Goal: Task Accomplishment & Management: Manage account settings

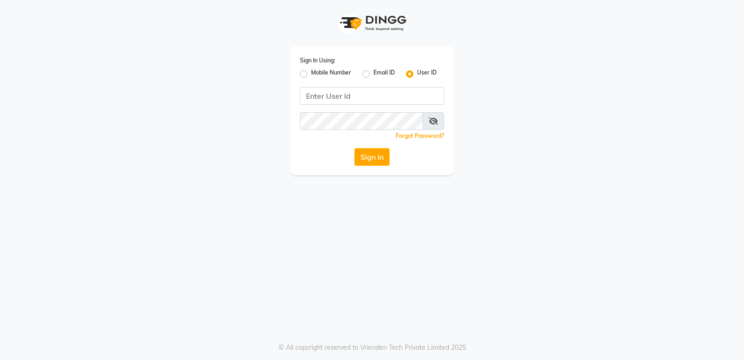
click at [311, 71] on label "Mobile Number" at bounding box center [331, 73] width 40 height 11
click at [311, 71] on input "Mobile Number" at bounding box center [314, 71] width 6 height 6
radio input "true"
radio input "false"
click at [410, 95] on input "Username" at bounding box center [387, 96] width 113 height 18
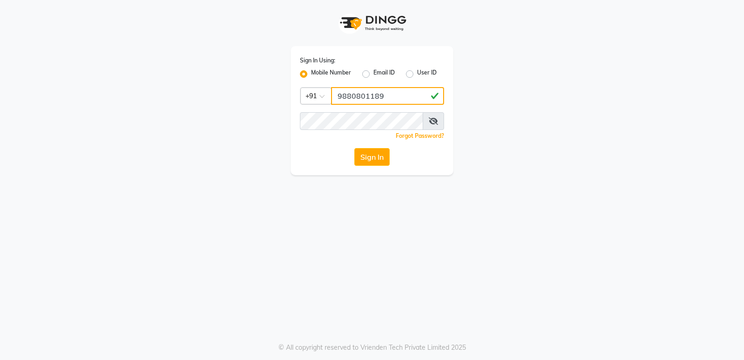
type input "9880801189"
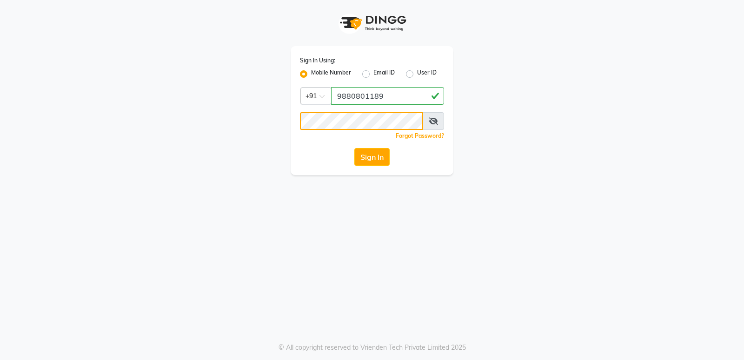
click at [355, 148] on button "Sign In" at bounding box center [372, 157] width 35 height 18
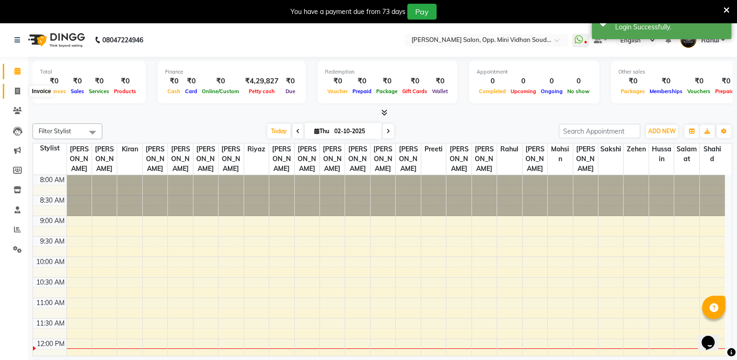
click at [16, 88] on icon at bounding box center [17, 90] width 5 height 7
select select "4533"
select select "service"
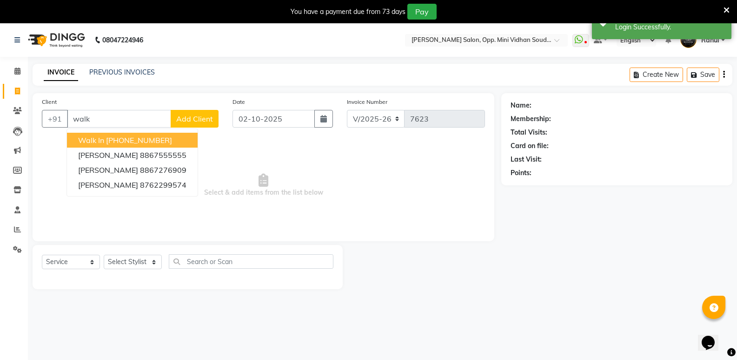
click at [103, 141] on span "Walk In" at bounding box center [91, 139] width 26 height 9
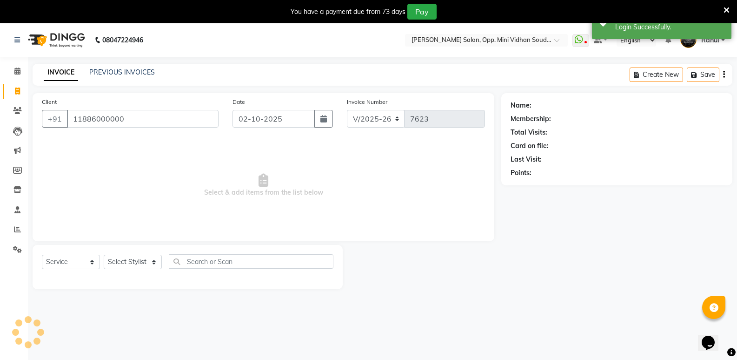
type input "11886000000"
click at [135, 264] on select "Select Stylist [PERSON_NAME] [PERSON_NAME] [PERSON_NAME] Mallu [PERSON_NAME] [P…" at bounding box center [133, 261] width 58 height 14
select select "1: Object"
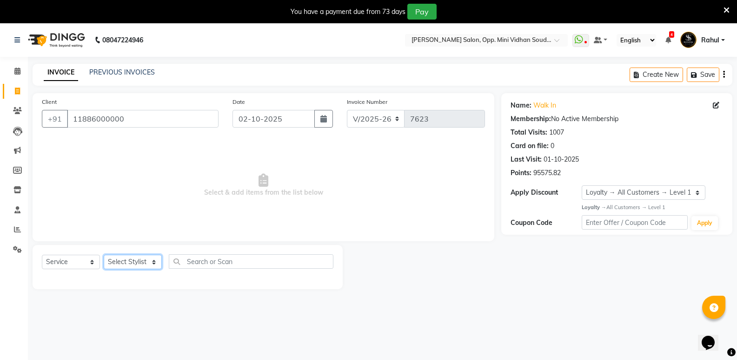
select select "25906"
click at [104, 254] on select "Select Stylist [PERSON_NAME] [PERSON_NAME] [PERSON_NAME] Mallu [PERSON_NAME] [P…" at bounding box center [133, 261] width 58 height 14
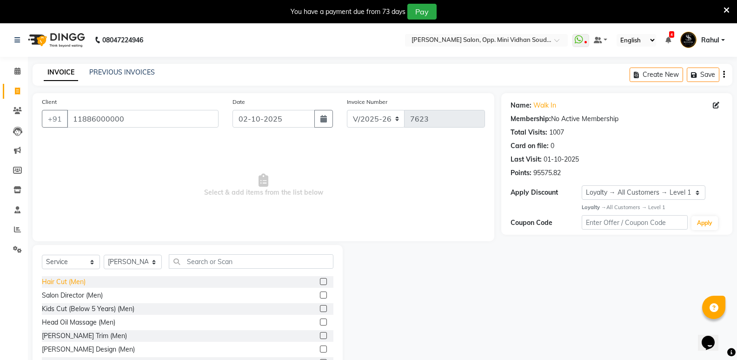
click at [56, 284] on div "Hair Cut (Men)" at bounding box center [64, 282] width 44 height 10
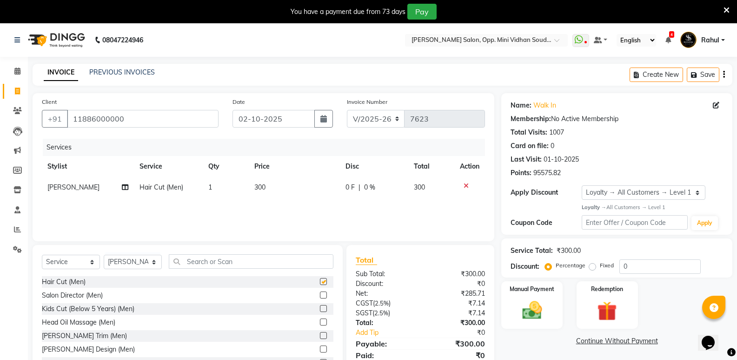
checkbox input "false"
click at [234, 262] on input "text" at bounding box center [251, 261] width 165 height 14
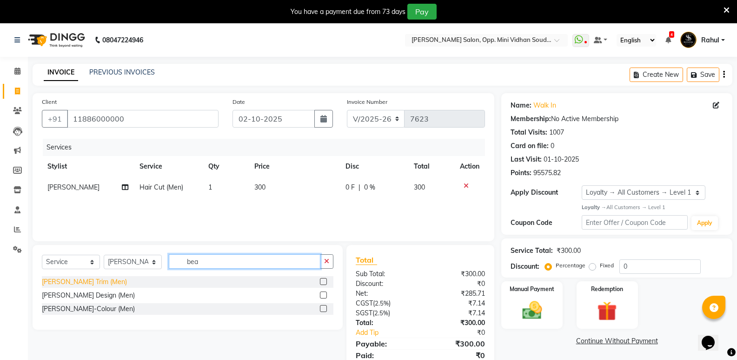
type input "bea"
click at [85, 281] on div "[PERSON_NAME] Trim (Men)" at bounding box center [84, 282] width 85 height 10
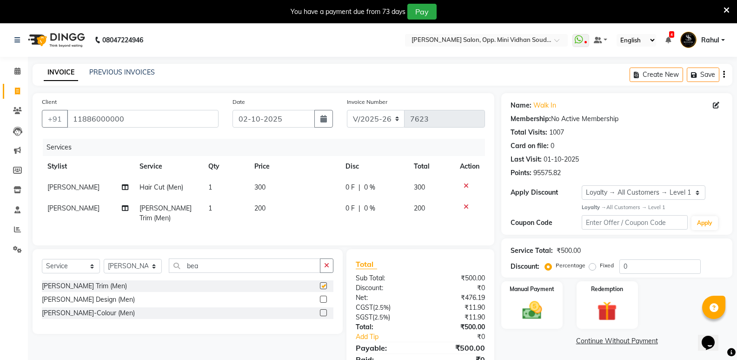
checkbox input "false"
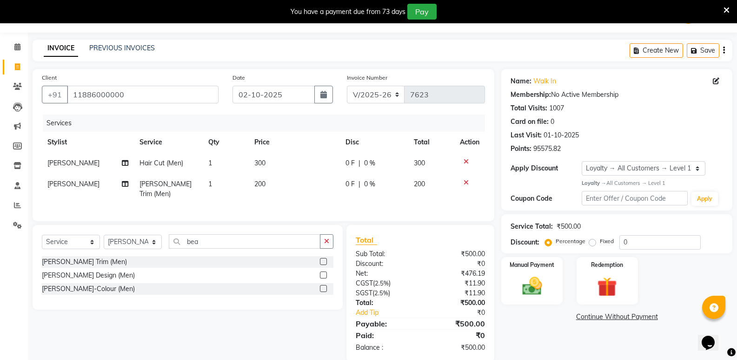
scroll to position [37, 0]
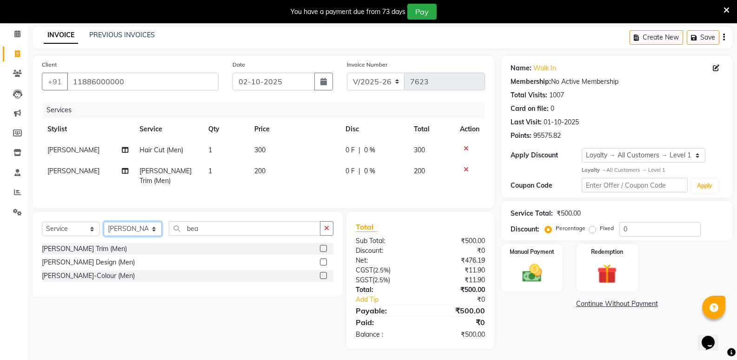
click at [142, 225] on select "Select Stylist [PERSON_NAME] [PERSON_NAME] [PERSON_NAME] Mallu [PERSON_NAME] [P…" at bounding box center [133, 228] width 58 height 14
select select "25908"
click at [104, 221] on select "Select Stylist [PERSON_NAME] [PERSON_NAME] [PERSON_NAME] Mallu [PERSON_NAME] [P…" at bounding box center [133, 228] width 58 height 14
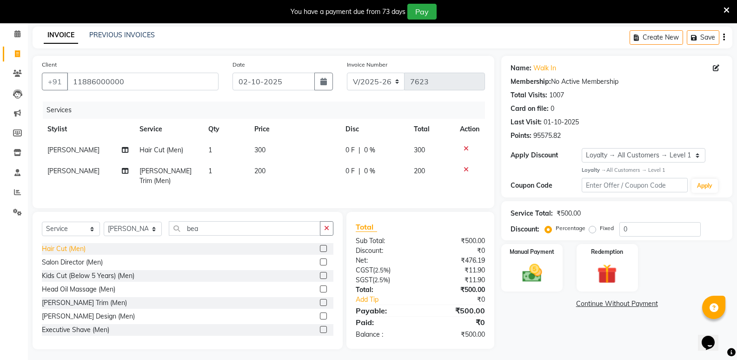
click at [66, 245] on div "Hair Cut (Men)" at bounding box center [64, 249] width 44 height 10
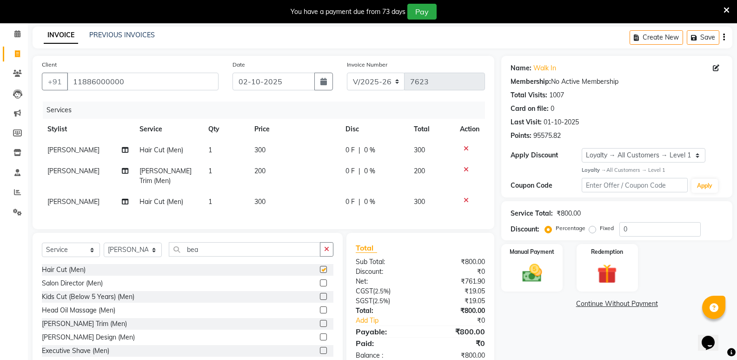
checkbox input "false"
click at [197, 246] on input "bea" at bounding box center [245, 249] width 152 height 14
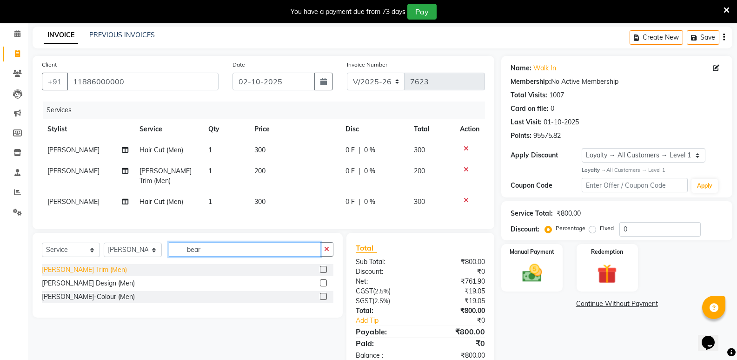
type input "bear"
click at [64, 265] on div "[PERSON_NAME] Trim (Men)" at bounding box center [84, 270] width 85 height 10
checkbox input "false"
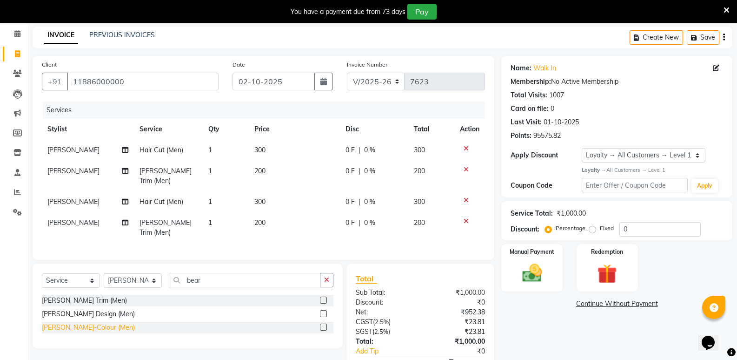
click at [78, 322] on div "[PERSON_NAME]-Colour (Men)" at bounding box center [88, 327] width 93 height 10
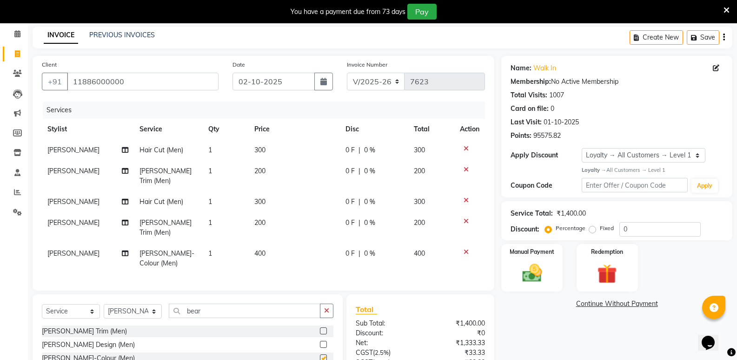
checkbox input "false"
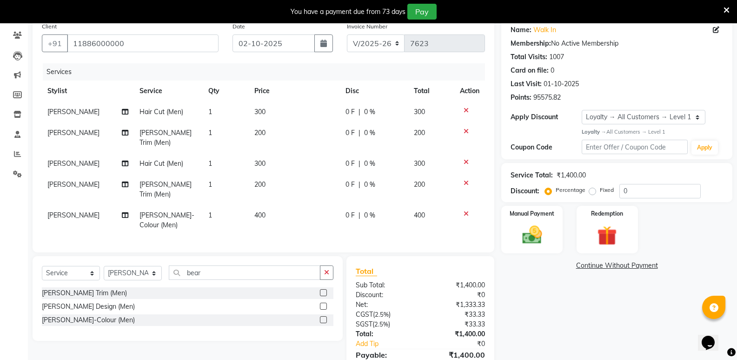
scroll to position [110, 0]
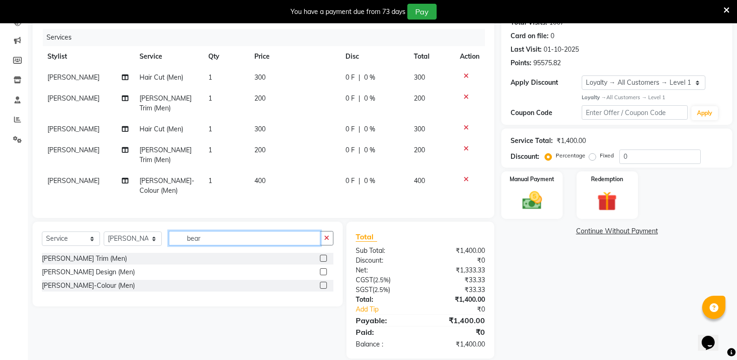
drag, startPoint x: 206, startPoint y: 226, endPoint x: 184, endPoint y: 232, distance: 23.3
click at [184, 232] on input "bear" at bounding box center [245, 238] width 152 height 14
type input "glo"
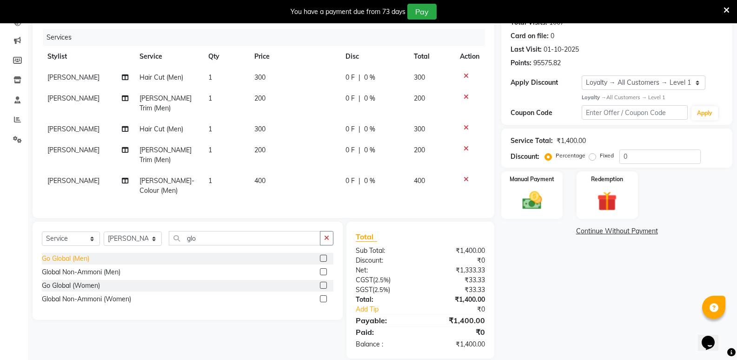
click at [58, 254] on div "Go Global (Men)" at bounding box center [65, 259] width 47 height 10
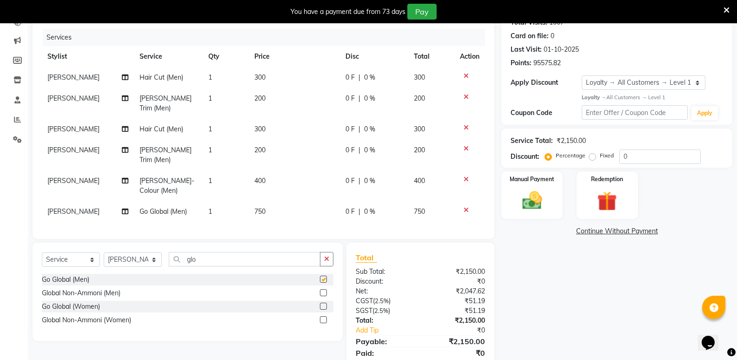
checkbox input "false"
click at [120, 252] on select "Select Stylist [PERSON_NAME] [PERSON_NAME] [PERSON_NAME] Mallu [PERSON_NAME] [P…" at bounding box center [133, 259] width 58 height 14
select select "25905"
click at [104, 252] on select "Select Stylist [PERSON_NAME] [PERSON_NAME] [PERSON_NAME] Mallu [PERSON_NAME] [P…" at bounding box center [133, 259] width 58 height 14
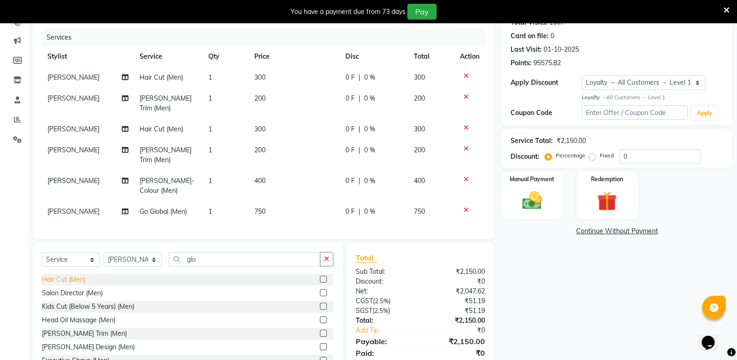
click at [70, 274] on div "Hair Cut (Men)" at bounding box center [64, 279] width 44 height 10
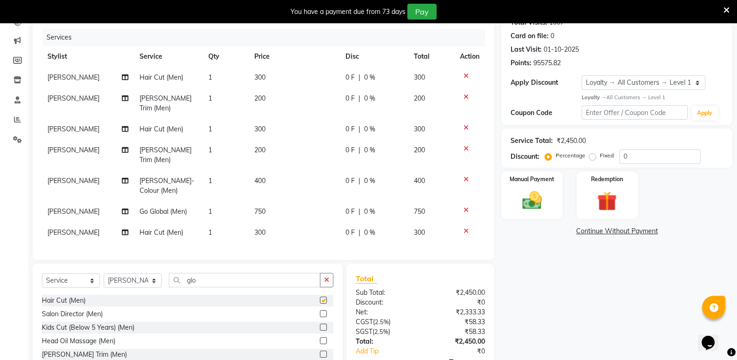
checkbox input "false"
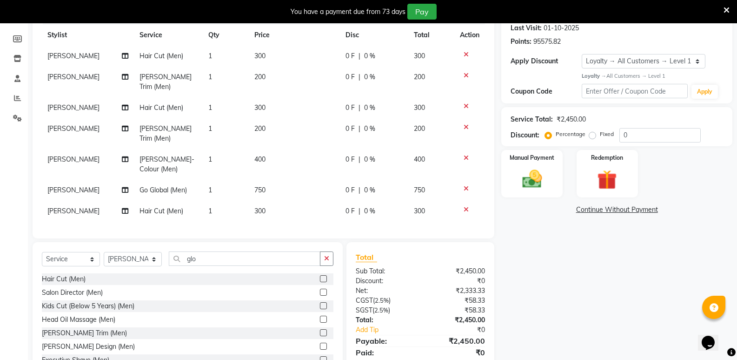
scroll to position [152, 0]
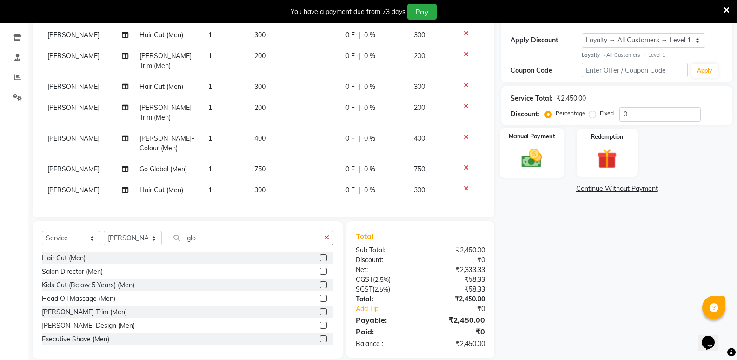
click at [540, 172] on div "Manual Payment" at bounding box center [533, 153] width 64 height 50
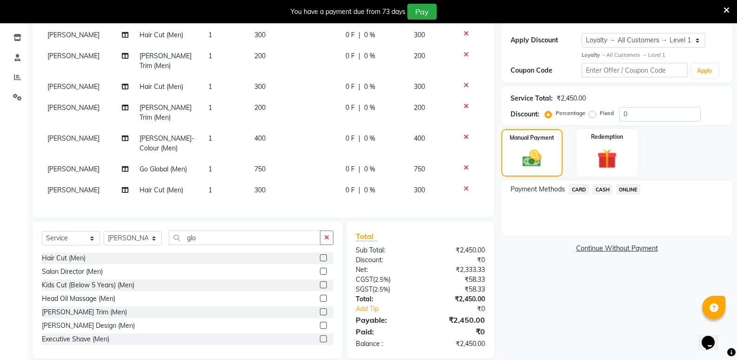
click at [608, 190] on span "CASH" at bounding box center [603, 189] width 20 height 11
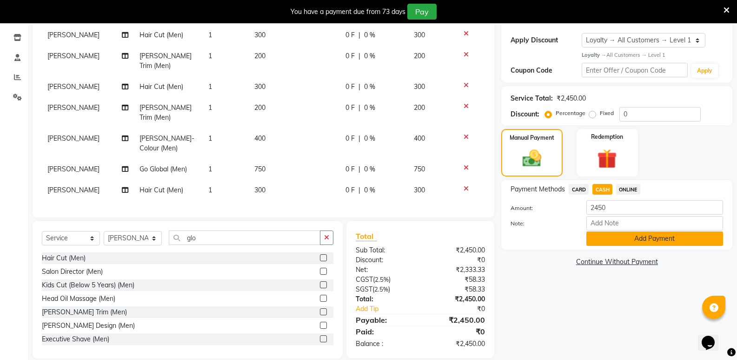
click at [604, 240] on button "Add Payment" at bounding box center [655, 238] width 137 height 14
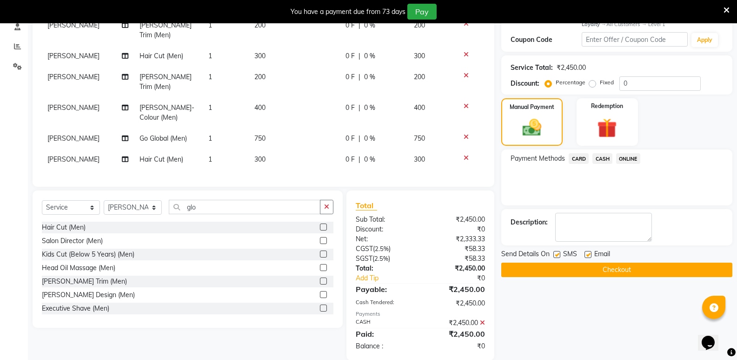
scroll to position [231, 0]
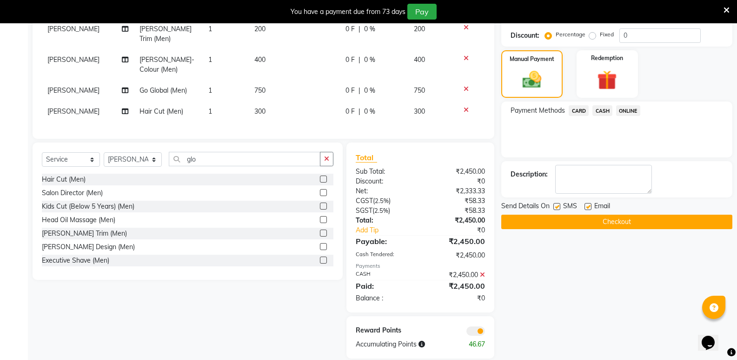
click at [613, 219] on button "Checkout" at bounding box center [617, 221] width 231 height 14
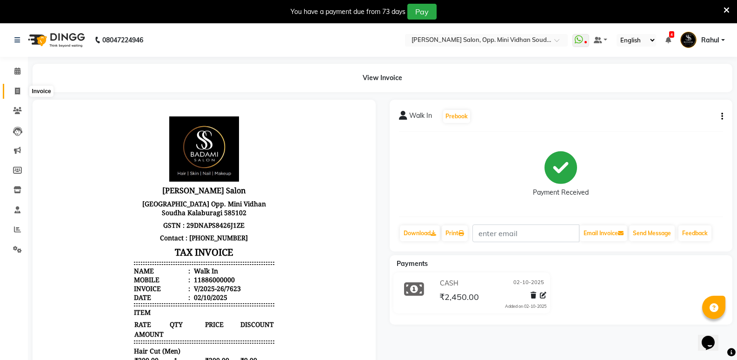
click at [15, 87] on icon at bounding box center [17, 90] width 5 height 7
select select "service"
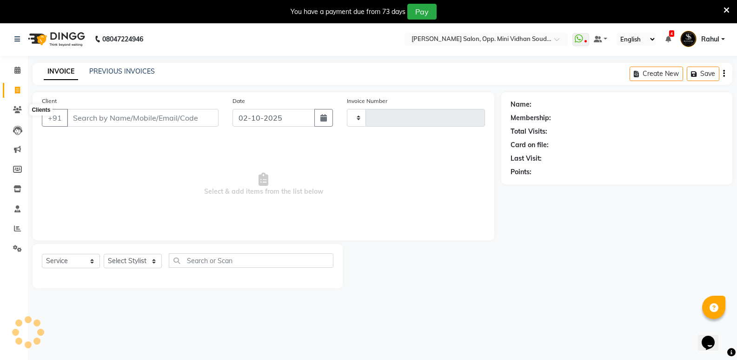
scroll to position [23, 0]
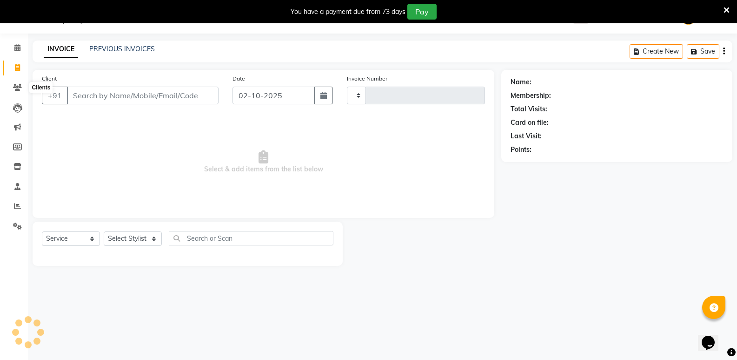
type input "7624"
select select "4533"
click at [112, 47] on link "PREVIOUS INVOICES" at bounding box center [122, 49] width 66 height 8
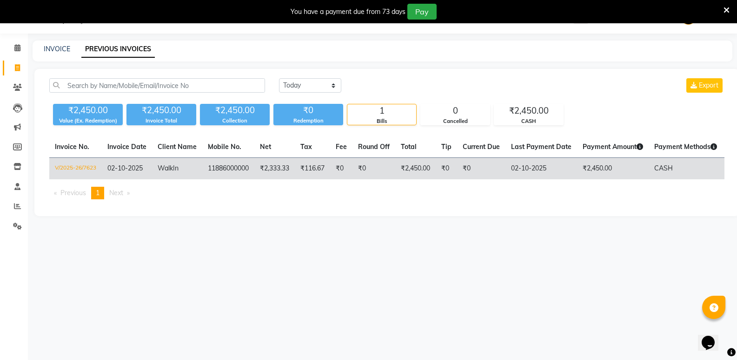
click at [179, 172] on span "In" at bounding box center [176, 168] width 6 height 8
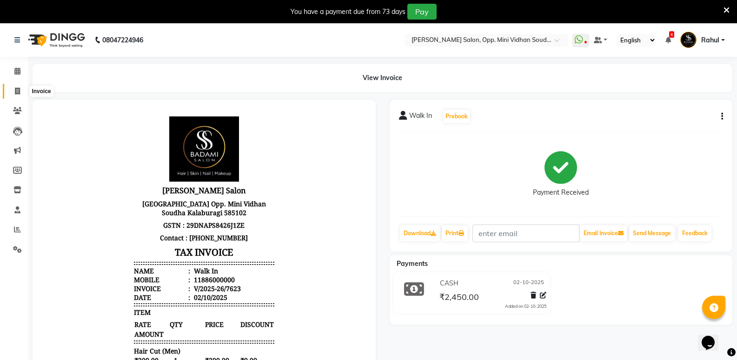
click at [17, 96] on span at bounding box center [17, 91] width 16 height 11
select select "service"
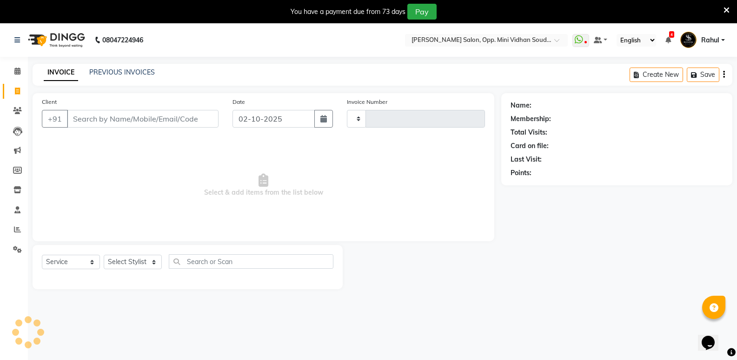
scroll to position [23, 0]
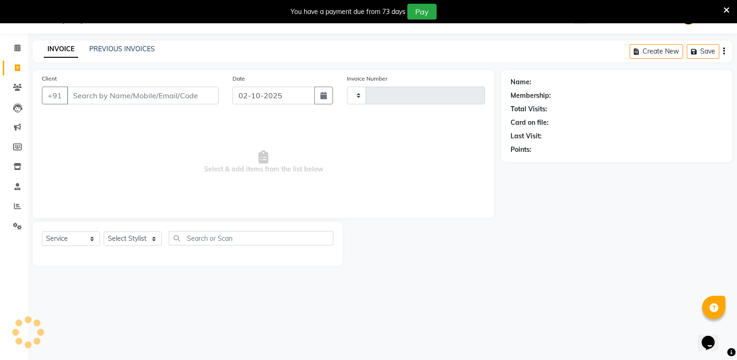
type input "7624"
select select "4533"
click at [169, 93] on input "Client" at bounding box center [143, 96] width 152 height 18
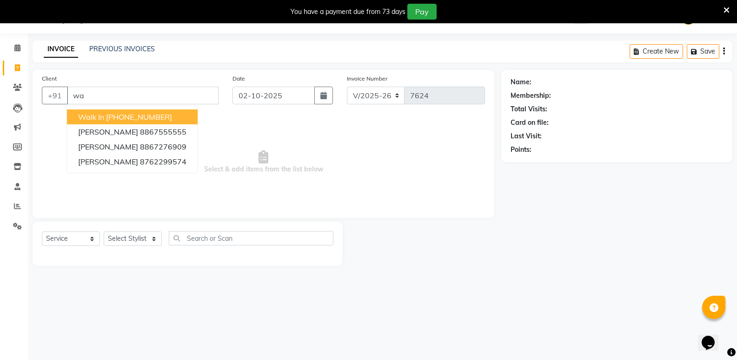
type input "w"
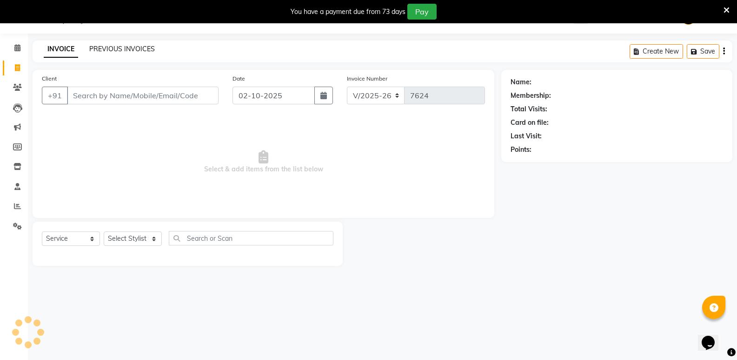
click at [133, 52] on link "PREVIOUS INVOICES" at bounding box center [122, 49] width 66 height 8
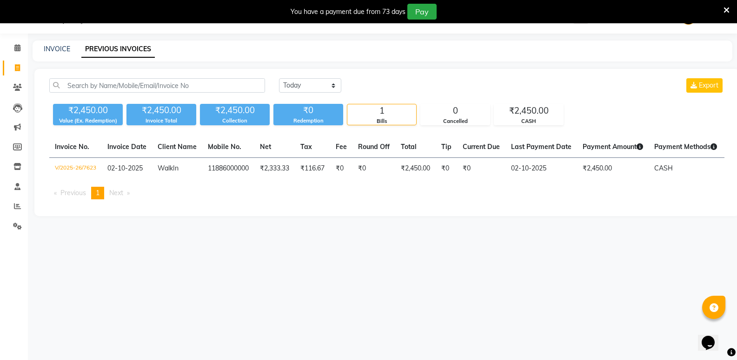
click at [9, 67] on link "Invoice" at bounding box center [14, 67] width 22 height 15
select select "service"
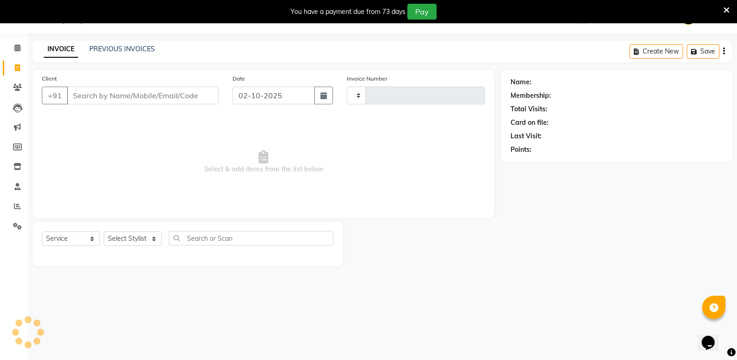
type input "7624"
select select "4533"
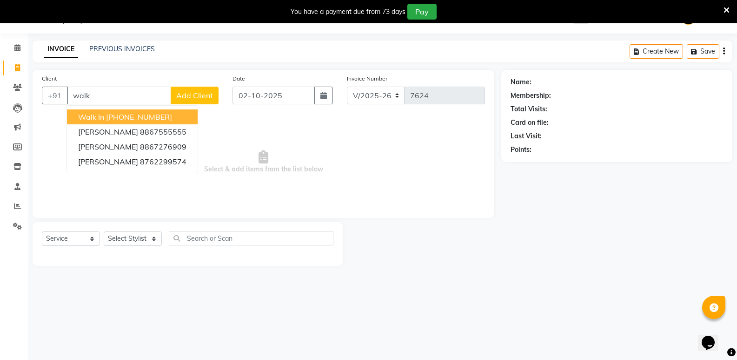
click at [91, 112] on span "Walk In" at bounding box center [91, 116] width 26 height 9
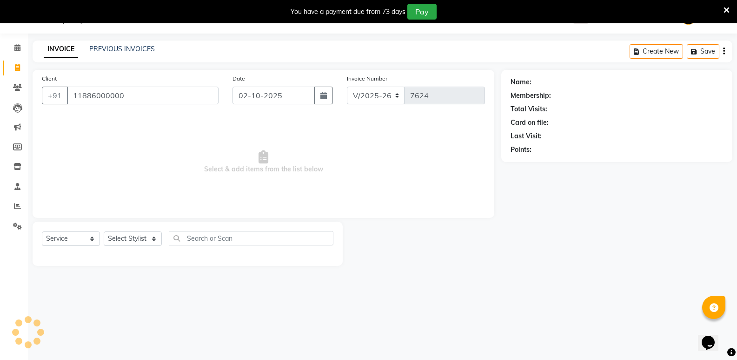
type input "11886000000"
click at [124, 244] on select "Select Stylist [PERSON_NAME] [PERSON_NAME] [PERSON_NAME] Mallu [PERSON_NAME] [P…" at bounding box center [133, 238] width 58 height 14
select select "43648"
click at [104, 231] on select "Select Stylist [PERSON_NAME] [PERSON_NAME] [PERSON_NAME] Mallu [PERSON_NAME] [P…" at bounding box center [133, 238] width 58 height 14
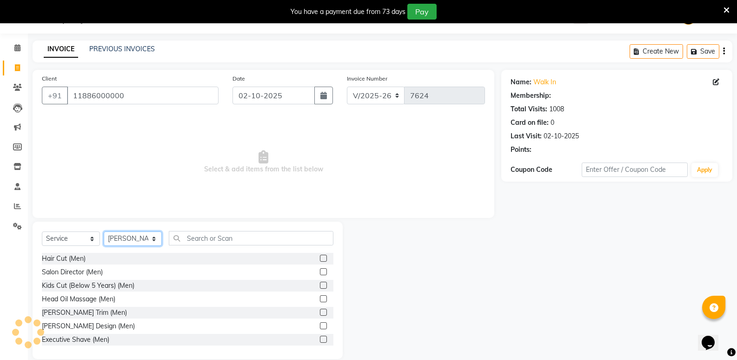
select select "1: Object"
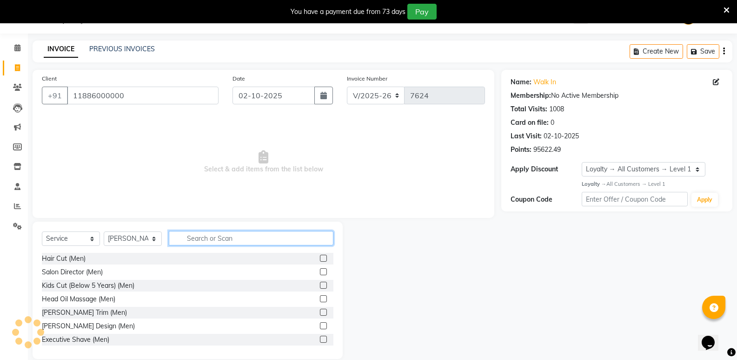
click at [247, 234] on input "text" at bounding box center [251, 238] width 165 height 14
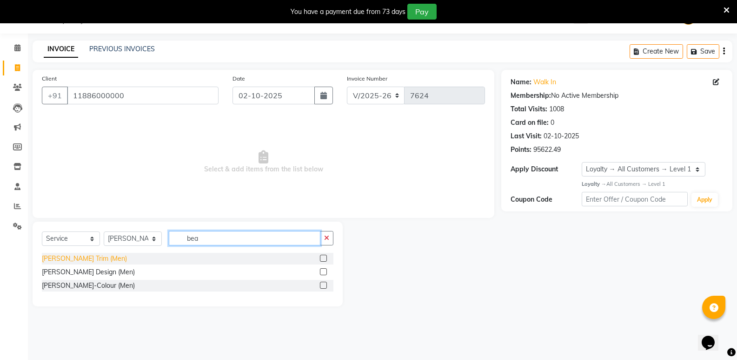
type input "bea"
click at [80, 257] on div "[PERSON_NAME] Trim (Men)" at bounding box center [84, 259] width 85 height 10
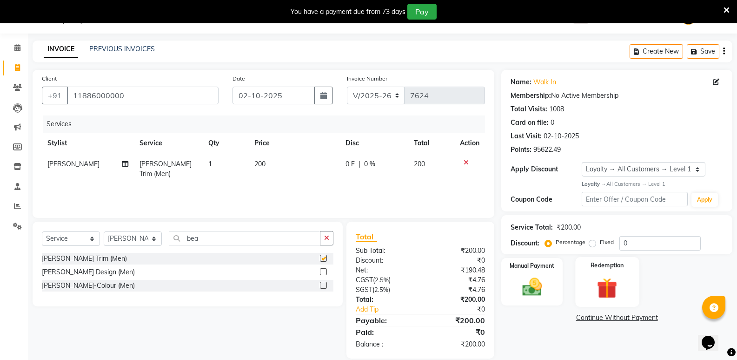
checkbox input "false"
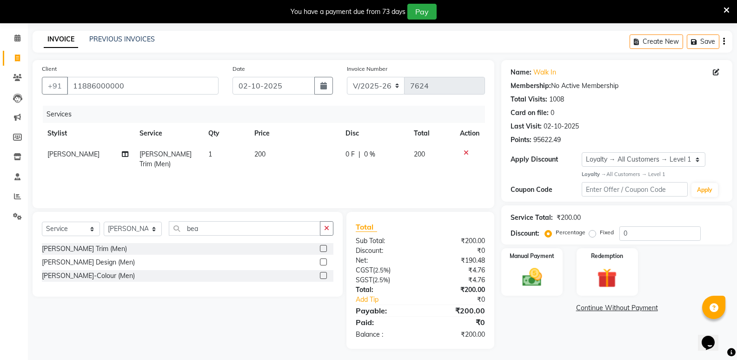
scroll to position [36, 0]
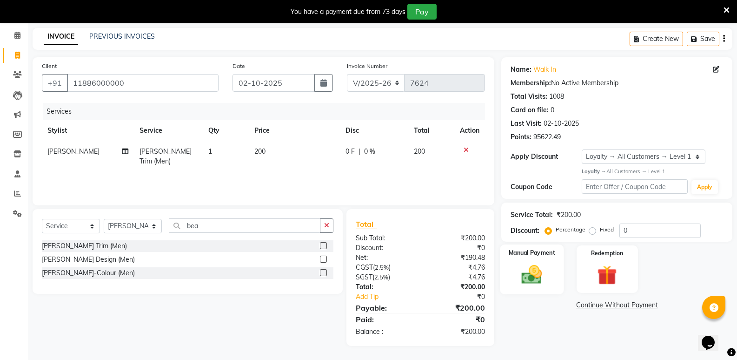
click at [515, 275] on div "Manual Payment" at bounding box center [533, 269] width 64 height 50
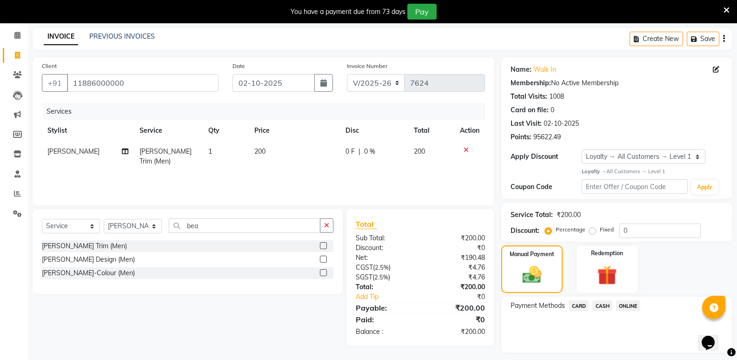
click at [599, 302] on span "CASH" at bounding box center [603, 305] width 20 height 11
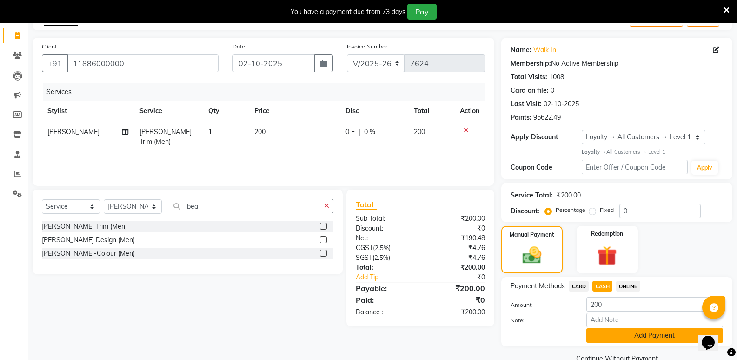
scroll to position [75, 0]
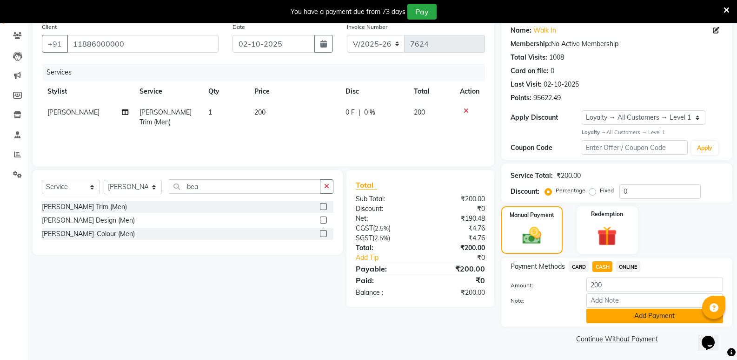
click at [627, 321] on button "Add Payment" at bounding box center [655, 315] width 137 height 14
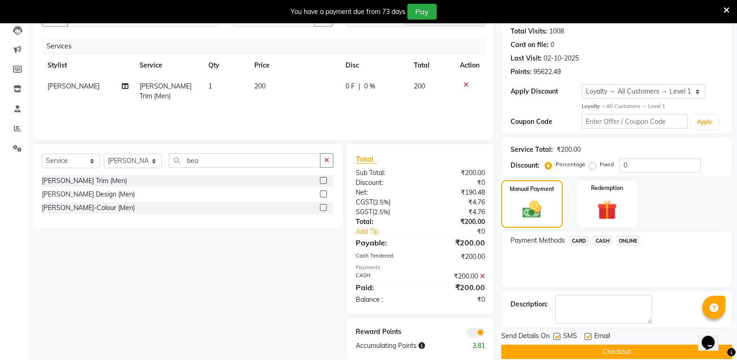
scroll to position [115, 0]
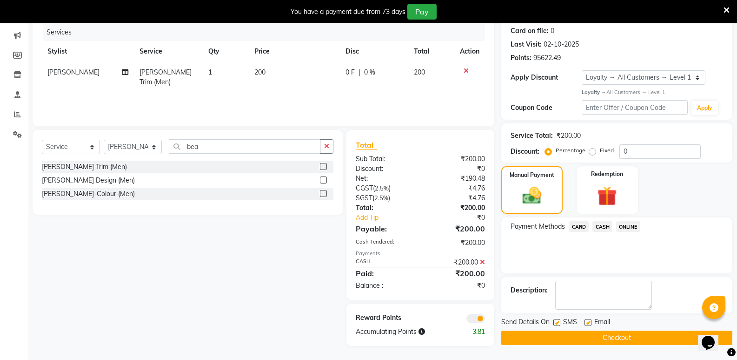
click at [614, 337] on button "Checkout" at bounding box center [617, 337] width 231 height 14
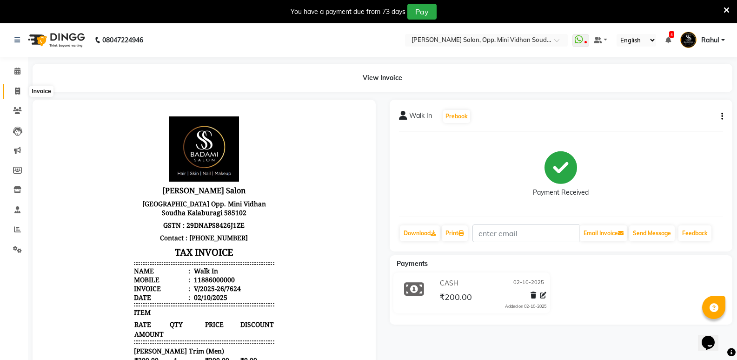
drag, startPoint x: 13, startPoint y: 90, endPoint x: 20, endPoint y: 130, distance: 41.2
click at [13, 90] on span at bounding box center [17, 91] width 16 height 11
select select "4533"
select select "service"
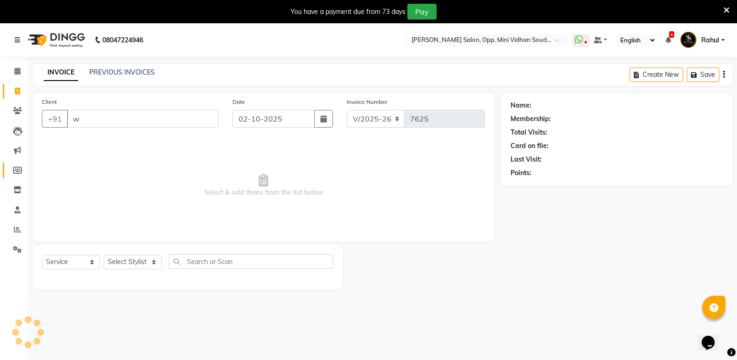
scroll to position [23, 0]
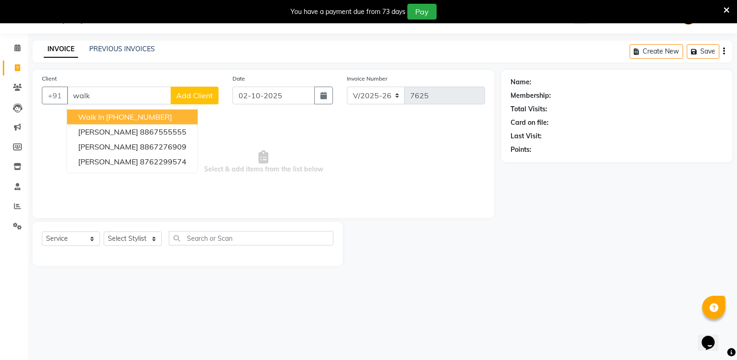
click at [126, 116] on ngb-highlight "[PHONE_NUMBER]" at bounding box center [139, 116] width 66 height 9
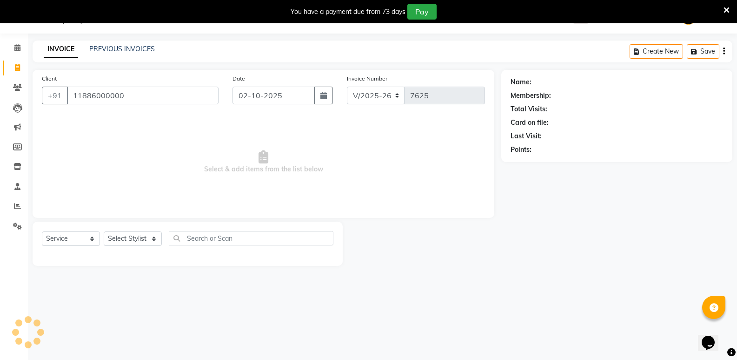
type input "11886000000"
click at [134, 238] on select "Select Stylist [PERSON_NAME] [PERSON_NAME] [PERSON_NAME] Mallu [PERSON_NAME] [P…" at bounding box center [133, 238] width 58 height 14
select select "1: Object"
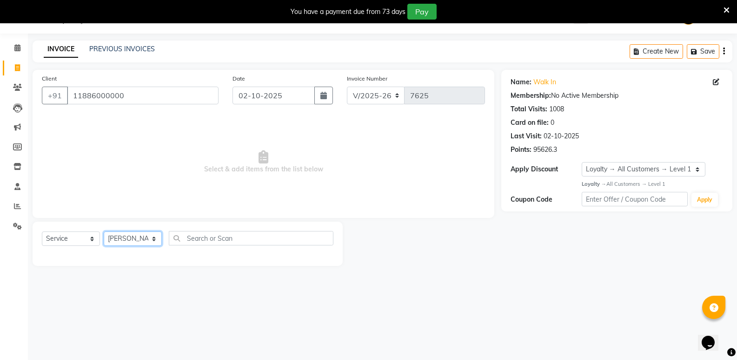
click at [104, 231] on select "Select Stylist [PERSON_NAME] [PERSON_NAME] [PERSON_NAME] Mallu [PERSON_NAME] [P…" at bounding box center [133, 238] width 58 height 14
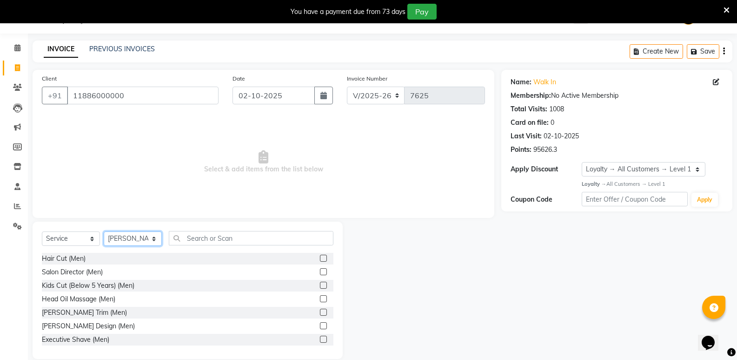
click at [134, 238] on select "Select Stylist [PERSON_NAME] [PERSON_NAME] [PERSON_NAME] Mallu [PERSON_NAME] [P…" at bounding box center [133, 238] width 58 height 14
select select "25906"
click at [104, 231] on select "Select Stylist [PERSON_NAME] [PERSON_NAME] [PERSON_NAME] Mallu [PERSON_NAME] [P…" at bounding box center [133, 238] width 58 height 14
click at [66, 255] on div "Hair Cut (Men)" at bounding box center [64, 259] width 44 height 10
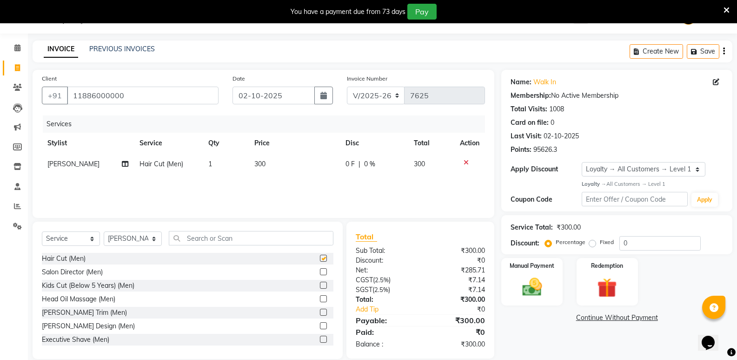
checkbox input "false"
click at [204, 237] on input "text" at bounding box center [251, 238] width 165 height 14
click at [465, 162] on icon at bounding box center [466, 162] width 5 height 7
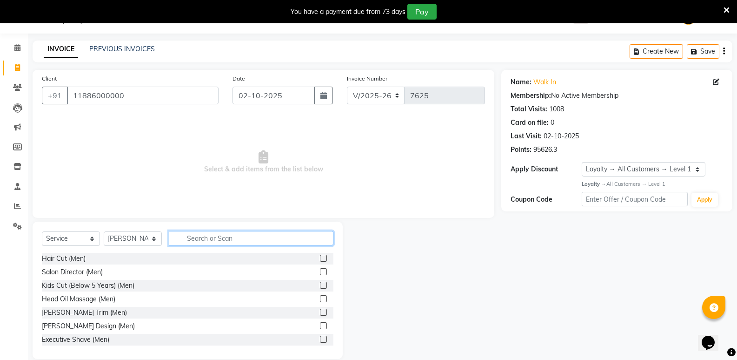
click at [236, 241] on input "text" at bounding box center [251, 238] width 165 height 14
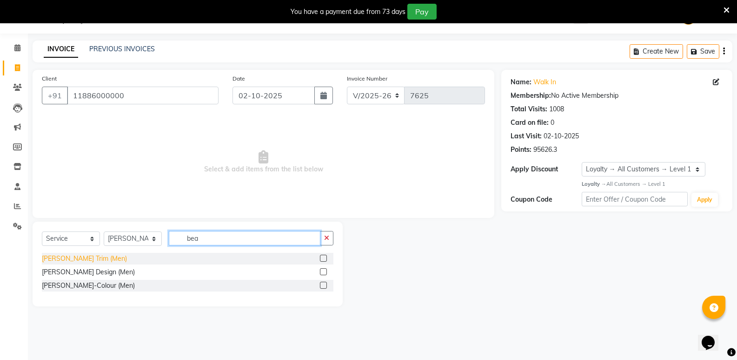
type input "bea"
click at [77, 258] on div "[PERSON_NAME] Trim (Men)" at bounding box center [84, 259] width 85 height 10
checkbox input "false"
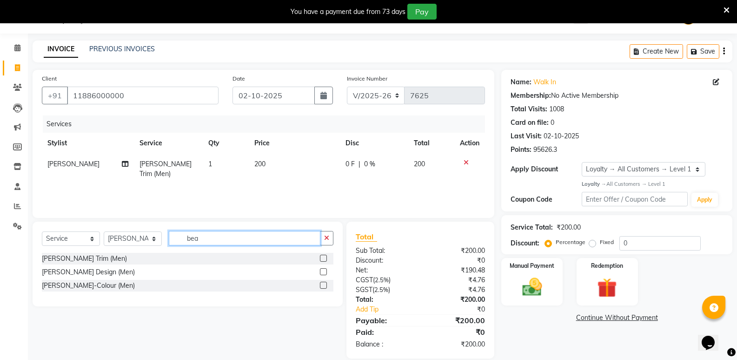
drag, startPoint x: 201, startPoint y: 241, endPoint x: 157, endPoint y: 249, distance: 44.6
click at [157, 249] on div "Select Service Product Membership Package Voucher Prepaid Gift Card Select Styl…" at bounding box center [188, 242] width 292 height 22
type input "glo"
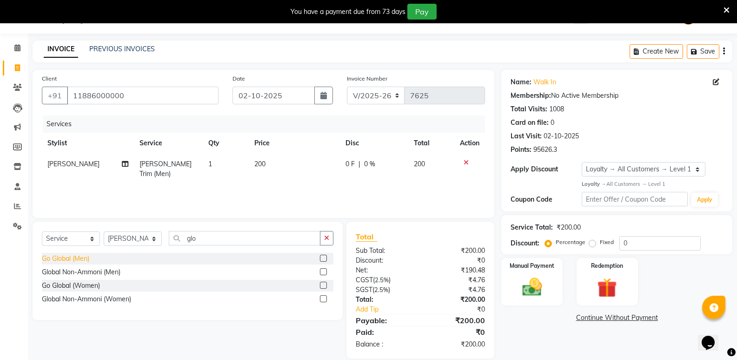
click at [60, 259] on div "Go Global (Men)" at bounding box center [65, 259] width 47 height 10
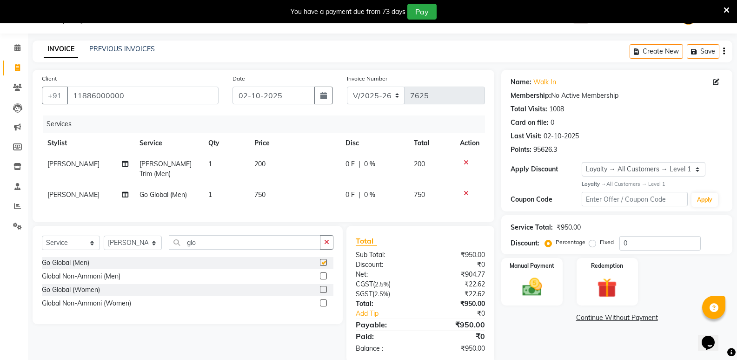
checkbox input "false"
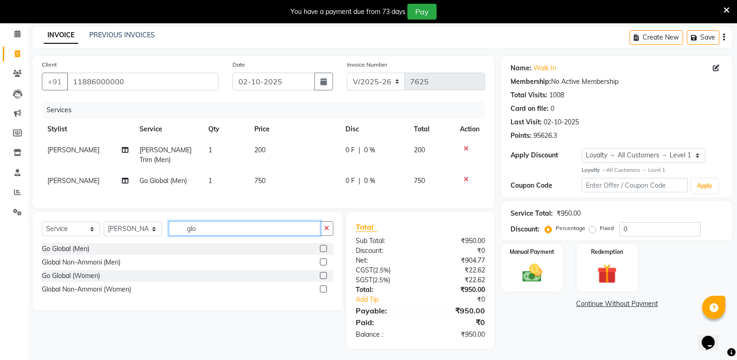
drag, startPoint x: 221, startPoint y: 229, endPoint x: 129, endPoint y: 246, distance: 93.3
click at [129, 244] on div "Select Service Product Membership Package Voucher Prepaid Gift Card Select Styl…" at bounding box center [188, 261] width 310 height 98
type input "whi"
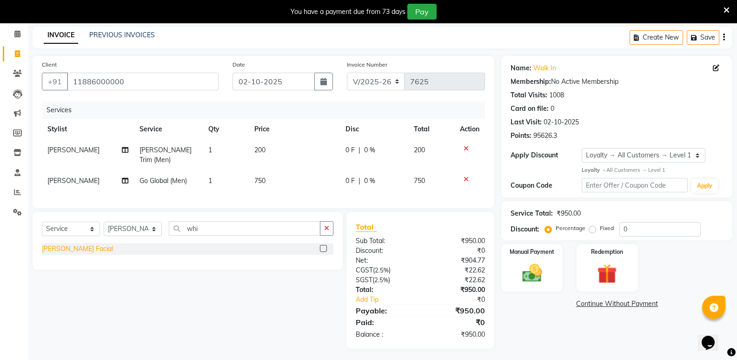
click at [72, 248] on div "[PERSON_NAME] Facial" at bounding box center [77, 249] width 71 height 10
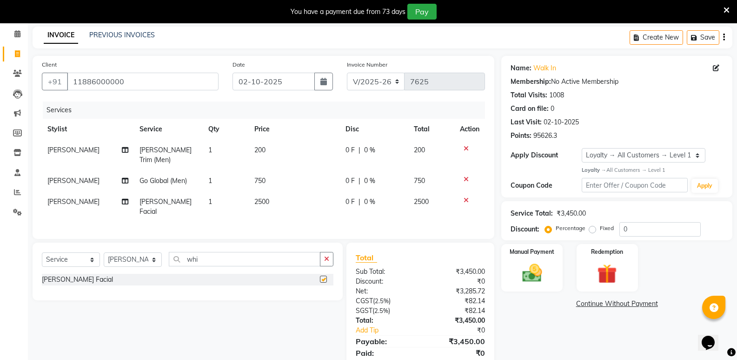
checkbox input "false"
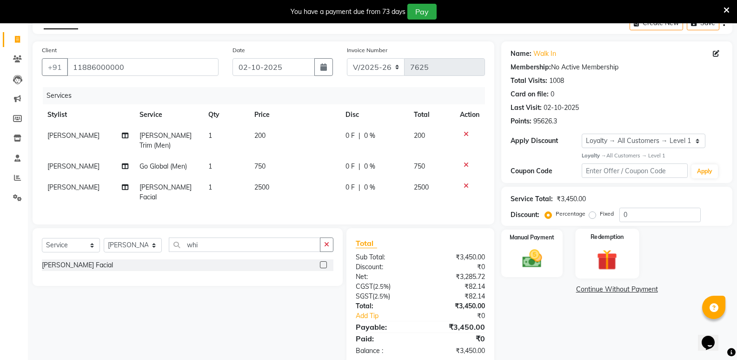
scroll to position [58, 0]
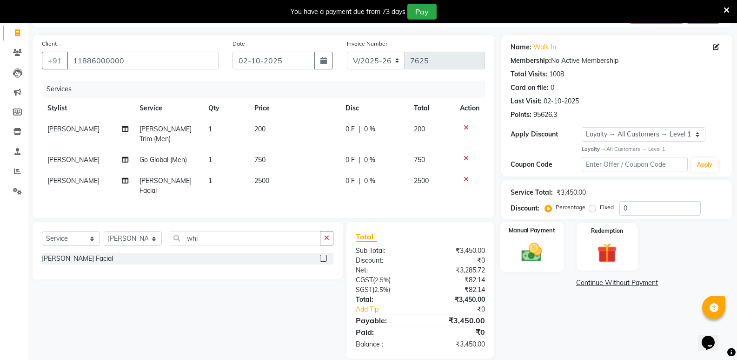
click at [542, 252] on img at bounding box center [531, 252] width 33 height 24
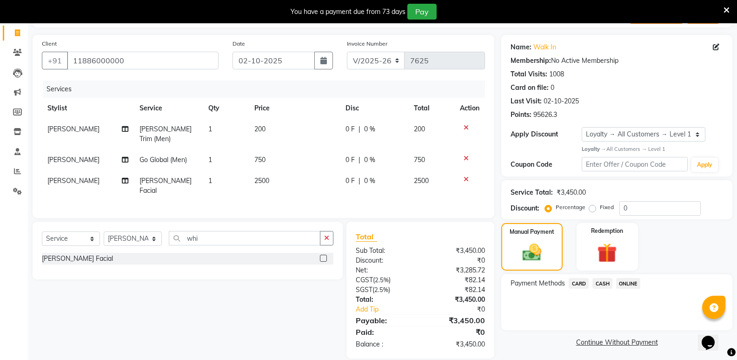
click at [605, 284] on span "CASH" at bounding box center [603, 283] width 20 height 11
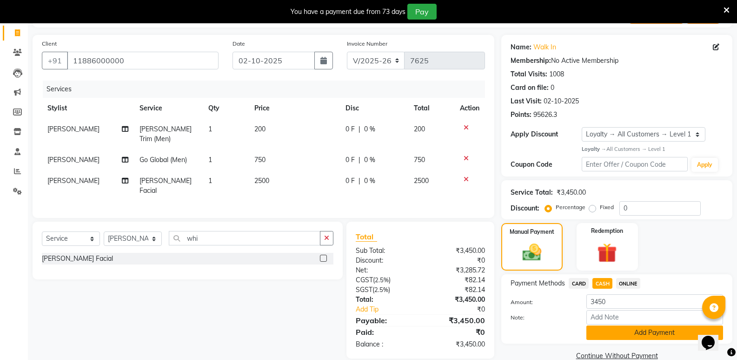
click at [615, 328] on button "Add Payment" at bounding box center [655, 332] width 137 height 14
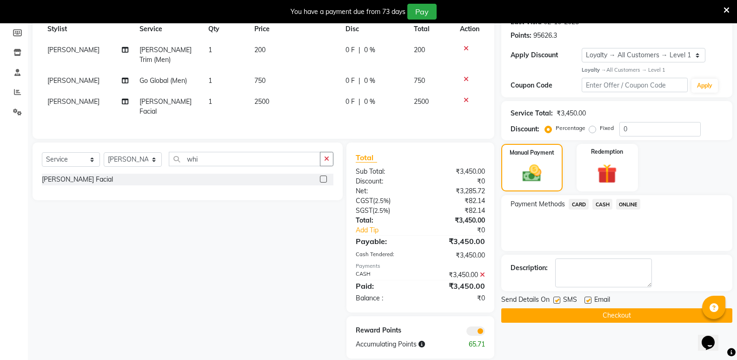
scroll to position [44, 0]
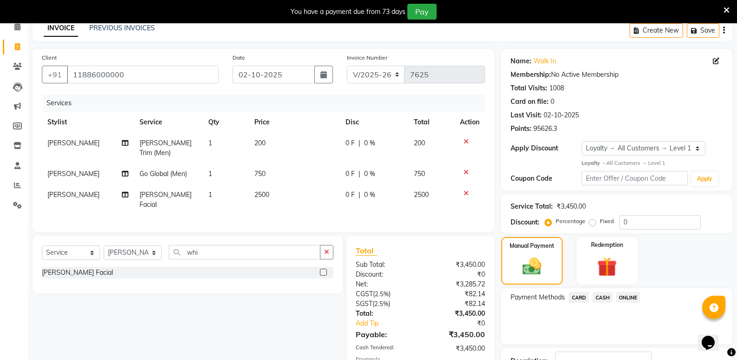
click at [467, 169] on icon at bounding box center [466, 172] width 5 height 7
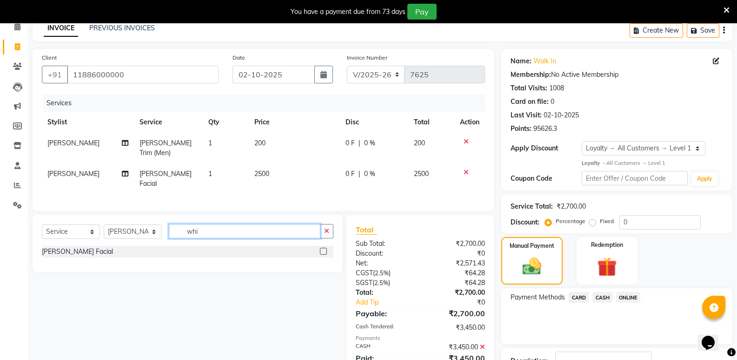
drag, startPoint x: 220, startPoint y: 221, endPoint x: 179, endPoint y: 236, distance: 44.0
click at [179, 236] on div "Select Service Product Membership Package Voucher Prepaid Gift Card Select Styl…" at bounding box center [188, 243] width 310 height 58
type input "glo"
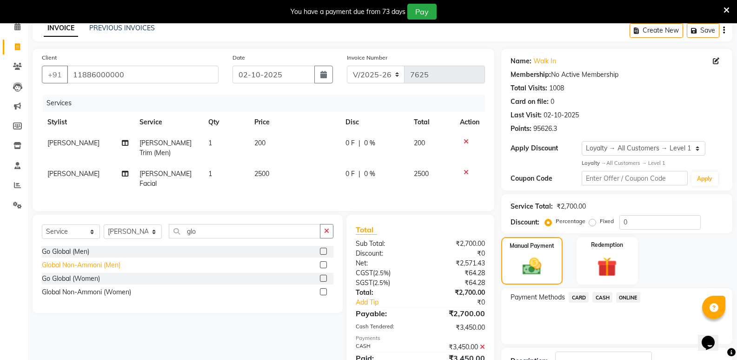
click at [106, 260] on div "Global Non-Ammoni (Men)" at bounding box center [81, 265] width 79 height 10
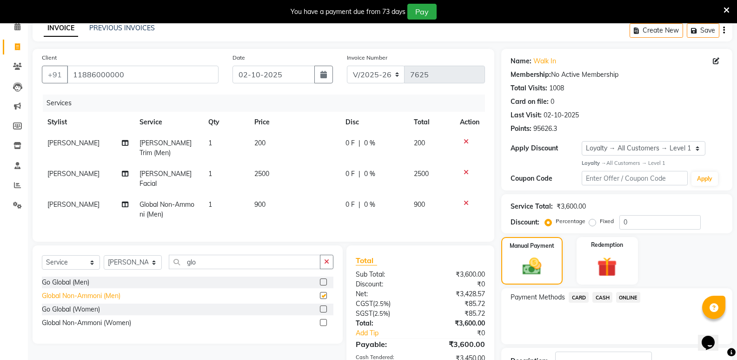
checkbox input "false"
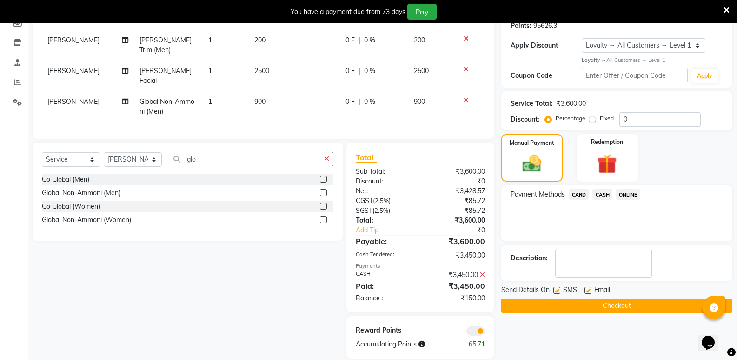
click at [482, 271] on icon at bounding box center [482, 274] width 5 height 7
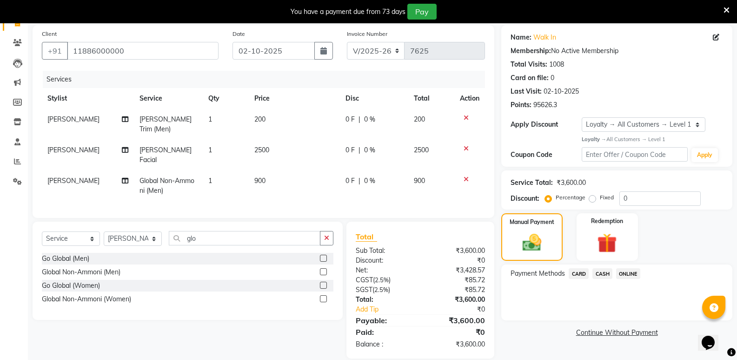
click at [606, 274] on span "CASH" at bounding box center [603, 273] width 20 height 11
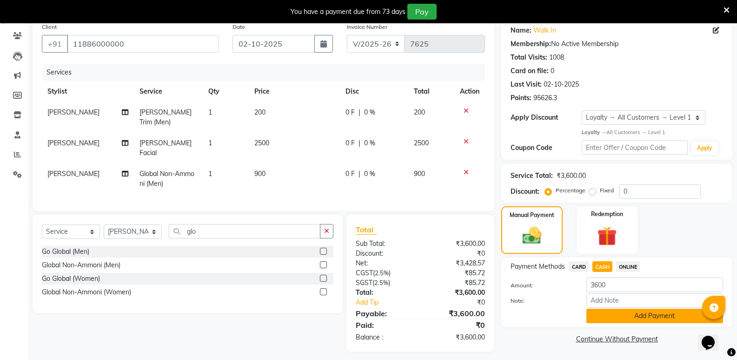
click at [611, 311] on button "Add Payment" at bounding box center [655, 315] width 137 height 14
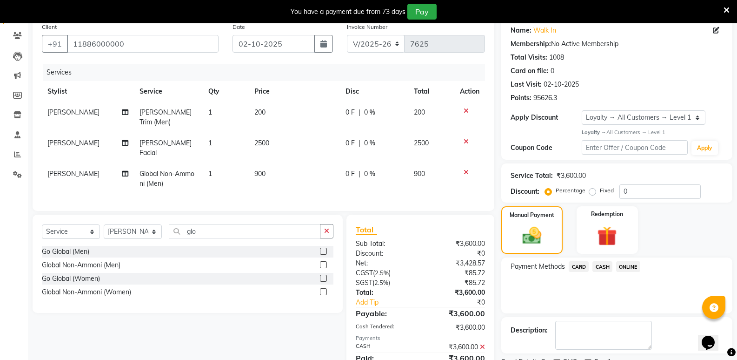
scroll to position [147, 0]
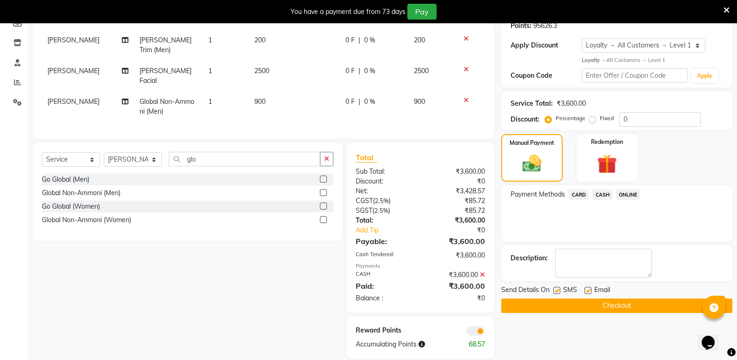
click at [611, 310] on button "Checkout" at bounding box center [617, 305] width 231 height 14
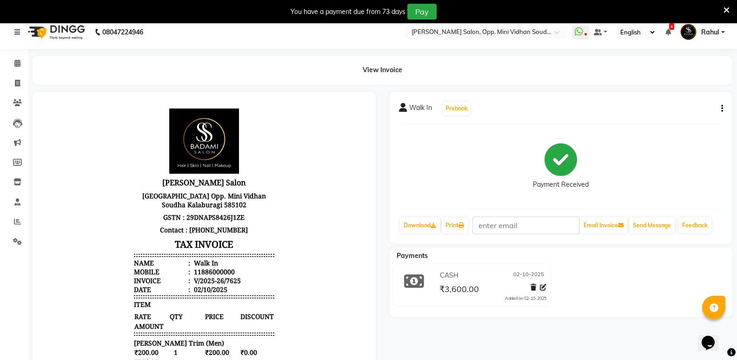
scroll to position [7, 0]
click at [18, 220] on icon at bounding box center [17, 221] width 7 height 7
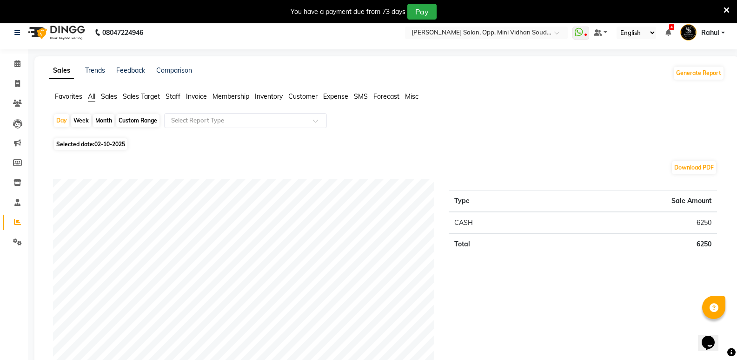
click at [81, 141] on span "Selected date: [DATE]" at bounding box center [91, 144] width 74 height 12
select select "10"
select select "2025"
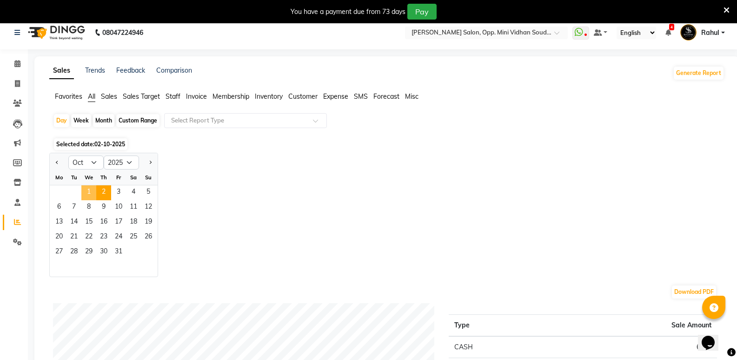
click at [88, 187] on span "1" at bounding box center [88, 192] width 15 height 15
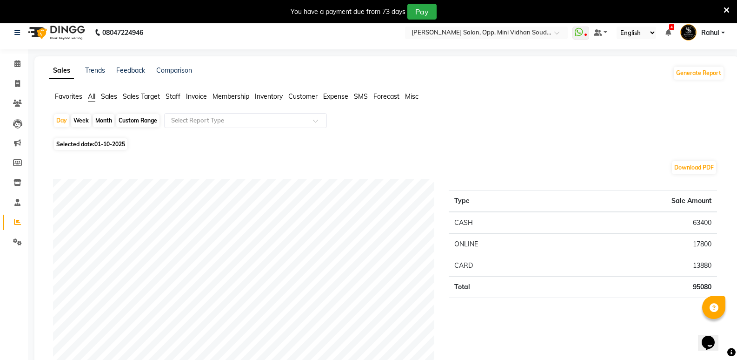
click at [172, 98] on span "Staff" at bounding box center [173, 96] width 15 height 8
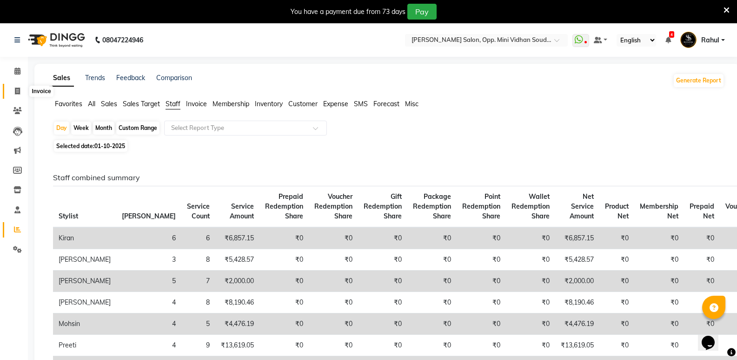
click at [15, 89] on icon at bounding box center [17, 90] width 5 height 7
select select "service"
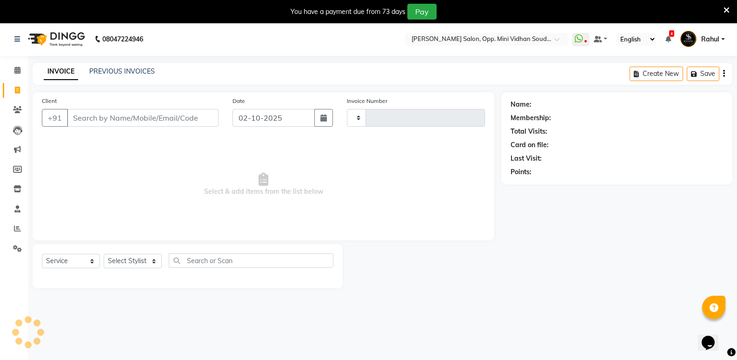
type input "7626"
select select "4533"
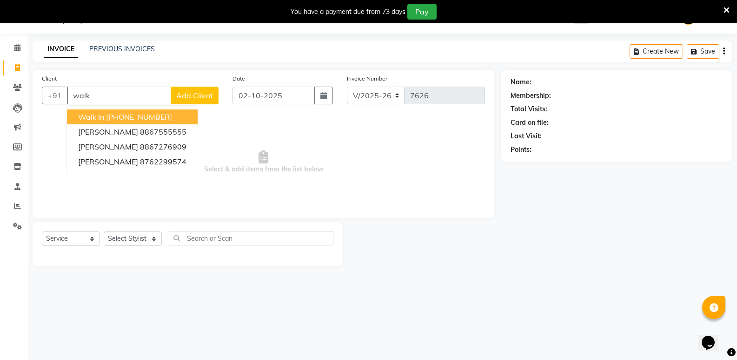
click at [161, 116] on ngb-highlight "[PHONE_NUMBER]" at bounding box center [139, 116] width 66 height 9
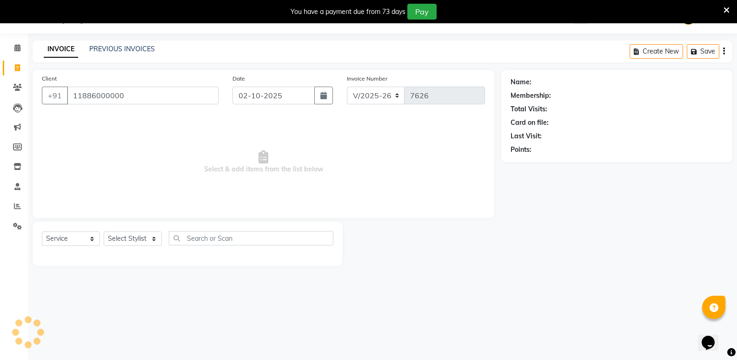
type input "11886000000"
click at [323, 98] on icon "button" at bounding box center [324, 95] width 7 height 7
select select "10"
select select "2025"
select select "1: Object"
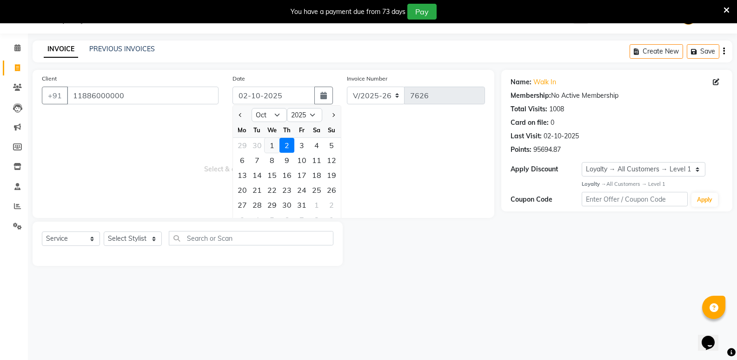
click at [268, 145] on div "1" at bounding box center [272, 145] width 15 height 15
type input "01-10-2025"
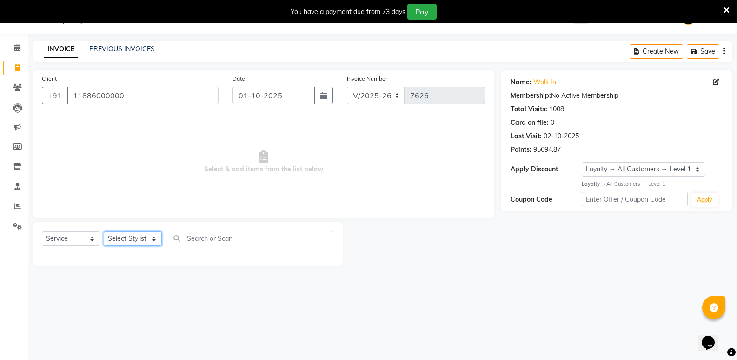
click at [133, 237] on select "Select Stylist [PERSON_NAME] [PERSON_NAME] [PERSON_NAME] Mallu [PERSON_NAME] [P…" at bounding box center [133, 238] width 58 height 14
select select "70683"
click at [104, 231] on select "Select Stylist [PERSON_NAME] [PERSON_NAME] [PERSON_NAME] Mallu [PERSON_NAME] [P…" at bounding box center [133, 238] width 58 height 14
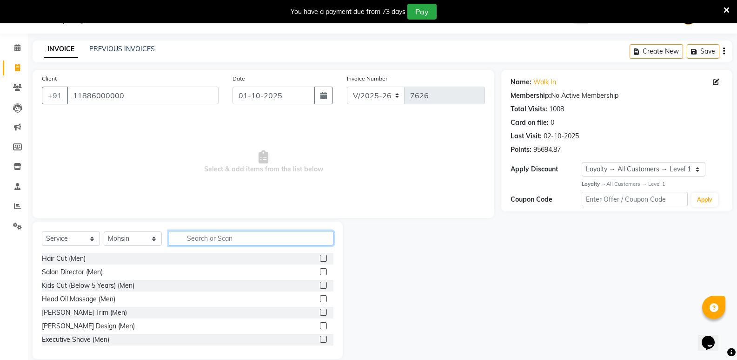
click at [209, 237] on input "text" at bounding box center [251, 238] width 165 height 14
type input "wom"
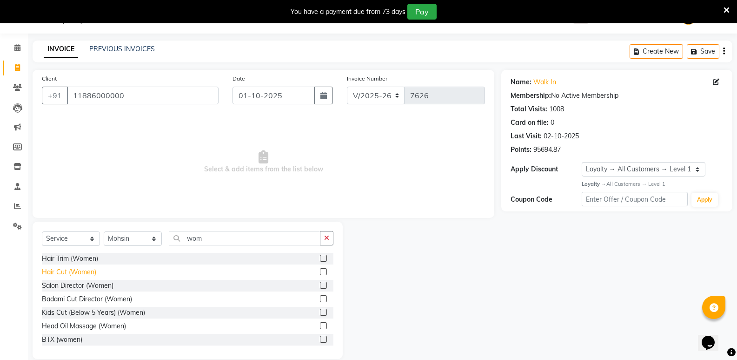
click at [81, 273] on div "Hair Cut (Women)" at bounding box center [69, 272] width 54 height 10
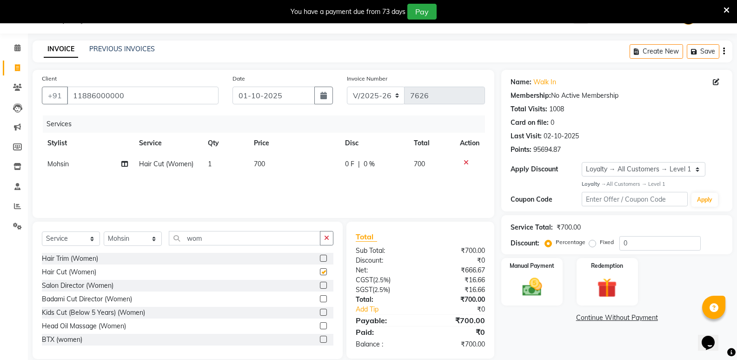
checkbox input "false"
click at [220, 159] on td "1" at bounding box center [225, 164] width 46 height 21
select select "70683"
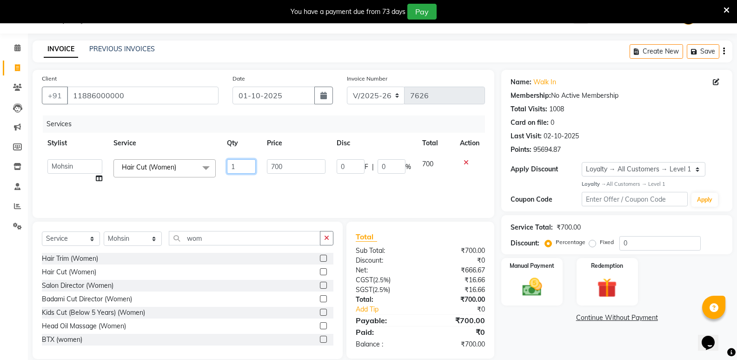
click at [238, 165] on input "1" at bounding box center [241, 166] width 29 height 14
type input "2"
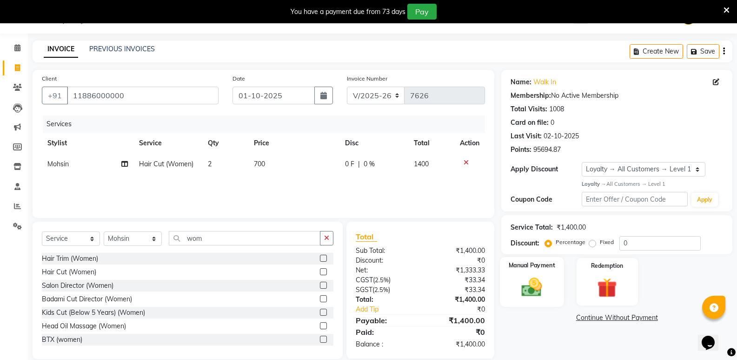
click at [527, 284] on img at bounding box center [531, 287] width 33 height 24
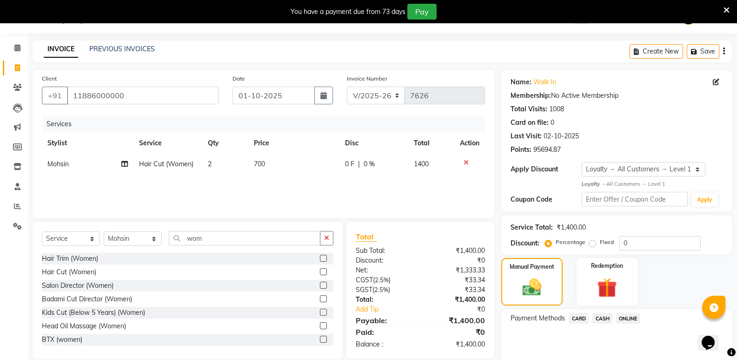
click at [598, 319] on span "CASH" at bounding box center [603, 318] width 20 height 11
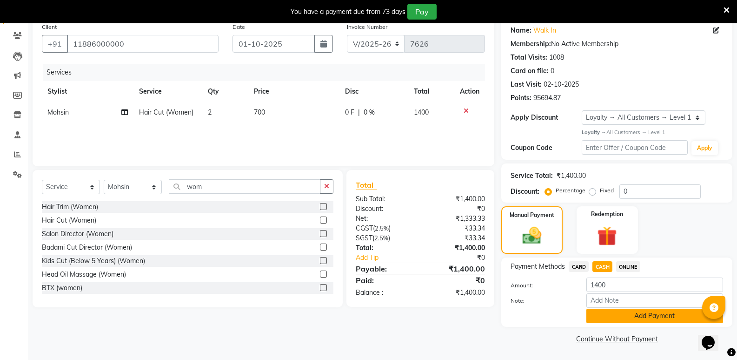
click at [603, 321] on button "Add Payment" at bounding box center [655, 315] width 137 height 14
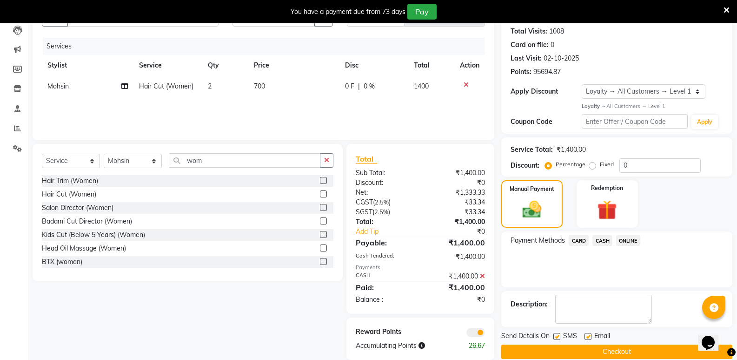
scroll to position [115, 0]
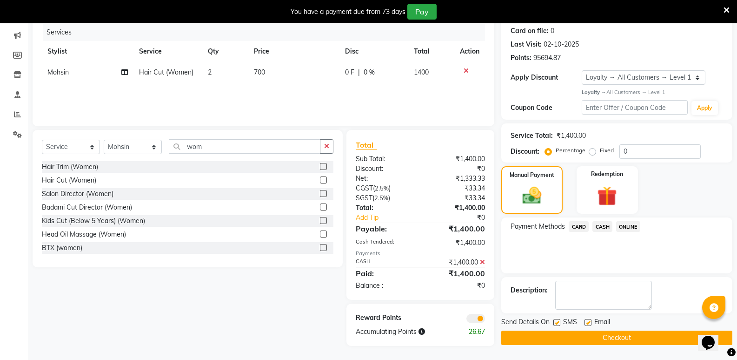
click at [613, 332] on button "Checkout" at bounding box center [617, 337] width 231 height 14
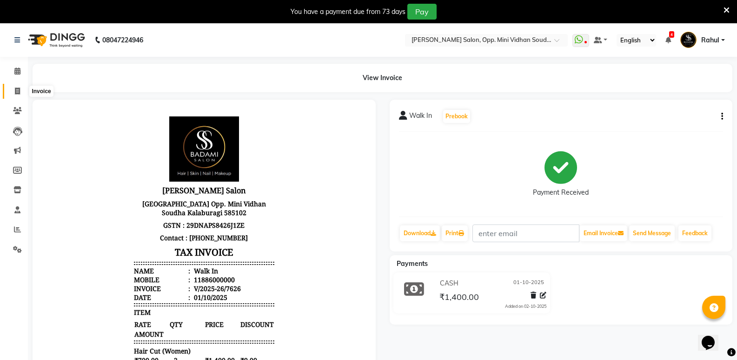
click at [22, 90] on span at bounding box center [17, 91] width 16 height 11
select select "service"
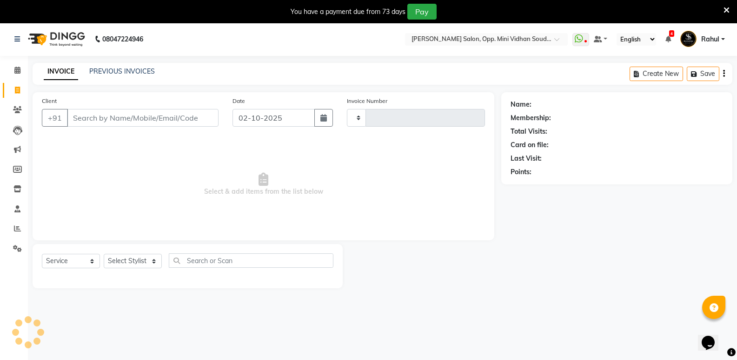
type input "7627"
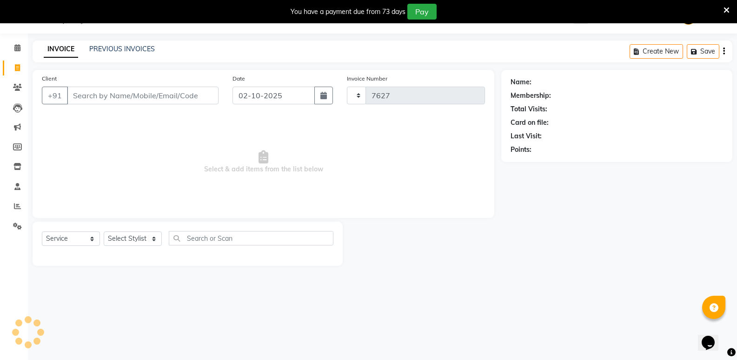
select select "4533"
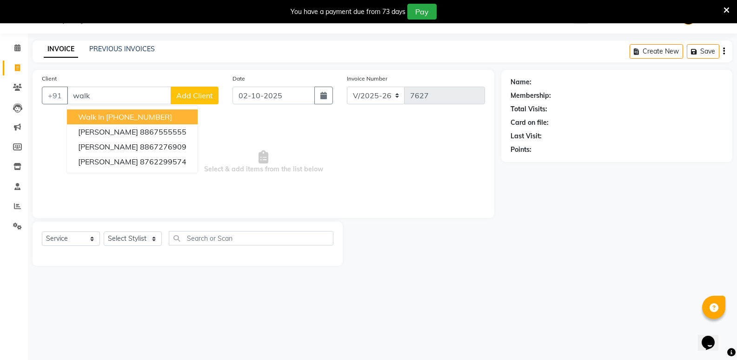
click at [119, 115] on ngb-highlight "[PHONE_NUMBER]" at bounding box center [139, 116] width 66 height 9
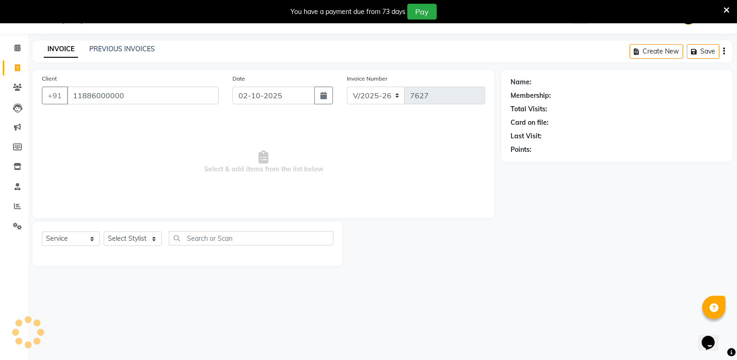
type input "11886000000"
click at [147, 242] on select "Select Stylist [PERSON_NAME] [PERSON_NAME] [PERSON_NAME] Mallu [PERSON_NAME] [P…" at bounding box center [133, 238] width 58 height 14
select select "28117"
click at [104, 231] on select "Select Stylist [PERSON_NAME] [PERSON_NAME] [PERSON_NAME] Mallu [PERSON_NAME] [P…" at bounding box center [133, 238] width 58 height 14
select select "1: Object"
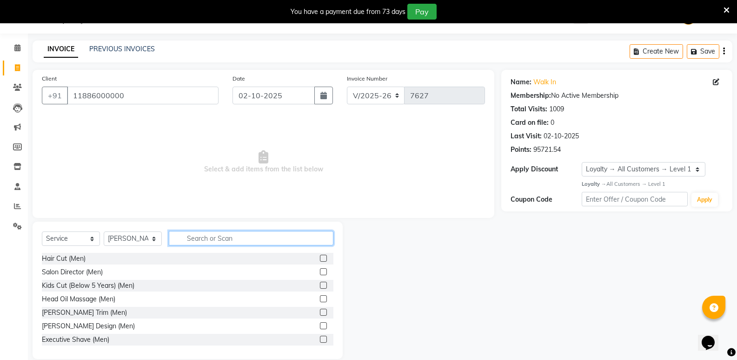
click at [218, 241] on input "text" at bounding box center [251, 238] width 165 height 14
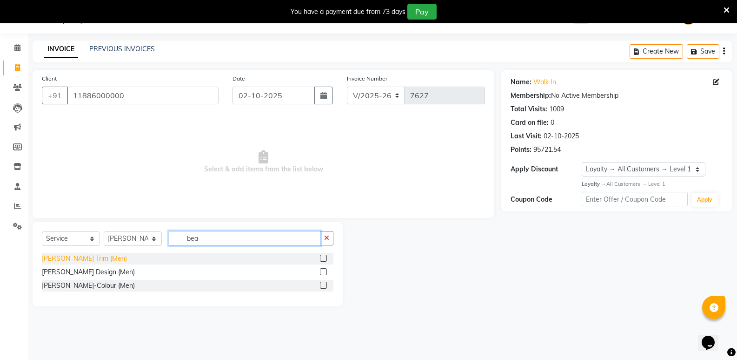
type input "bea"
click at [80, 258] on div "[PERSON_NAME] Trim (Men)" at bounding box center [84, 259] width 85 height 10
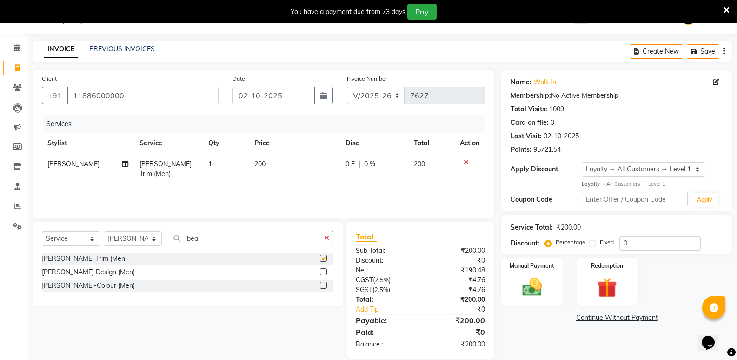
checkbox input "false"
click at [82, 288] on div "[PERSON_NAME]-Colour (Men)" at bounding box center [88, 286] width 93 height 10
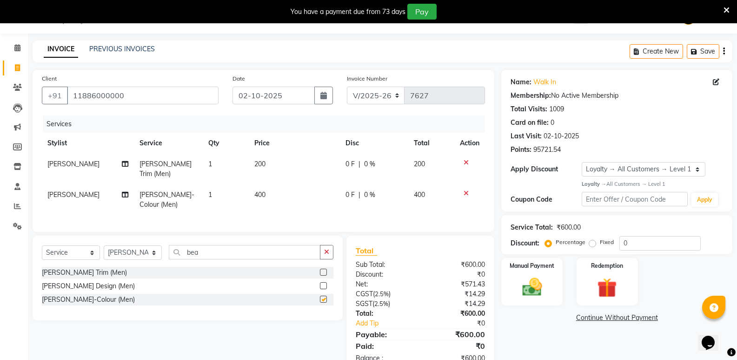
checkbox input "false"
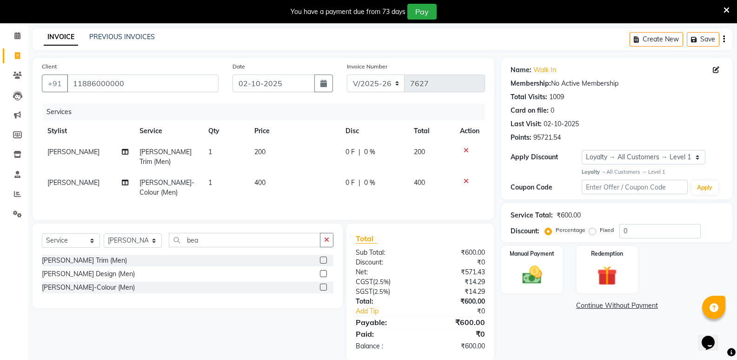
scroll to position [47, 0]
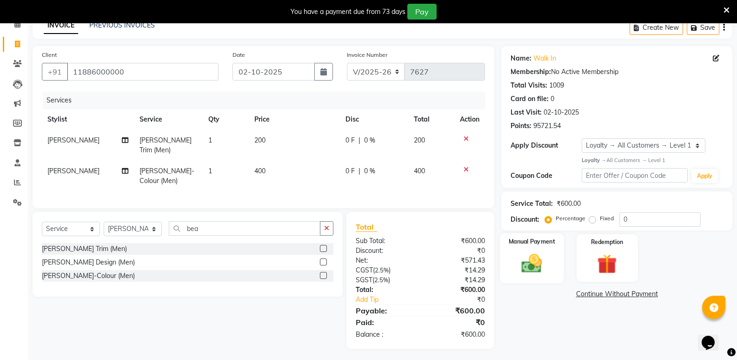
click at [531, 281] on div "Manual Payment" at bounding box center [533, 258] width 64 height 50
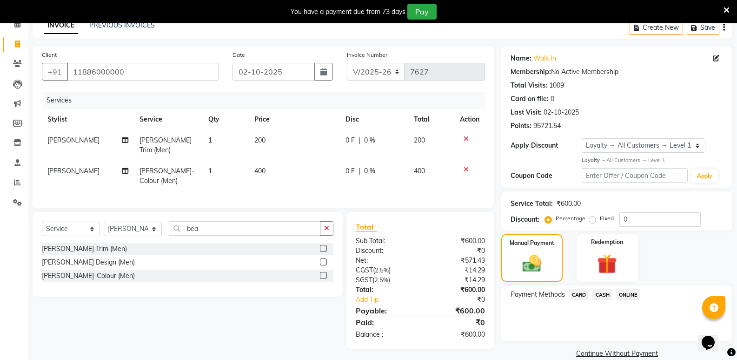
click at [601, 300] on span "CASH" at bounding box center [603, 294] width 20 height 11
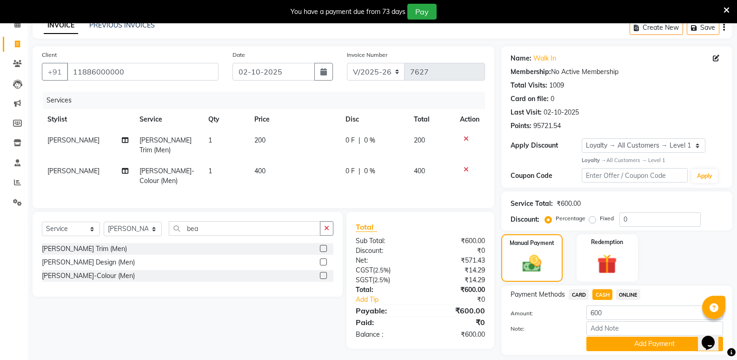
click at [626, 295] on span "ONLINE" at bounding box center [628, 294] width 24 height 11
click at [621, 343] on button "Add Payment" at bounding box center [655, 343] width 137 height 14
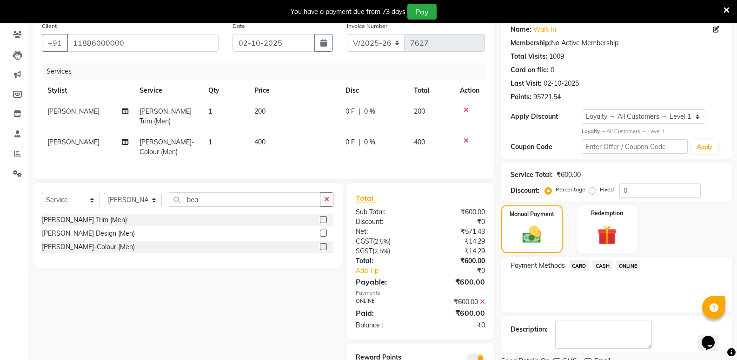
scroll to position [114, 0]
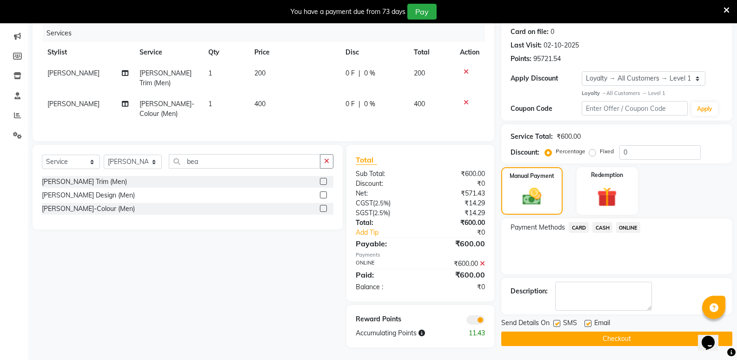
click at [620, 338] on button "Checkout" at bounding box center [617, 338] width 231 height 14
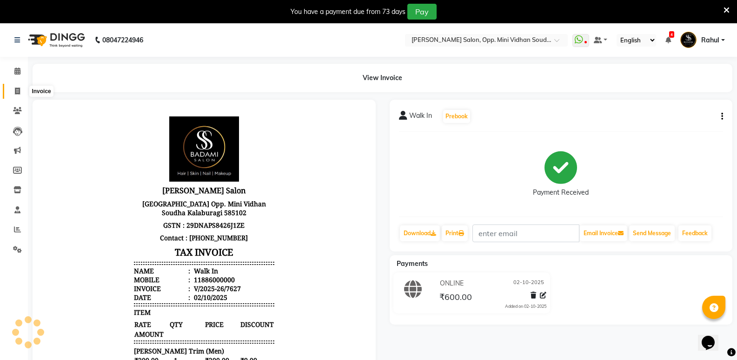
click at [21, 87] on span at bounding box center [17, 91] width 16 height 11
select select "service"
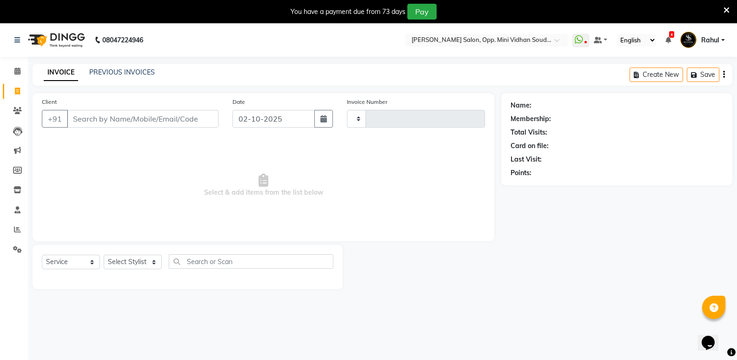
type input "7628"
select select "4533"
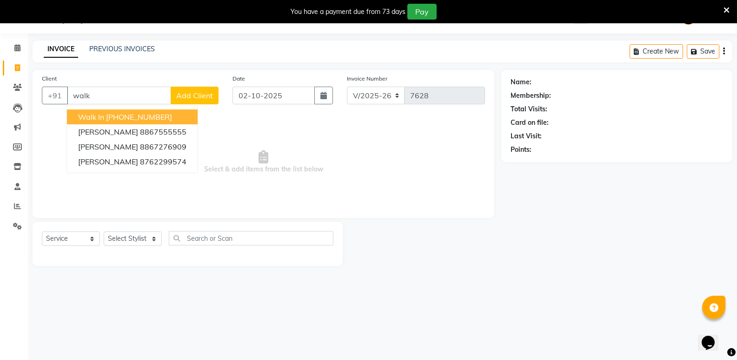
click at [143, 121] on button "Walk In [PHONE_NUMBER]" at bounding box center [132, 116] width 131 height 15
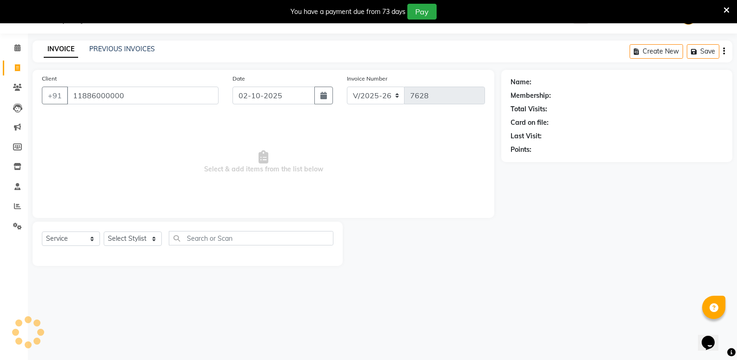
type input "11886000000"
click at [127, 234] on select "Select Stylist [PERSON_NAME] [PERSON_NAME] [PERSON_NAME] Mallu [PERSON_NAME] [P…" at bounding box center [133, 238] width 58 height 14
select select "25908"
click at [104, 231] on select "Select Stylist [PERSON_NAME] [PERSON_NAME] [PERSON_NAME] Mallu [PERSON_NAME] [P…" at bounding box center [133, 238] width 58 height 14
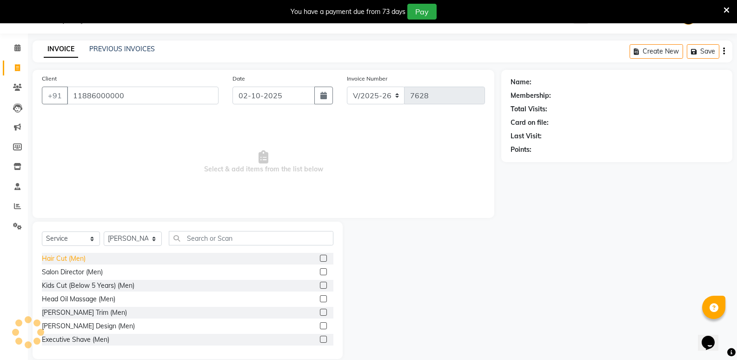
click at [70, 259] on div "Hair Cut (Men)" at bounding box center [64, 259] width 44 height 10
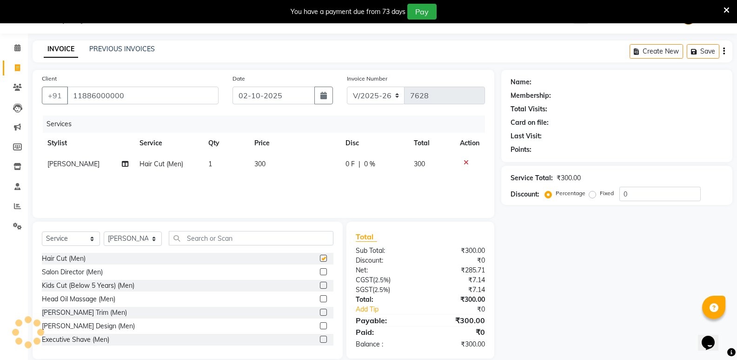
checkbox input "false"
click at [227, 237] on input "text" at bounding box center [251, 238] width 165 height 14
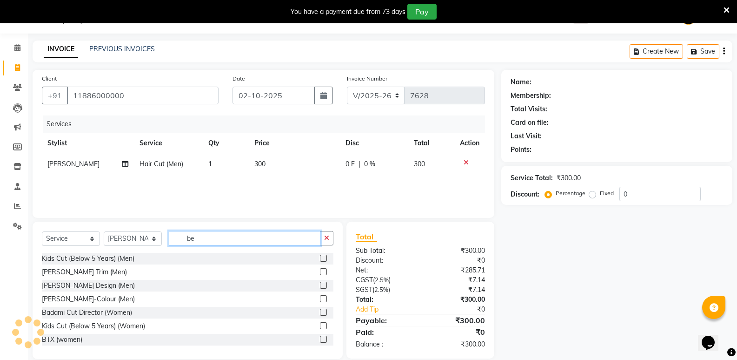
type input "bea"
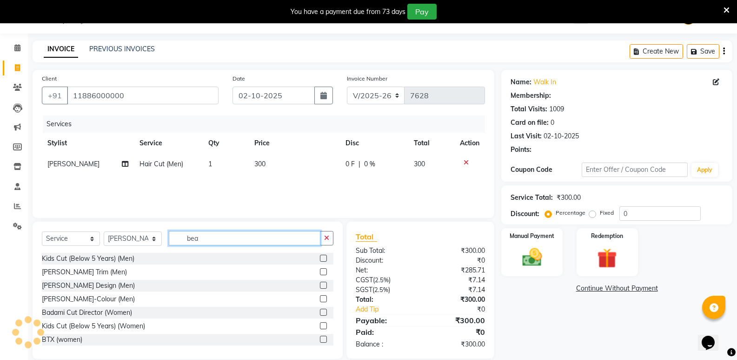
select select "1: Object"
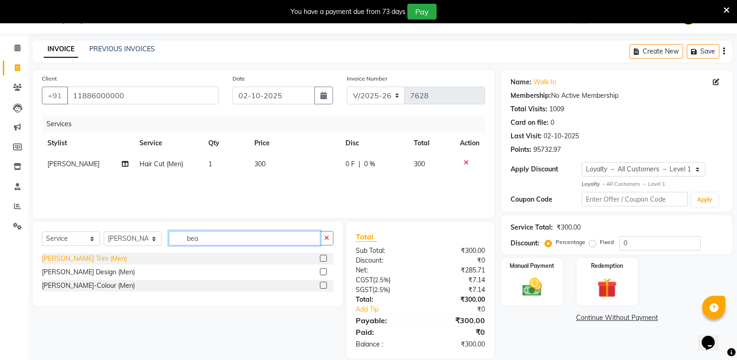
type input "bea"
click at [73, 258] on div "[PERSON_NAME] Trim (Men)" at bounding box center [84, 259] width 85 height 10
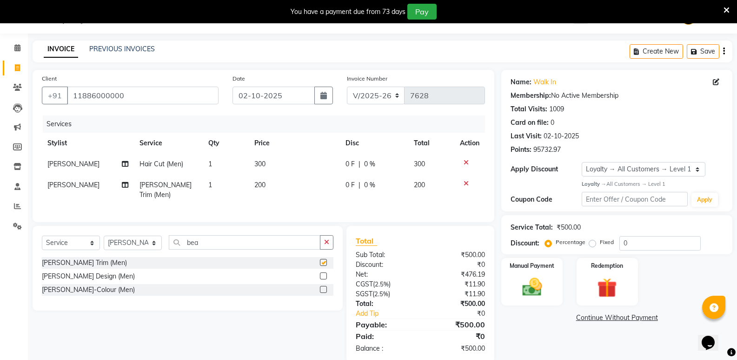
checkbox input "false"
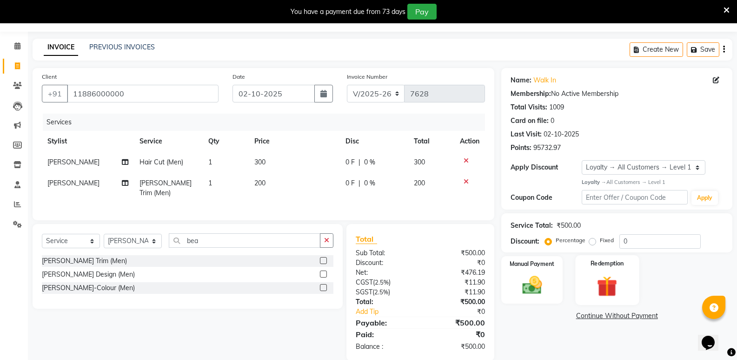
scroll to position [37, 0]
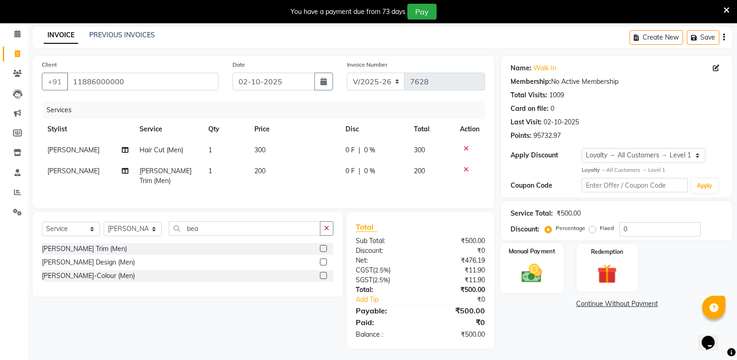
click at [522, 265] on img at bounding box center [531, 273] width 33 height 24
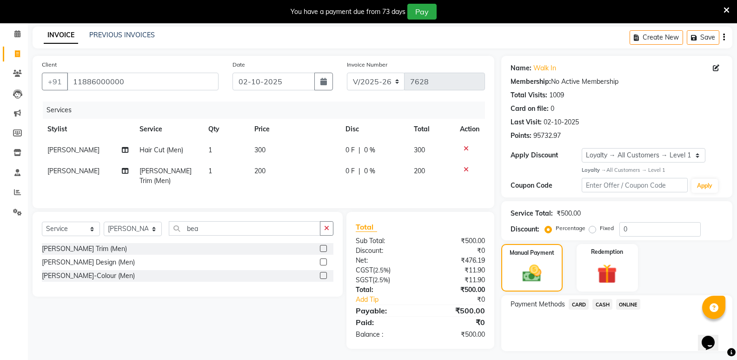
click at [606, 306] on span "CASH" at bounding box center [603, 304] width 20 height 11
click at [609, 351] on button "Add Payment" at bounding box center [655, 353] width 137 height 14
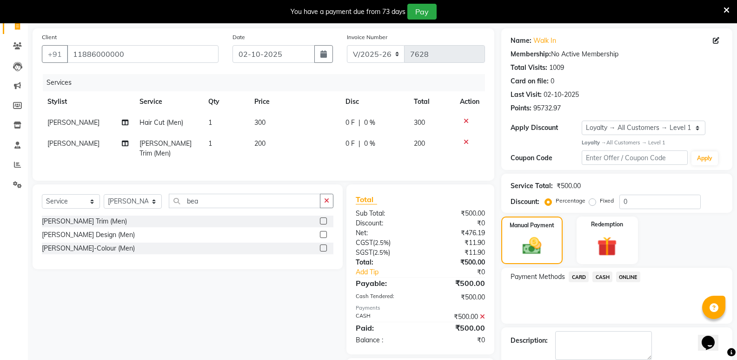
scroll to position [116, 0]
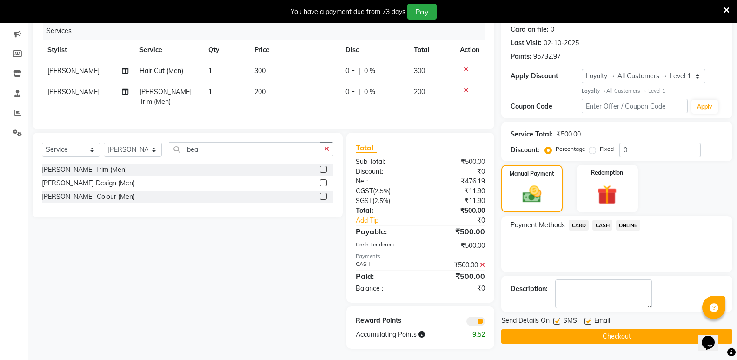
click at [611, 336] on button "Checkout" at bounding box center [617, 336] width 231 height 14
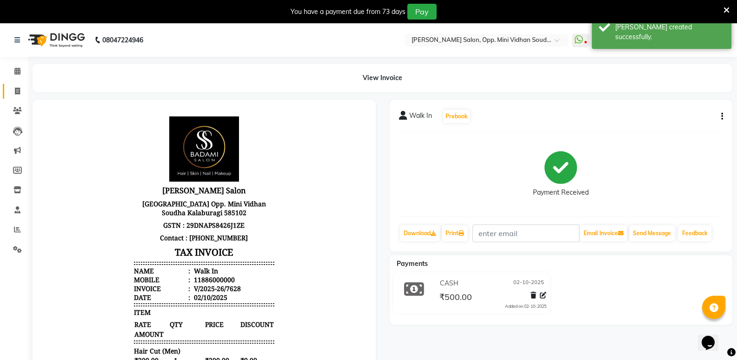
click at [8, 94] on link "Invoice" at bounding box center [14, 91] width 22 height 15
select select "4533"
select select "service"
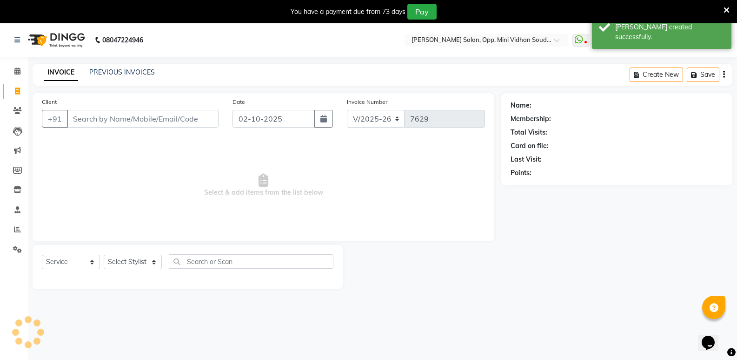
scroll to position [23, 0]
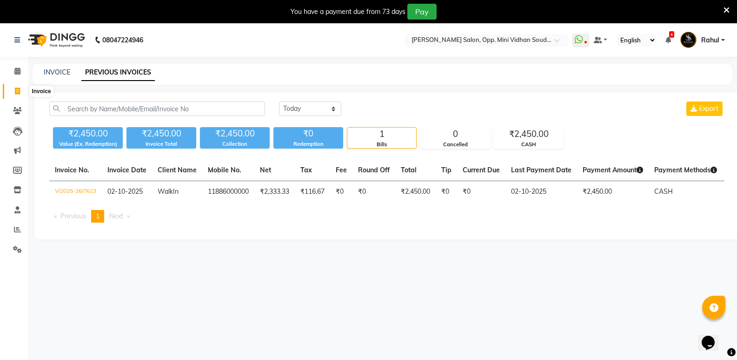
click at [11, 87] on span at bounding box center [17, 91] width 16 height 11
select select "4533"
select select "service"
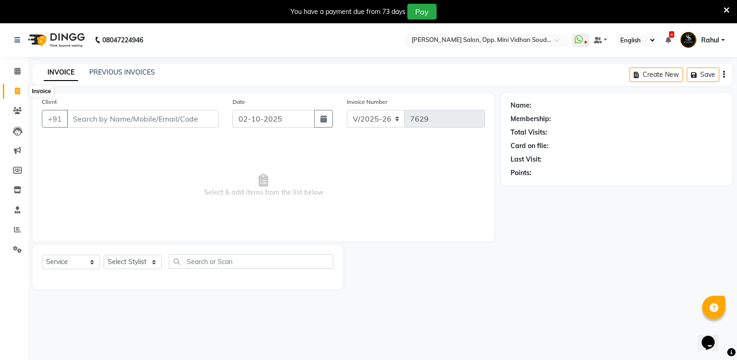
click at [15, 88] on icon at bounding box center [17, 90] width 5 height 7
select select "service"
type input "7629"
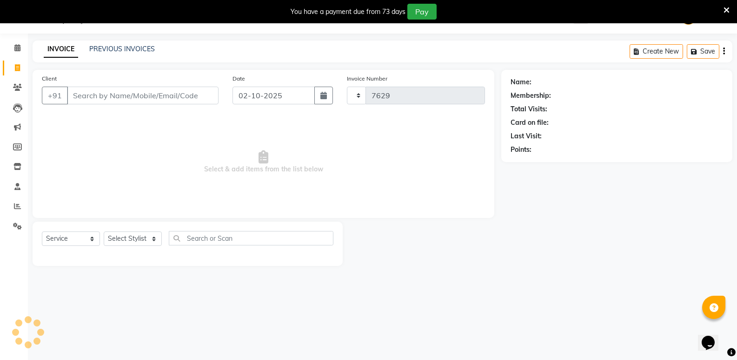
select select "4533"
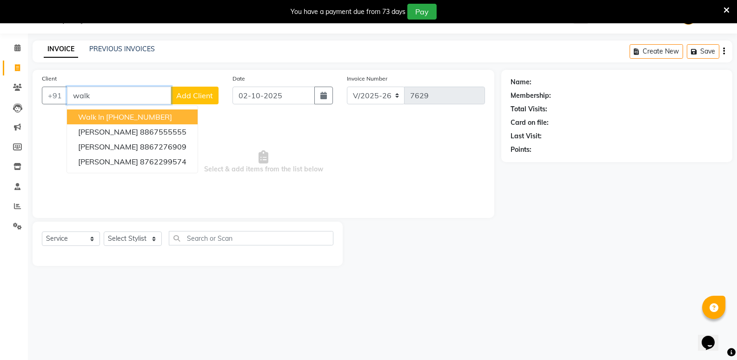
click at [108, 118] on ngb-highlight "[PHONE_NUMBER]" at bounding box center [139, 116] width 66 height 9
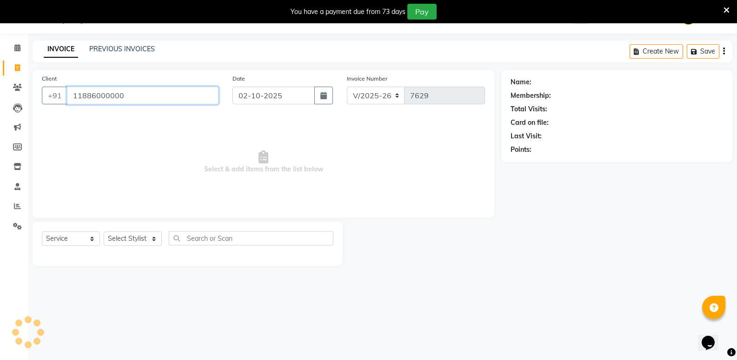
type input "11886000000"
select select "1: Object"
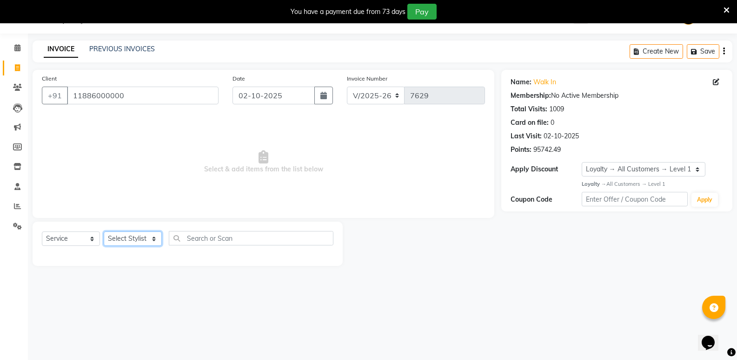
click at [128, 240] on select "Select Stylist [PERSON_NAME] [PERSON_NAME] [PERSON_NAME] Mallu [PERSON_NAME] [P…" at bounding box center [133, 238] width 58 height 14
select select "25904"
click at [104, 231] on select "Select Stylist [PERSON_NAME] [PERSON_NAME] [PERSON_NAME] Mallu [PERSON_NAME] [P…" at bounding box center [133, 238] width 58 height 14
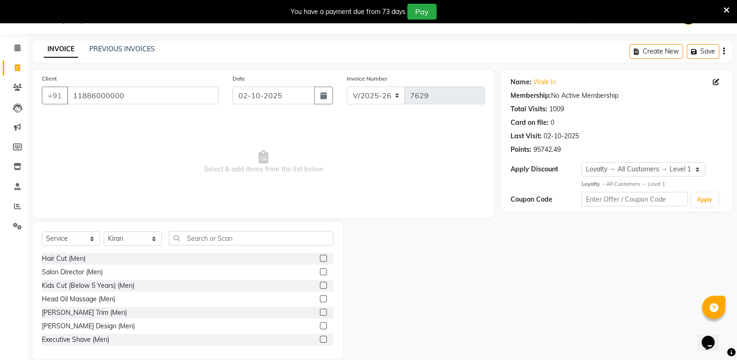
click at [209, 246] on div "Select Service Product Membership Package Voucher Prepaid Gift Card Select Styl…" at bounding box center [188, 242] width 292 height 22
click at [208, 244] on input "text" at bounding box center [251, 238] width 165 height 14
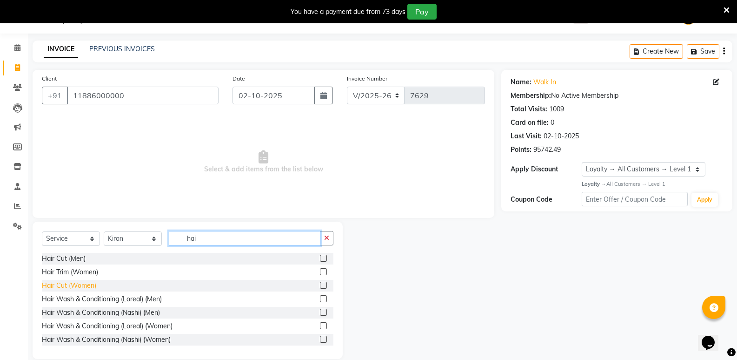
type input "hai"
click at [81, 281] on div "Hair Cut (Women)" at bounding box center [69, 286] width 54 height 10
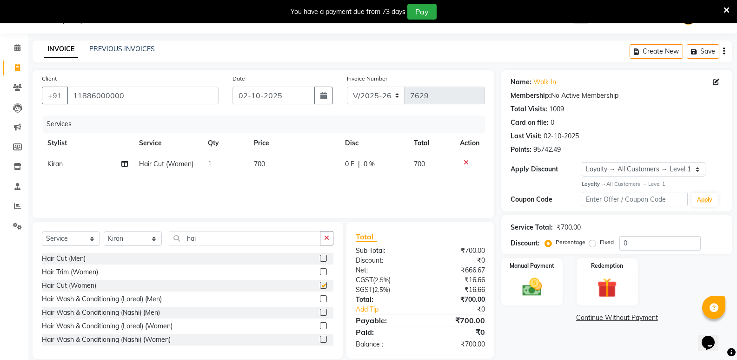
checkbox input "false"
drag, startPoint x: 203, startPoint y: 244, endPoint x: 181, endPoint y: 250, distance: 23.3
click at [181, 250] on div "Select Service Product Membership Package Voucher Prepaid Gift Card Select Styl…" at bounding box center [188, 242] width 292 height 22
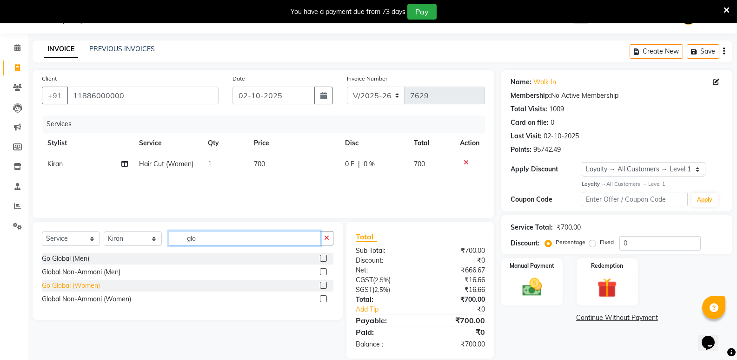
type input "glo"
click at [80, 284] on div "Go Global (Women)" at bounding box center [71, 286] width 58 height 10
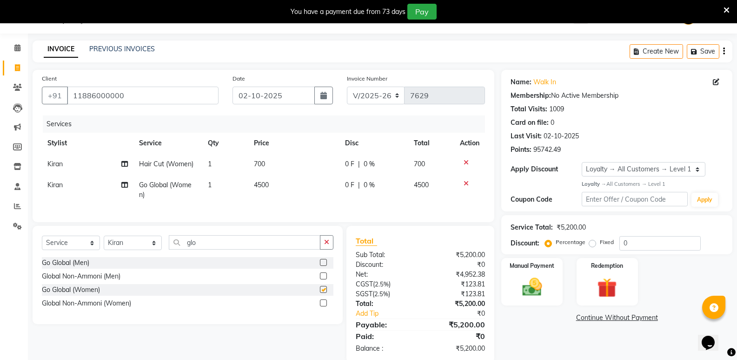
checkbox input "false"
click at [260, 184] on span "4500" at bounding box center [261, 185] width 15 height 8
select select "25904"
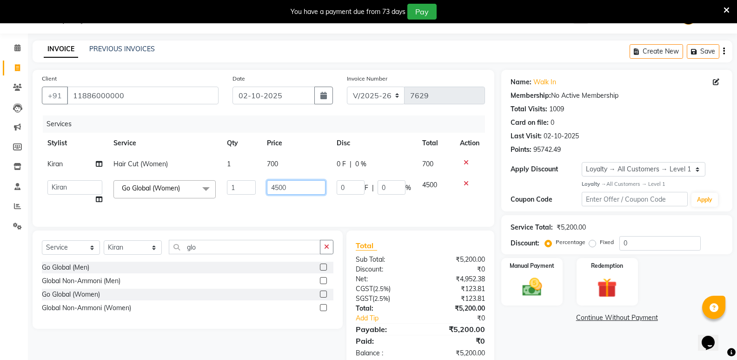
click at [279, 191] on input "4500" at bounding box center [296, 187] width 58 height 14
type input "5000"
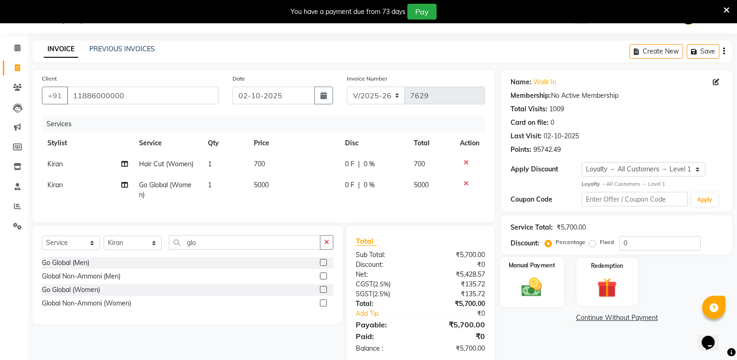
click at [532, 282] on img at bounding box center [531, 287] width 33 height 24
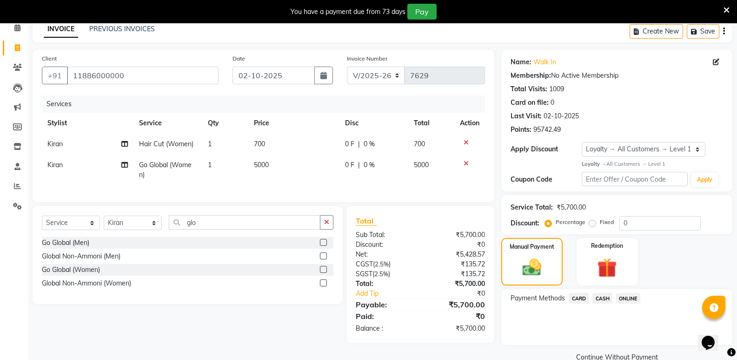
scroll to position [61, 0]
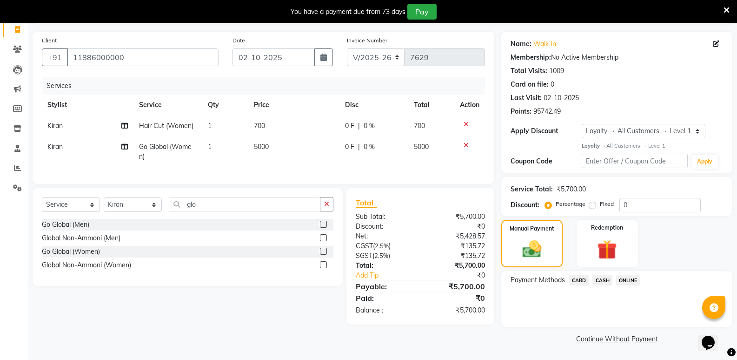
click at [633, 279] on span "ONLINE" at bounding box center [628, 279] width 24 height 11
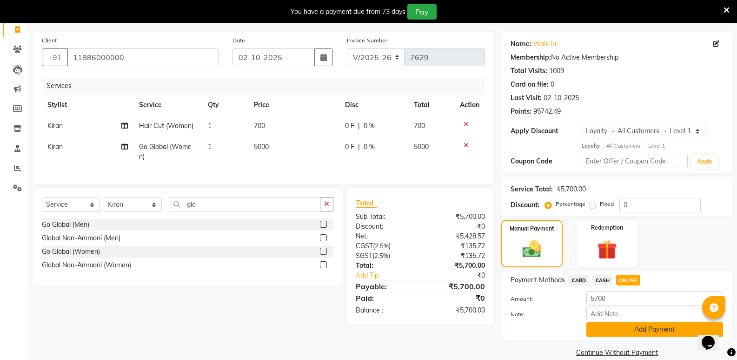
click at [602, 326] on button "Add Payment" at bounding box center [655, 329] width 137 height 14
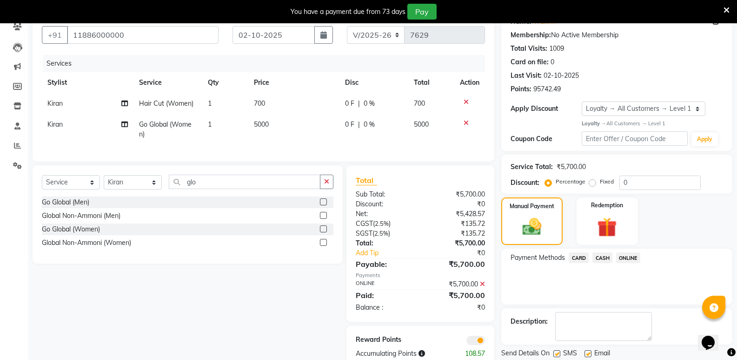
scroll to position [114, 0]
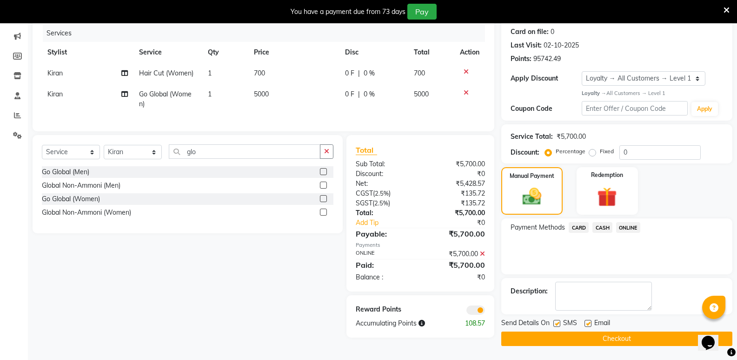
click at [591, 340] on button "Checkout" at bounding box center [617, 338] width 231 height 14
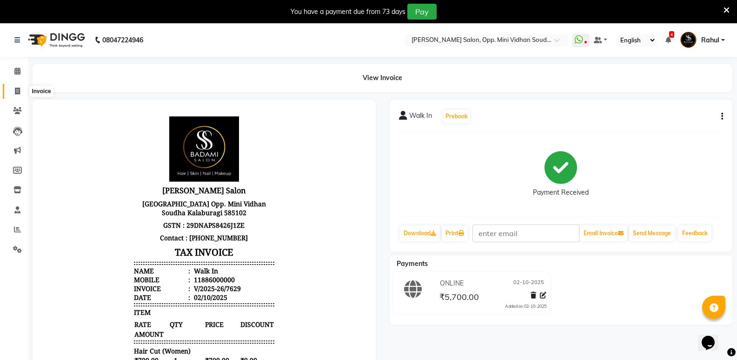
click at [14, 91] on span at bounding box center [17, 91] width 16 height 11
select select "4533"
select select "service"
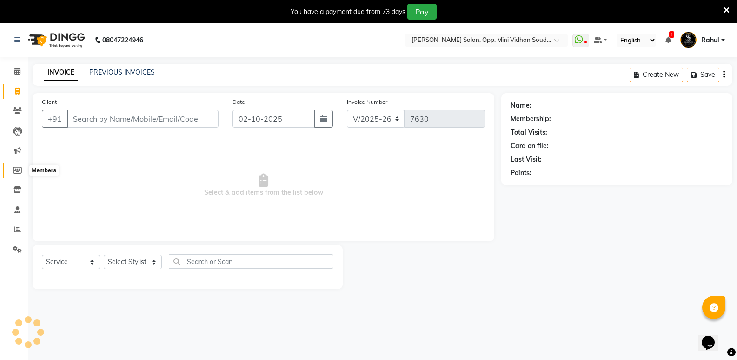
scroll to position [23, 0]
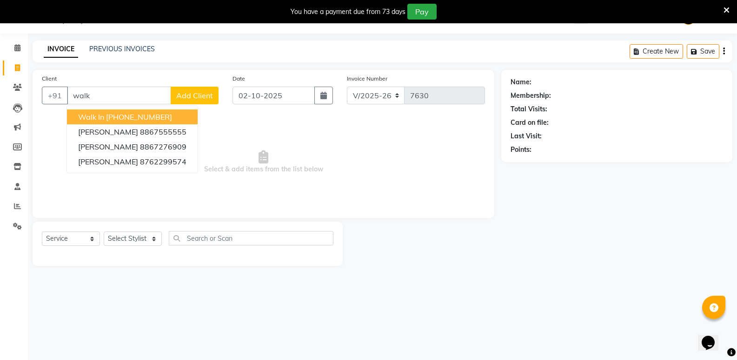
click at [125, 115] on ngb-highlight "[PHONE_NUMBER]" at bounding box center [139, 116] width 66 height 9
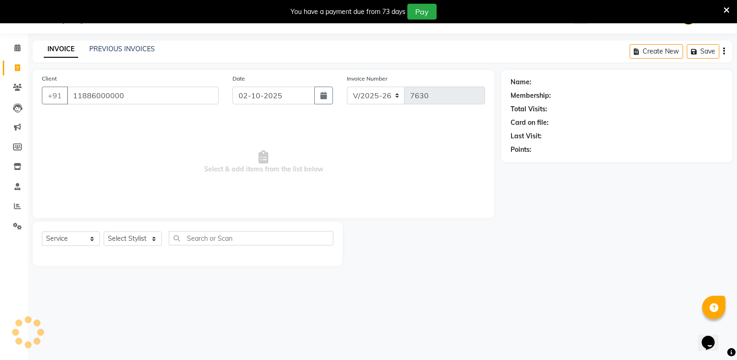
type input "11886000000"
click at [118, 238] on select "Select Stylist [PERSON_NAME] [PERSON_NAME] [PERSON_NAME] Mallu [PERSON_NAME] [P…" at bounding box center [133, 238] width 58 height 14
select select "1: Object"
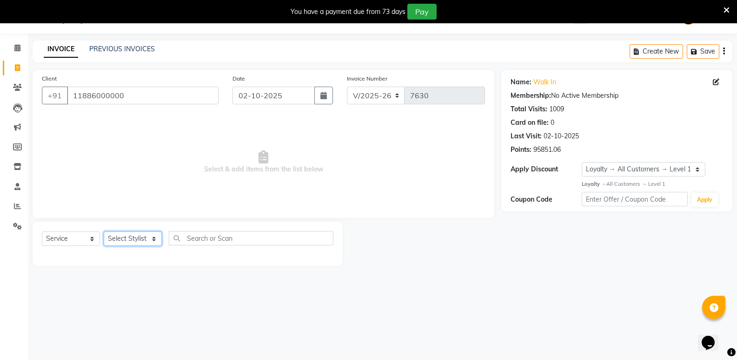
select select "25909"
click at [104, 231] on select "Select Stylist [PERSON_NAME] [PERSON_NAME] [PERSON_NAME] Mallu [PERSON_NAME] [P…" at bounding box center [133, 238] width 58 height 14
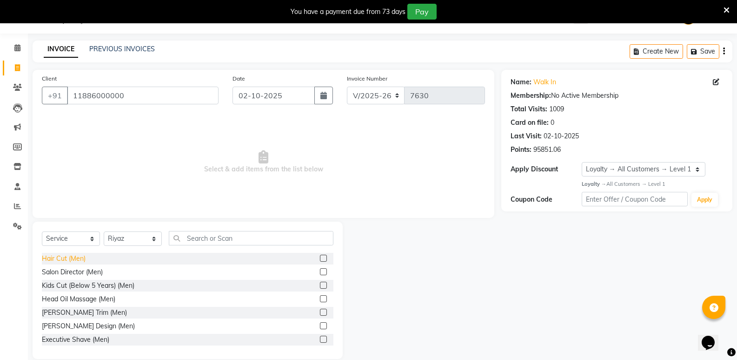
click at [60, 259] on div "Hair Cut (Men)" at bounding box center [64, 259] width 44 height 10
checkbox input "false"
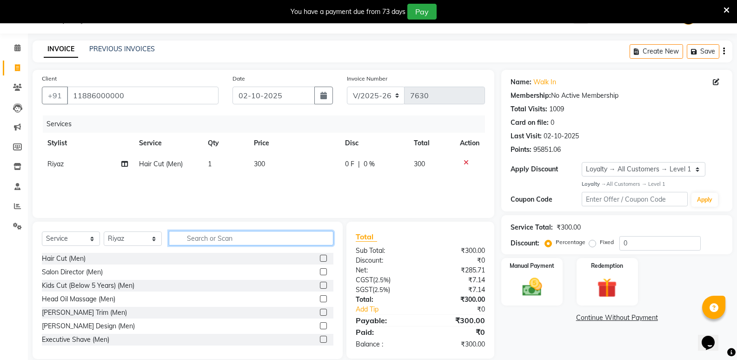
click at [256, 234] on input "text" at bounding box center [251, 238] width 165 height 14
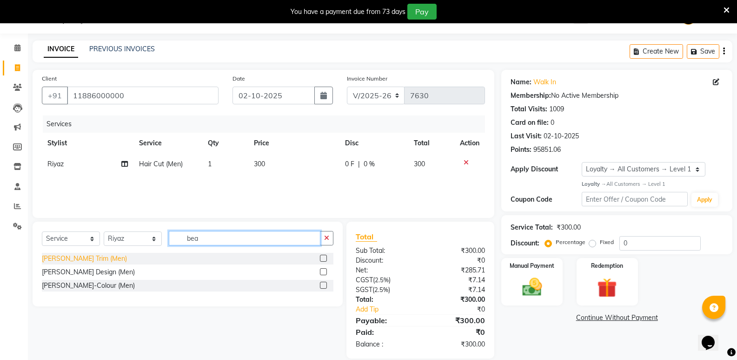
type input "bea"
click at [71, 256] on div "[PERSON_NAME] Trim (Men)" at bounding box center [84, 259] width 85 height 10
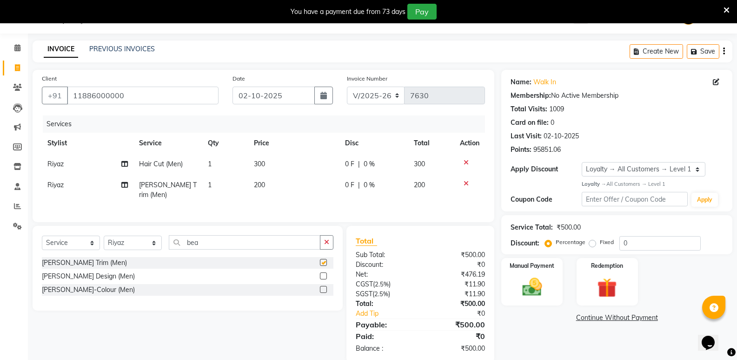
checkbox input "false"
drag, startPoint x: 202, startPoint y: 242, endPoint x: 166, endPoint y: 254, distance: 38.5
click at [166, 254] on div "Select Service Product Membership Package Voucher Prepaid Gift Card Select Styl…" at bounding box center [188, 268] width 310 height 85
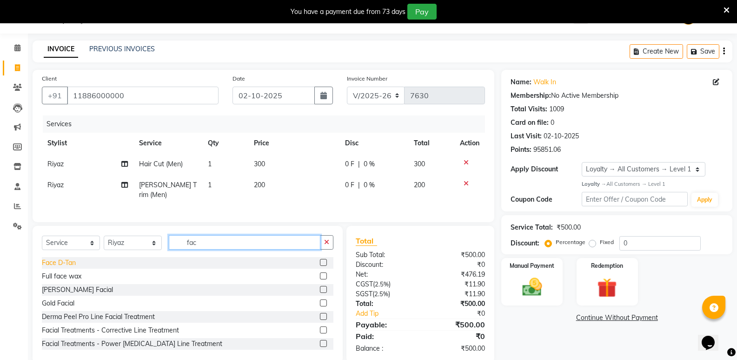
type input "fac"
click at [73, 260] on div "Face D-Tan" at bounding box center [59, 263] width 34 height 10
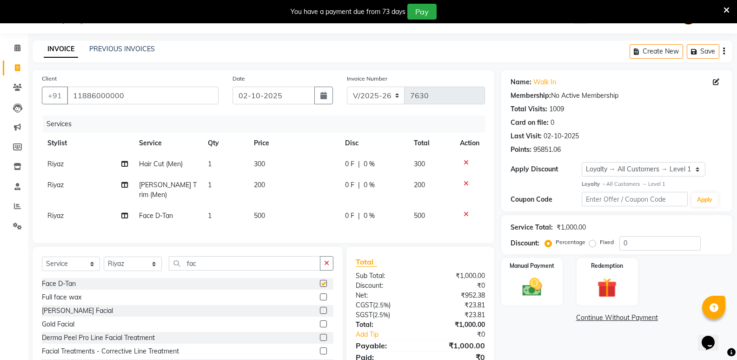
checkbox input "false"
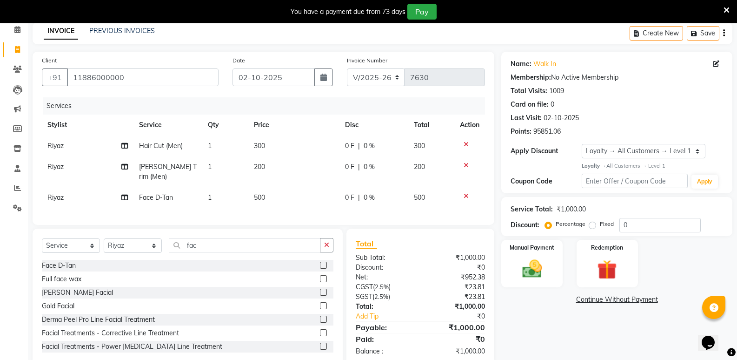
scroll to position [59, 0]
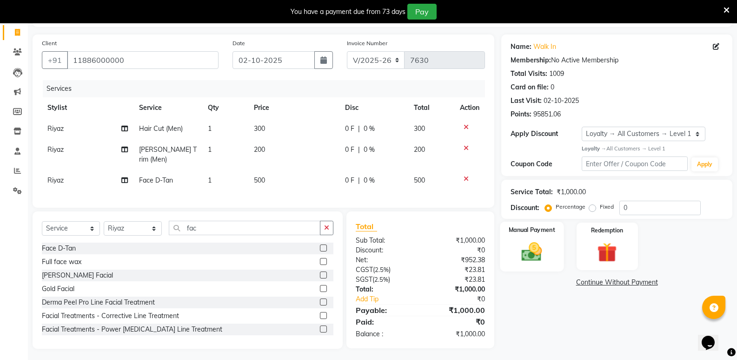
click at [549, 252] on img at bounding box center [531, 252] width 33 height 24
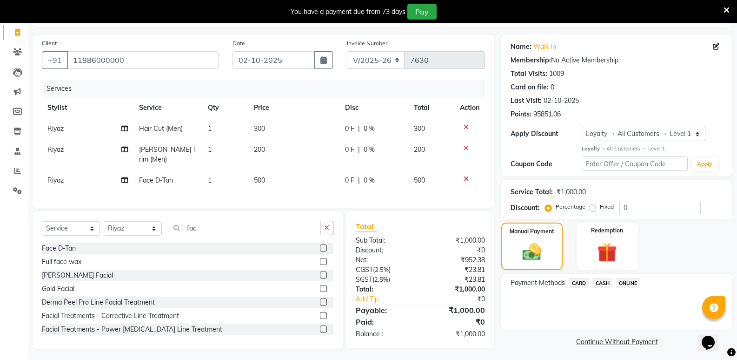
click at [601, 286] on span "CASH" at bounding box center [603, 282] width 20 height 11
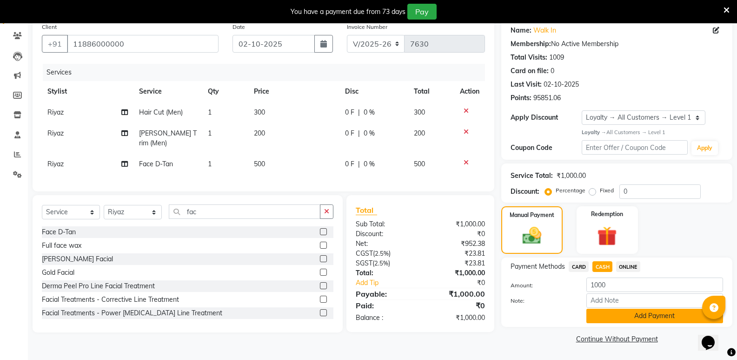
click at [634, 315] on button "Add Payment" at bounding box center [655, 315] width 137 height 14
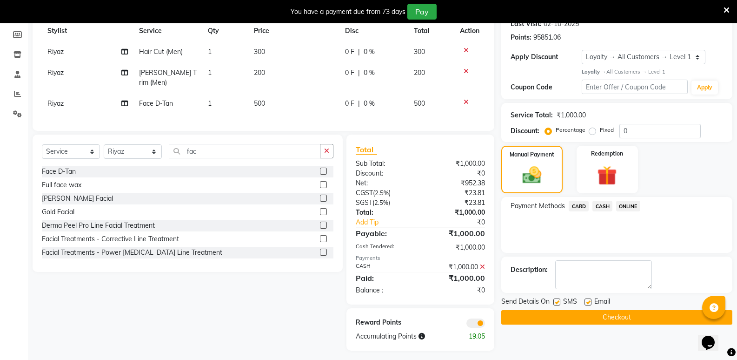
scroll to position [137, 0]
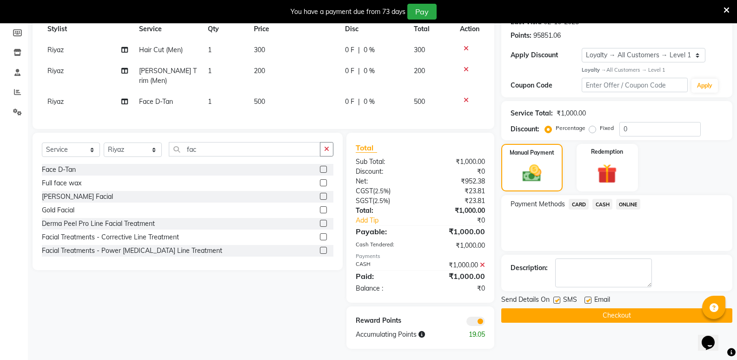
click at [600, 315] on button "Checkout" at bounding box center [617, 315] width 231 height 14
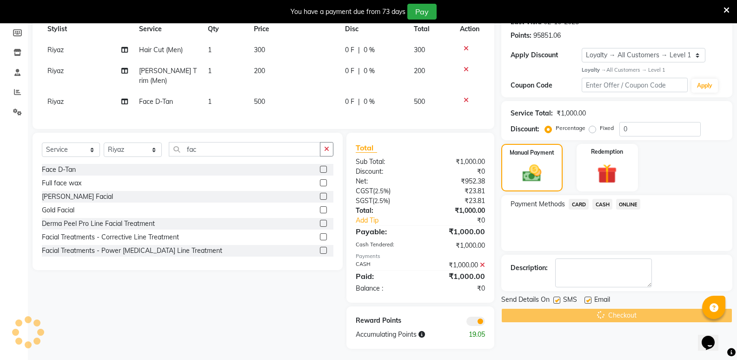
scroll to position [83, 0]
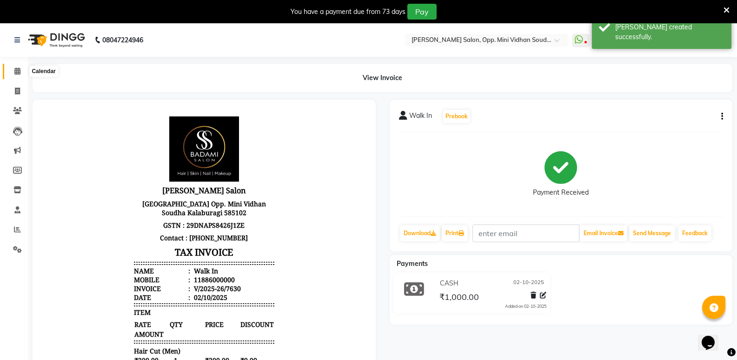
click at [11, 71] on span at bounding box center [17, 71] width 16 height 11
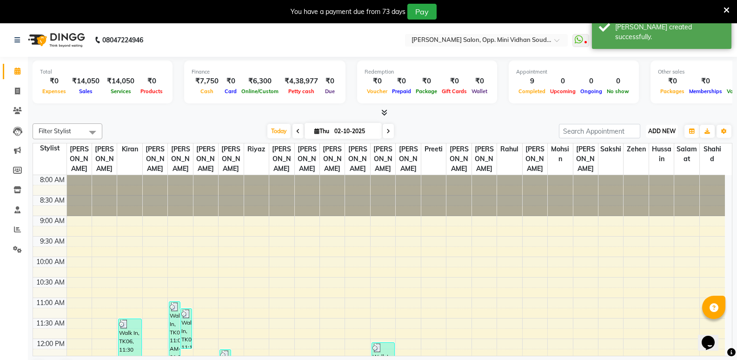
click at [657, 134] on span "ADD NEW" at bounding box center [662, 130] width 27 height 7
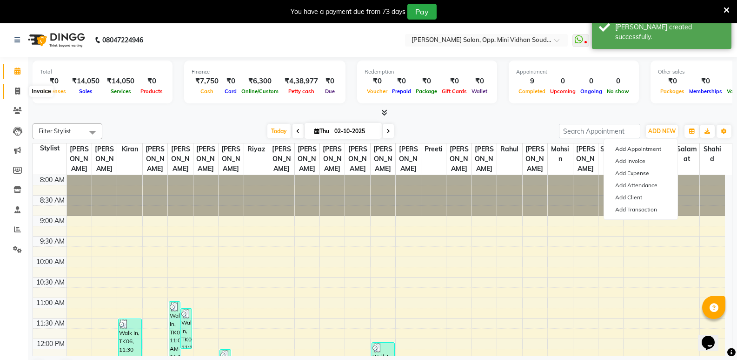
click at [15, 86] on span at bounding box center [17, 91] width 16 height 11
select select "service"
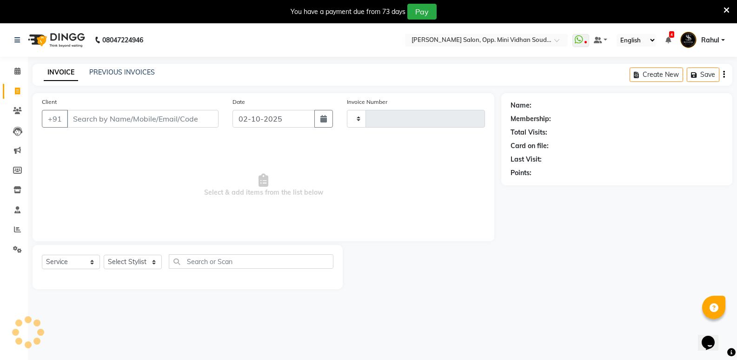
type input "7631"
select select "4533"
click at [320, 123] on button "button" at bounding box center [323, 119] width 19 height 18
select select "10"
select select "2025"
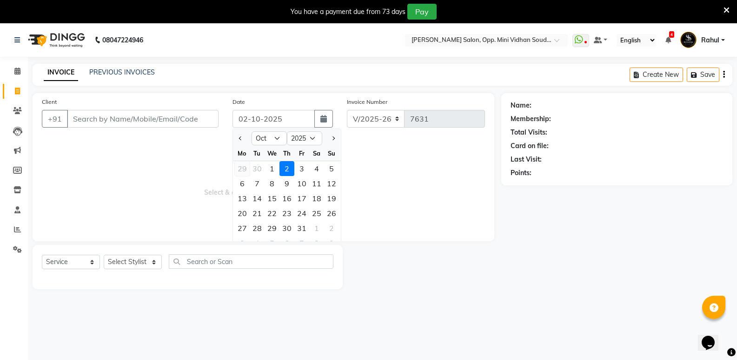
click at [241, 166] on div "29" at bounding box center [242, 168] width 15 height 15
type input "29-09-2025"
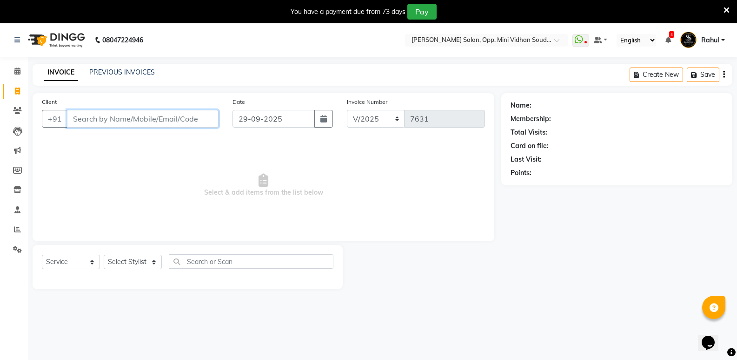
click at [111, 122] on input "Client" at bounding box center [143, 119] width 152 height 18
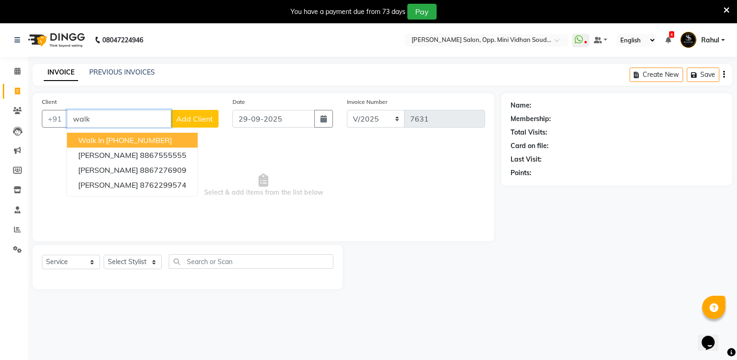
click at [134, 140] on ngb-highlight "[PHONE_NUMBER]" at bounding box center [139, 139] width 66 height 9
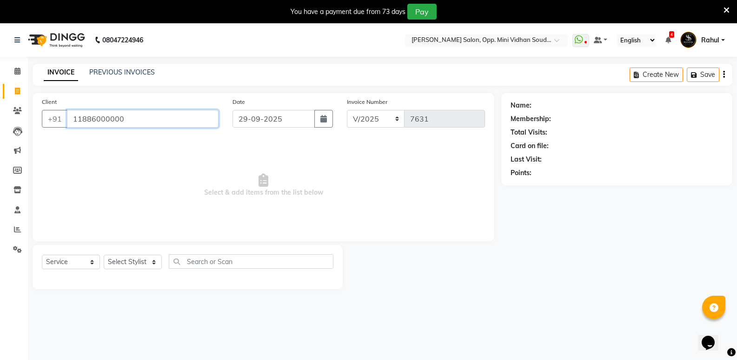
type input "11886000000"
select select "1: Object"
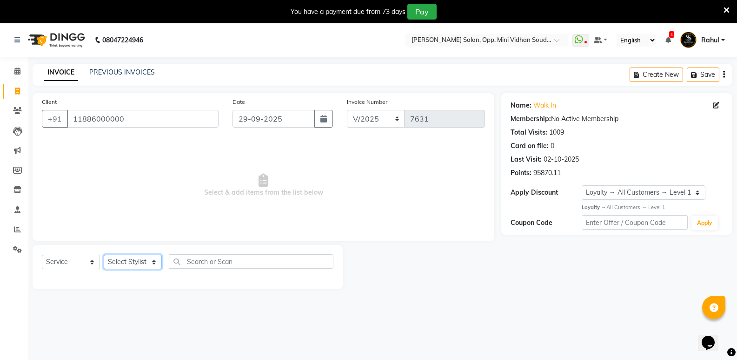
click at [126, 263] on select "Select Stylist [PERSON_NAME] [PERSON_NAME] [PERSON_NAME] Mallu [PERSON_NAME] [P…" at bounding box center [133, 261] width 58 height 14
select select "25909"
click at [104, 254] on select "Select Stylist [PERSON_NAME] [PERSON_NAME] [PERSON_NAME] Mallu [PERSON_NAME] [P…" at bounding box center [133, 261] width 58 height 14
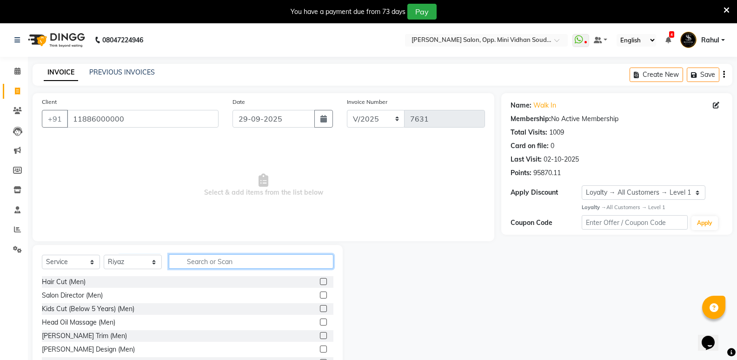
click at [252, 264] on input "text" at bounding box center [251, 261] width 165 height 14
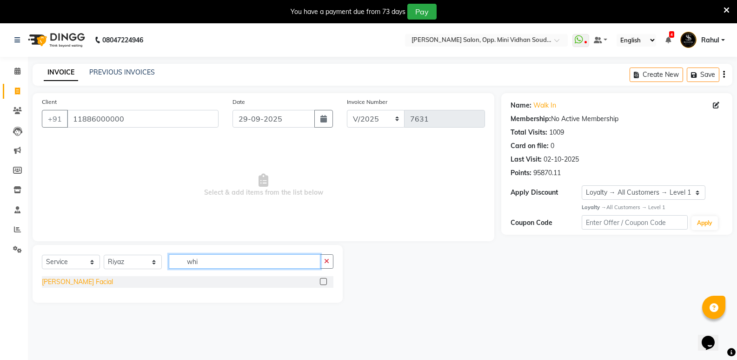
type input "whi"
click at [72, 282] on div "[PERSON_NAME] Facial" at bounding box center [77, 282] width 71 height 10
checkbox input "false"
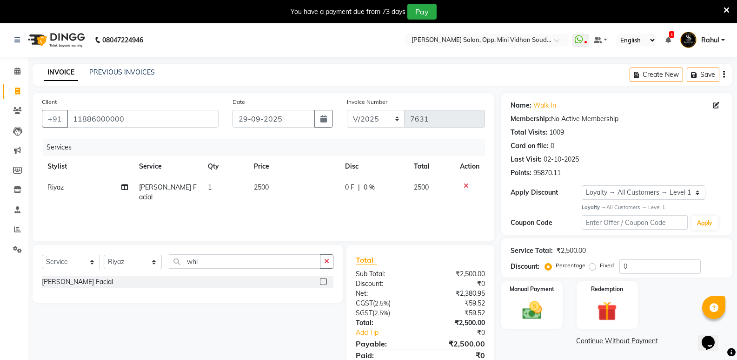
click at [266, 188] on span "2500" at bounding box center [261, 187] width 15 height 8
select select "25909"
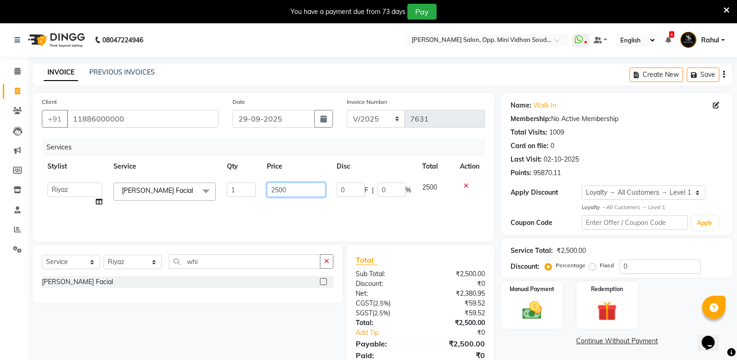
click at [284, 195] on input "2500" at bounding box center [296, 189] width 58 height 14
type input "2550"
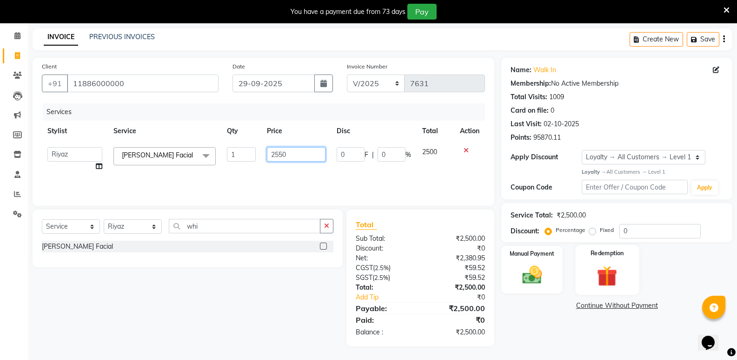
scroll to position [36, 0]
click at [531, 288] on div "Manual Payment" at bounding box center [533, 269] width 64 height 50
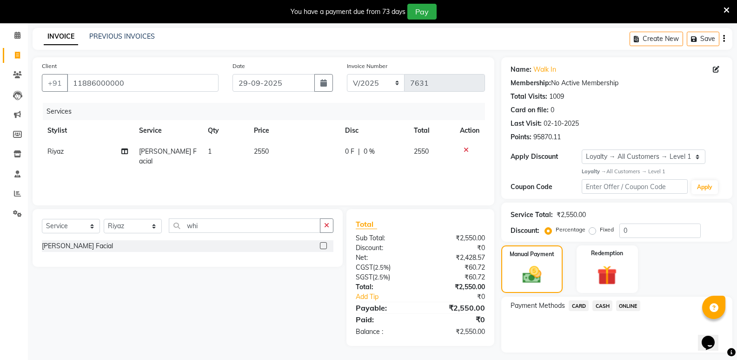
click at [597, 304] on span "CASH" at bounding box center [603, 305] width 20 height 11
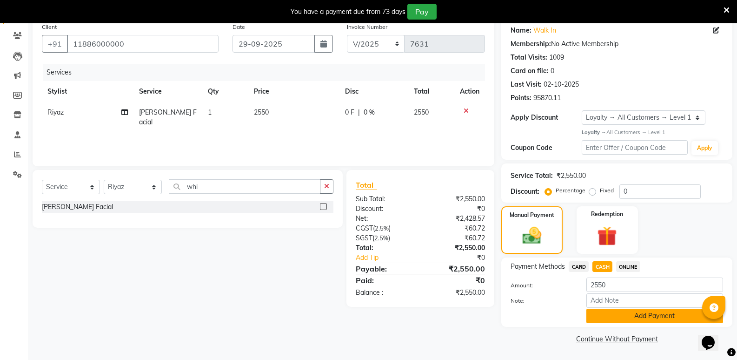
click at [599, 315] on button "Add Payment" at bounding box center [655, 315] width 137 height 14
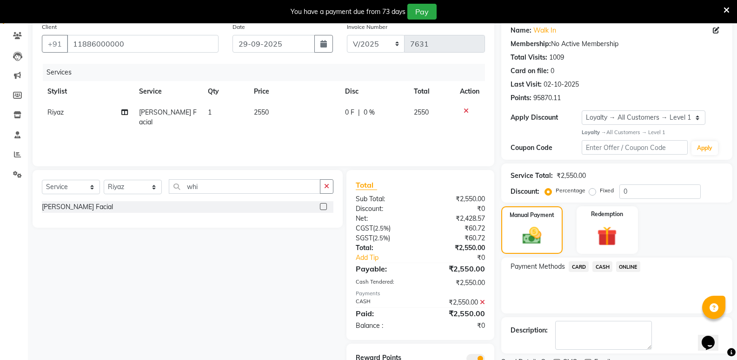
scroll to position [115, 0]
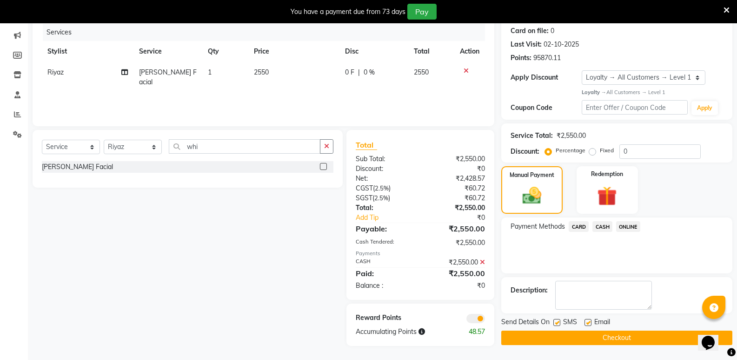
click at [587, 339] on button "Checkout" at bounding box center [617, 337] width 231 height 14
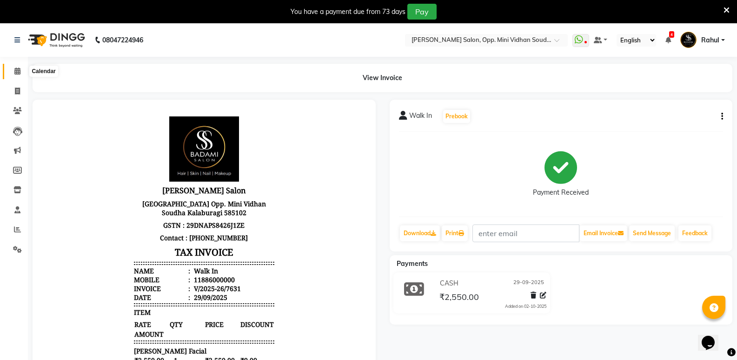
click at [13, 74] on span at bounding box center [17, 71] width 16 height 11
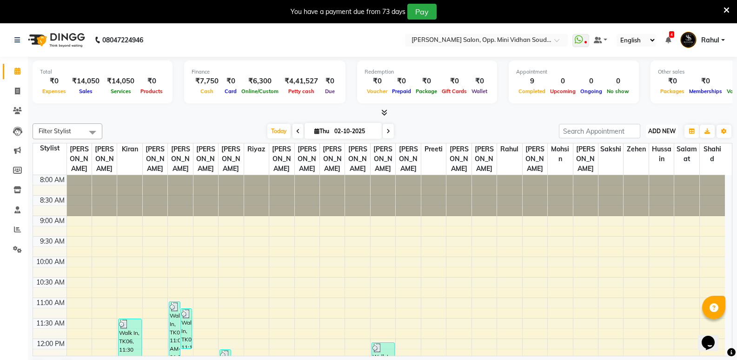
click at [668, 133] on span "ADD NEW" at bounding box center [662, 130] width 27 height 7
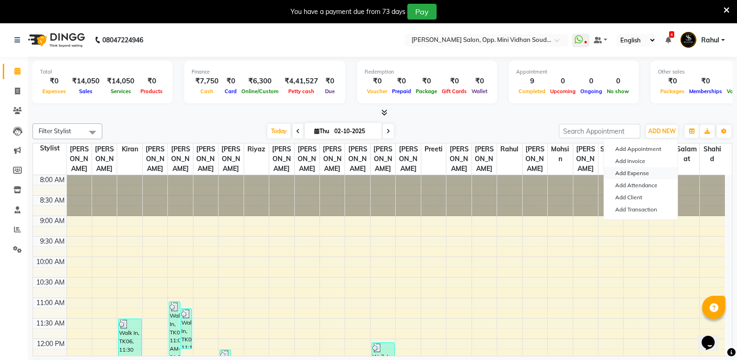
click at [645, 171] on link "Add Expense" at bounding box center [641, 173] width 74 height 12
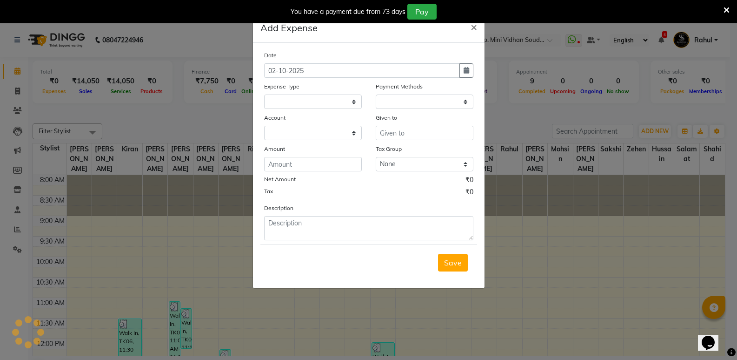
select select
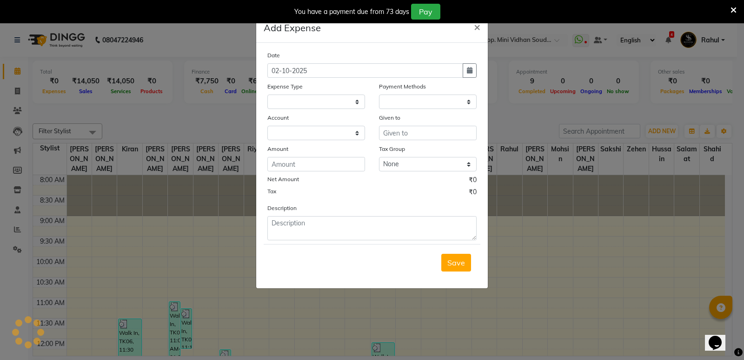
select select "1"
select select "3356"
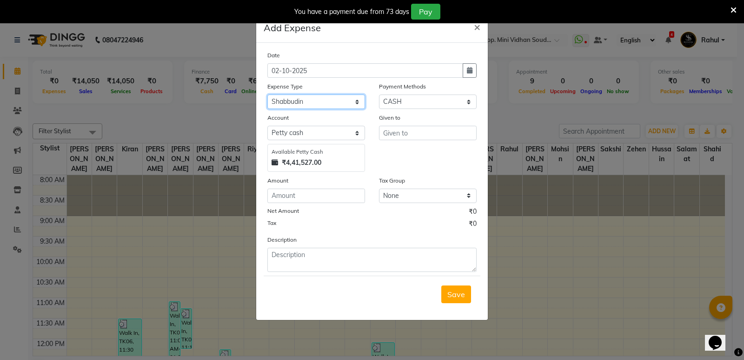
select select "6884"
type input "mallu"
type input "30"
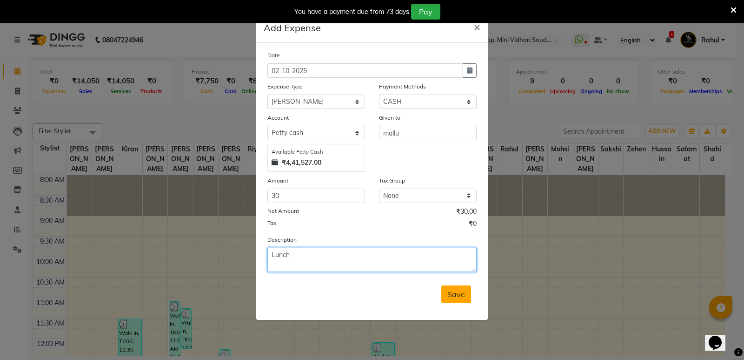
type textarea "Lunch"
click at [458, 294] on span "Save" at bounding box center [457, 293] width 18 height 9
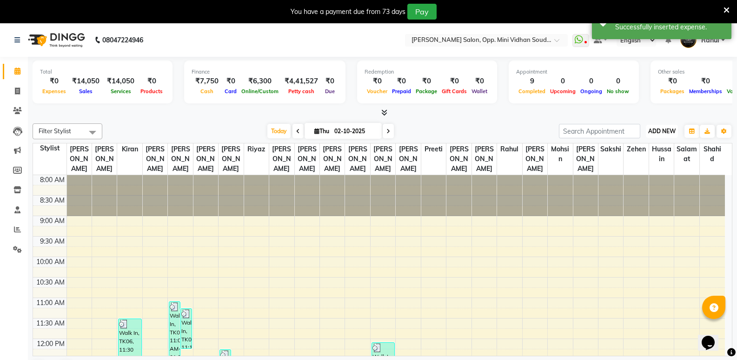
click at [659, 130] on span "ADD NEW" at bounding box center [662, 130] width 27 height 7
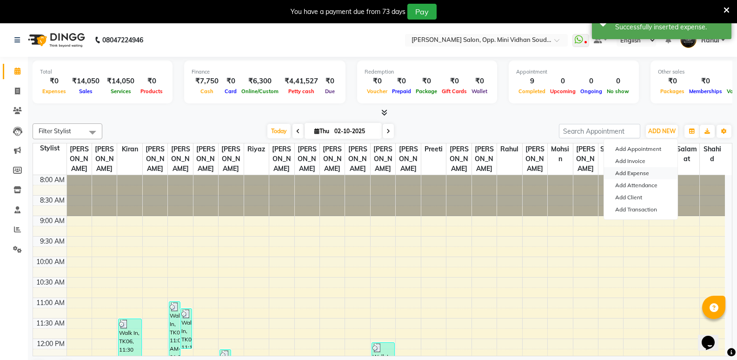
click at [642, 167] on link "Add Expense" at bounding box center [641, 173] width 74 height 12
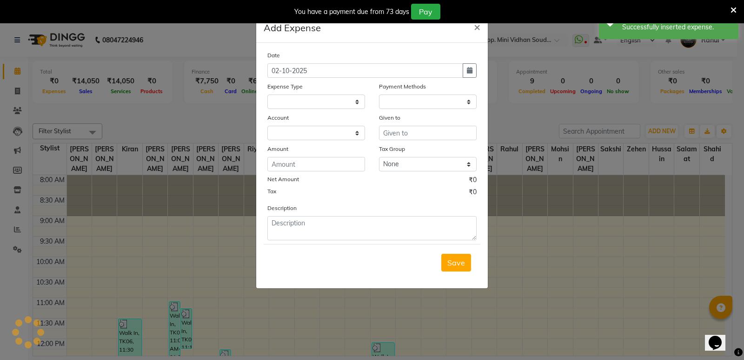
select select
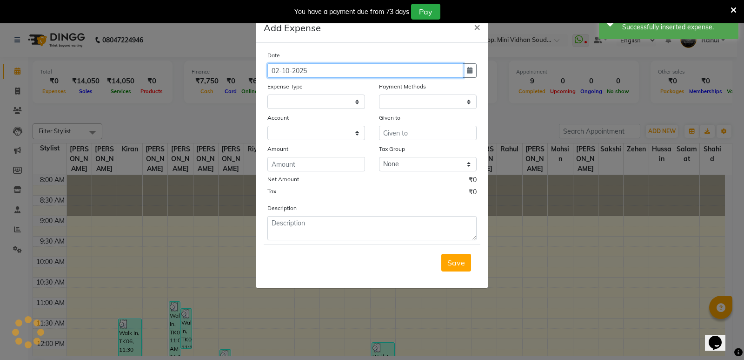
select select "1"
select select "3356"
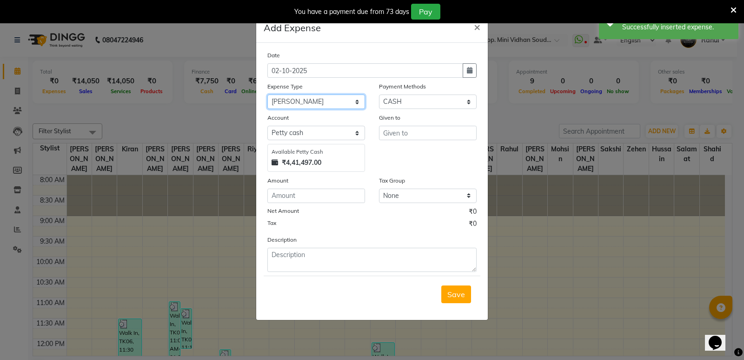
select select "13493"
type input "Mallu"
type input "110"
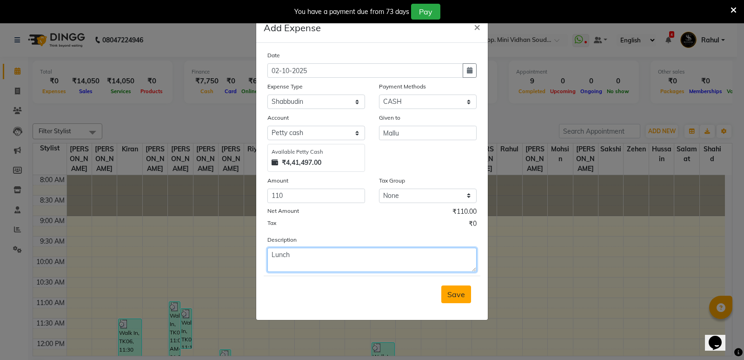
type textarea "Lunch"
click at [461, 287] on button "Save" at bounding box center [457, 294] width 30 height 18
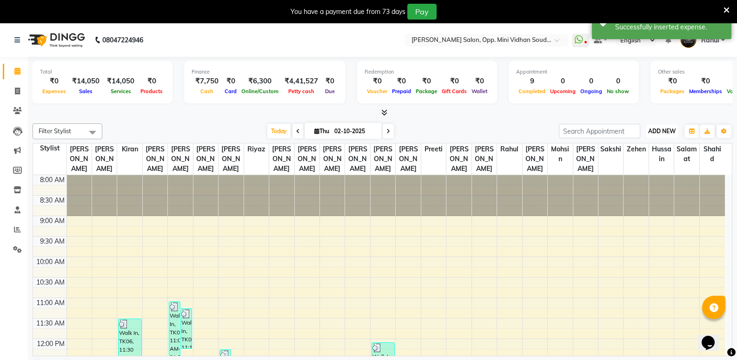
click at [656, 132] on span "ADD NEW" at bounding box center [662, 130] width 27 height 7
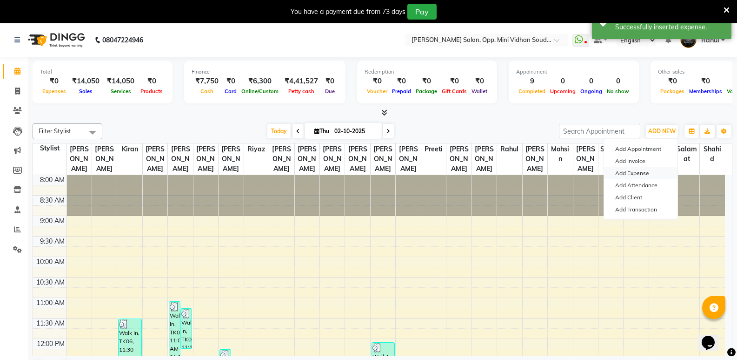
click at [642, 170] on link "Add Expense" at bounding box center [641, 173] width 74 height 12
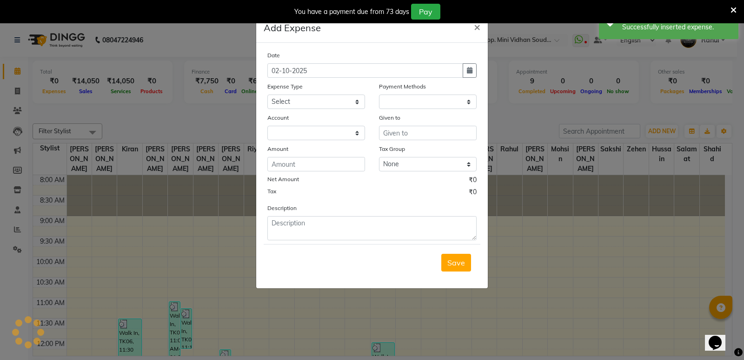
select select "1"
select select "3356"
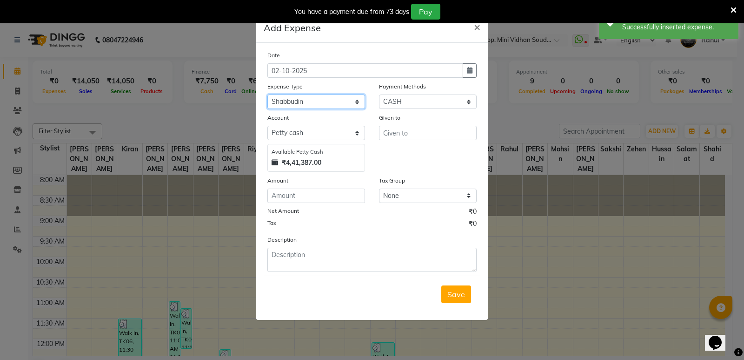
select select "24362"
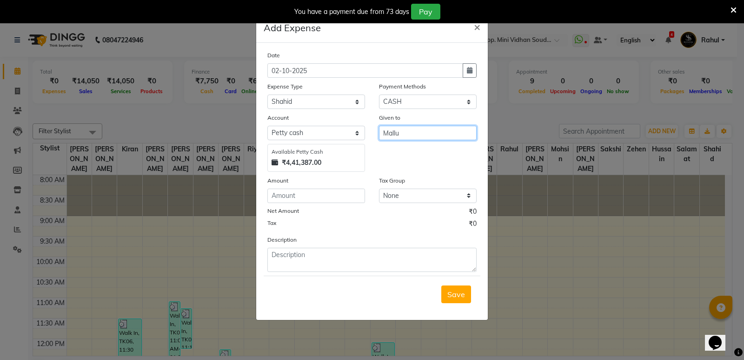
type input "Mallu"
type input "110"
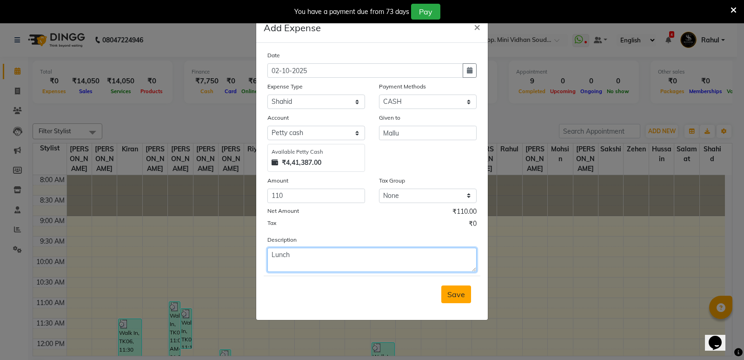
type textarea "Lunch"
click at [448, 302] on button "Save" at bounding box center [457, 294] width 30 height 18
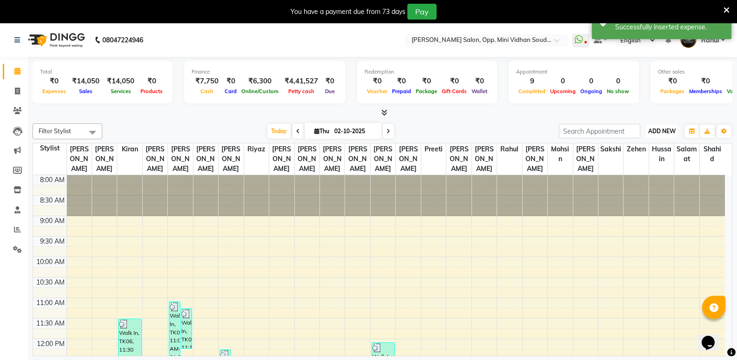
click at [662, 127] on span "ADD NEW" at bounding box center [662, 130] width 27 height 7
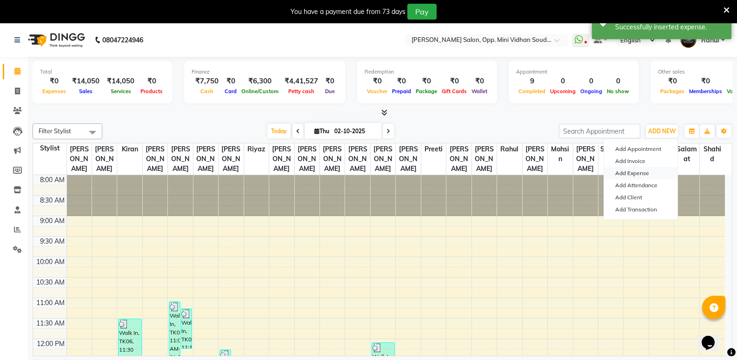
click at [638, 173] on link "Add Expense" at bounding box center [641, 173] width 74 height 12
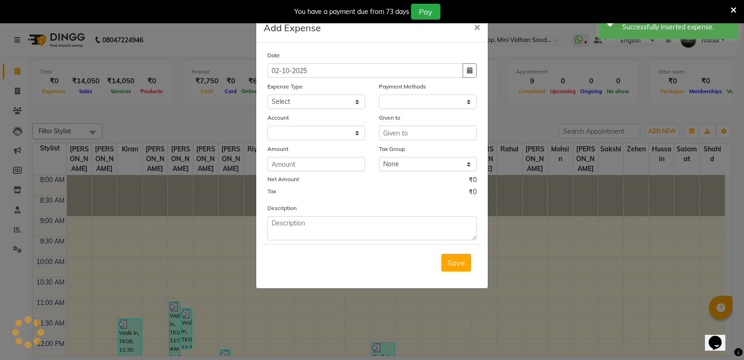
select select "1"
select select "3356"
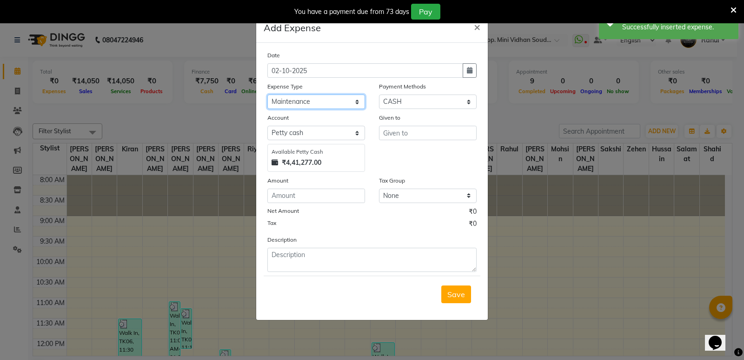
select select "20729"
type input "Mallu"
type input "110"
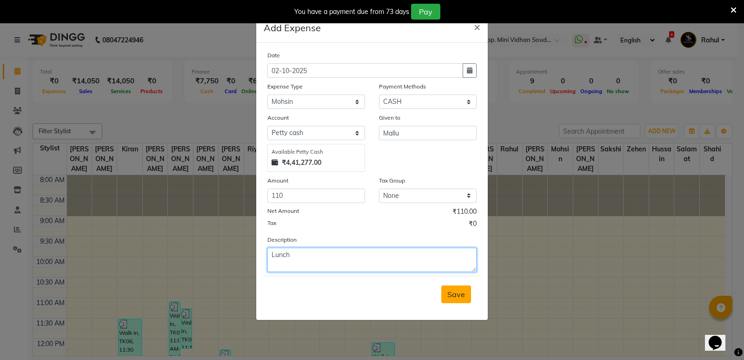
type textarea "Lunch"
click at [456, 295] on span "Save" at bounding box center [457, 293] width 18 height 9
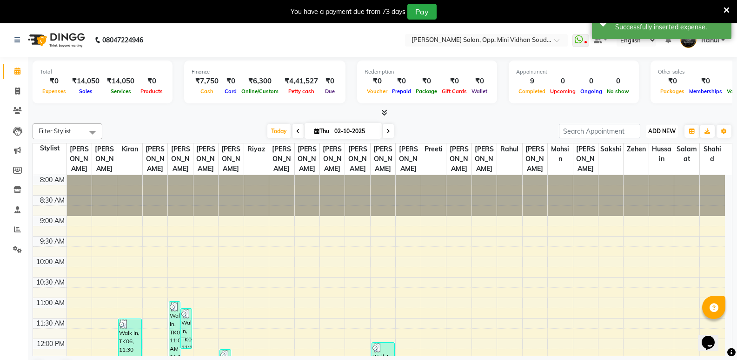
click at [654, 128] on span "ADD NEW" at bounding box center [662, 130] width 27 height 7
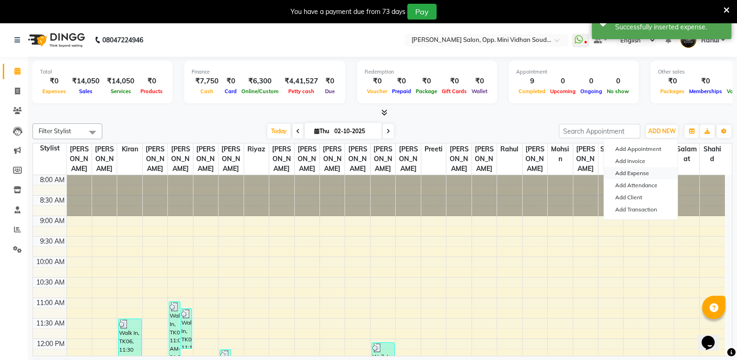
click at [642, 171] on link "Add Expense" at bounding box center [641, 173] width 74 height 12
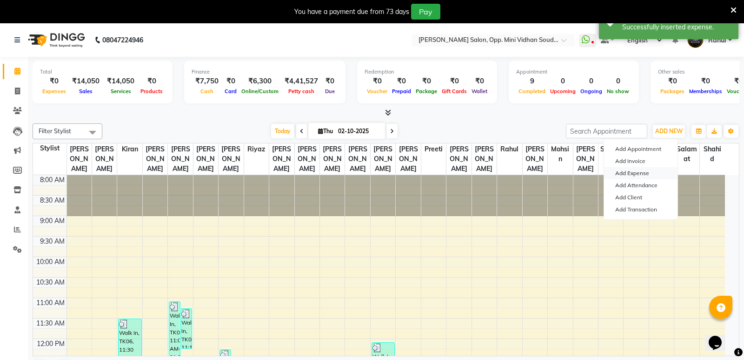
select select "1"
select select "3356"
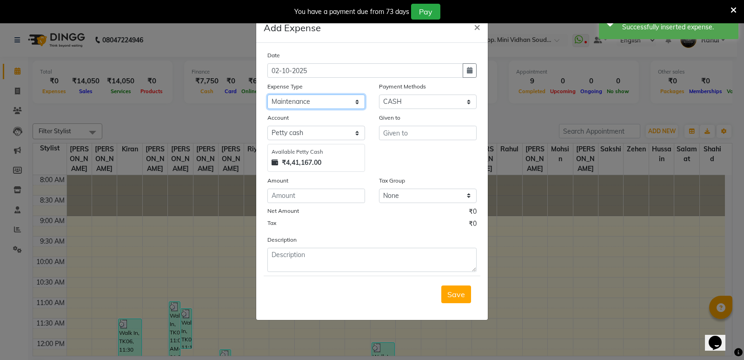
select select "6887"
type input "Mallu"
type input "110"
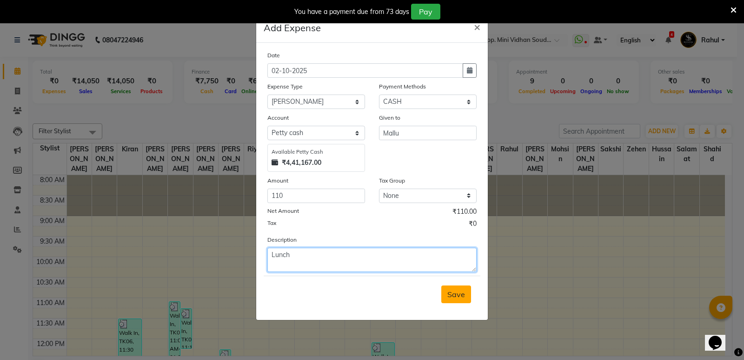
type textarea "Lunch"
click at [459, 299] on button "Save" at bounding box center [457, 294] width 30 height 18
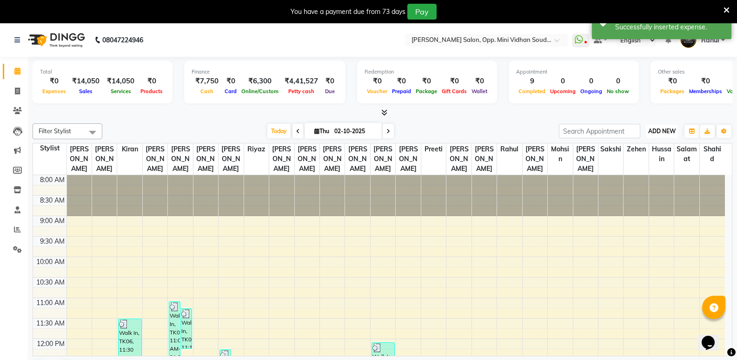
click at [662, 132] on span "ADD NEW" at bounding box center [662, 130] width 27 height 7
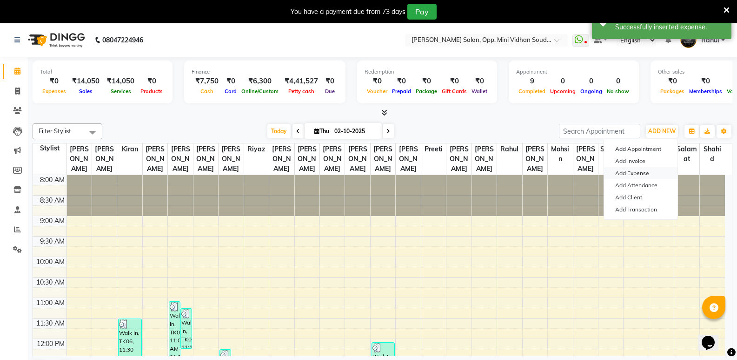
click at [629, 174] on link "Add Expense" at bounding box center [641, 173] width 74 height 12
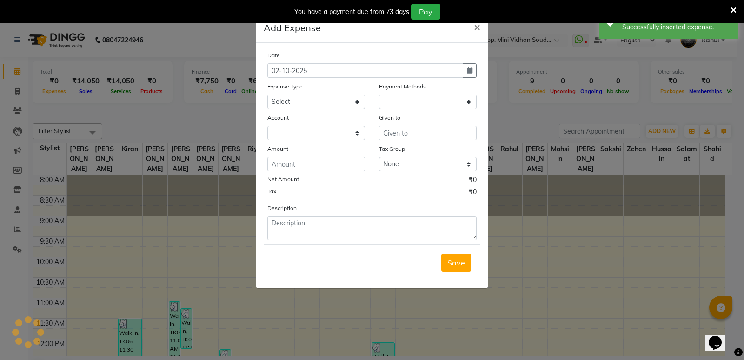
select select "1"
select select "3356"
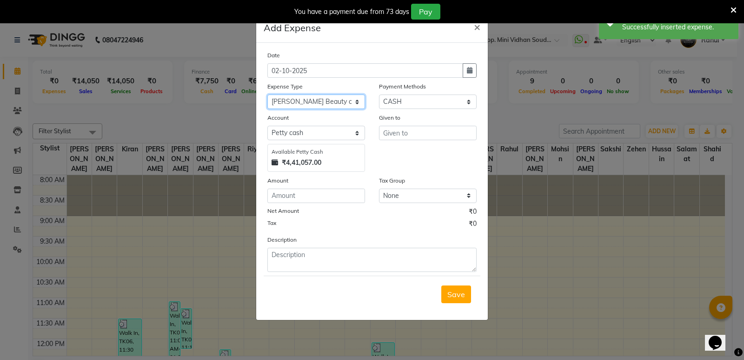
select select "8077"
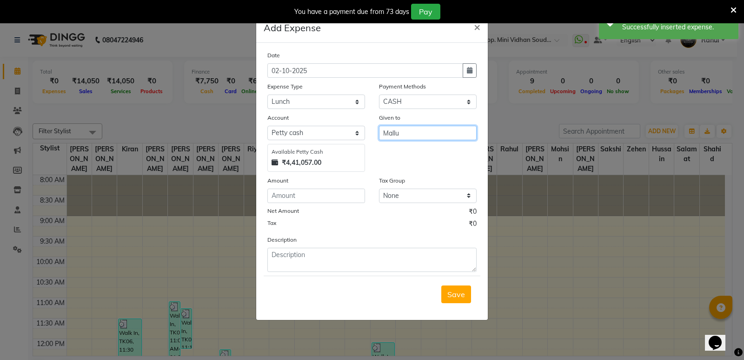
type input "Mallu"
type input "400"
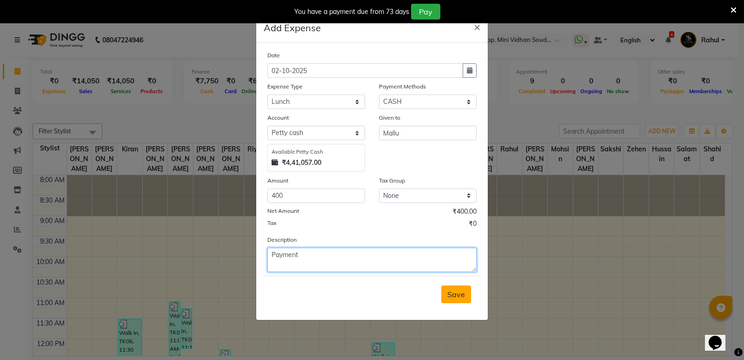
type textarea "Payment"
click at [462, 290] on span "Save" at bounding box center [457, 293] width 18 height 9
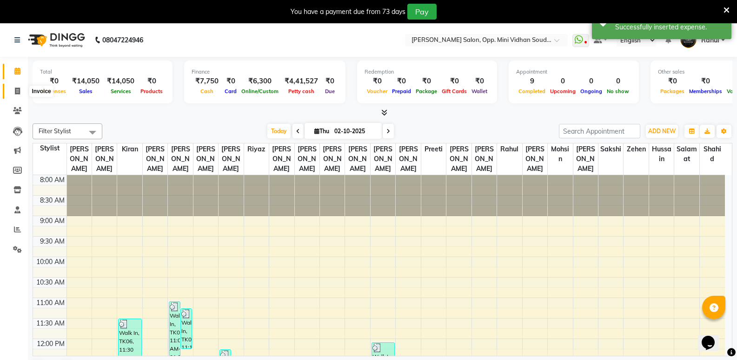
click at [15, 90] on icon at bounding box center [17, 90] width 5 height 7
select select "service"
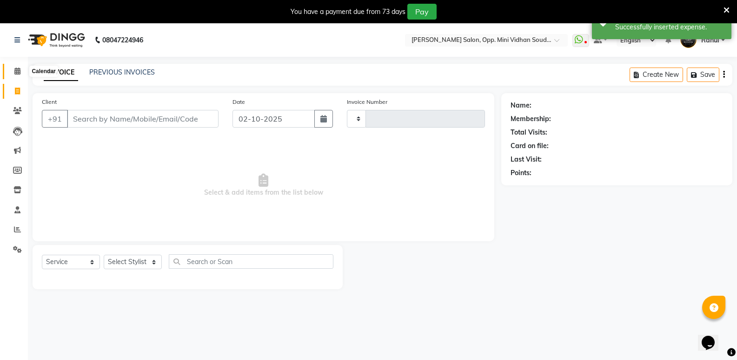
type input "7632"
click at [16, 74] on span at bounding box center [17, 71] width 16 height 11
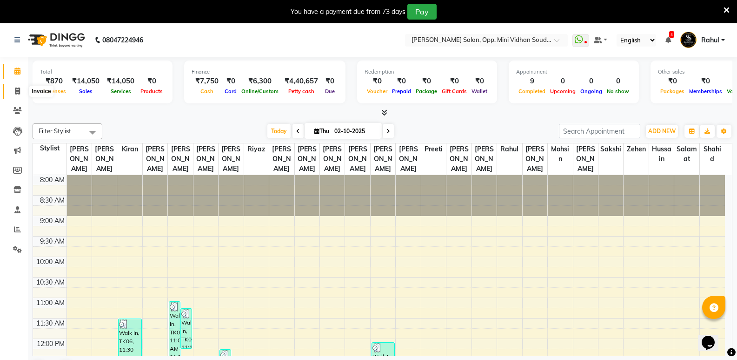
click at [13, 90] on span at bounding box center [17, 91] width 16 height 11
select select "service"
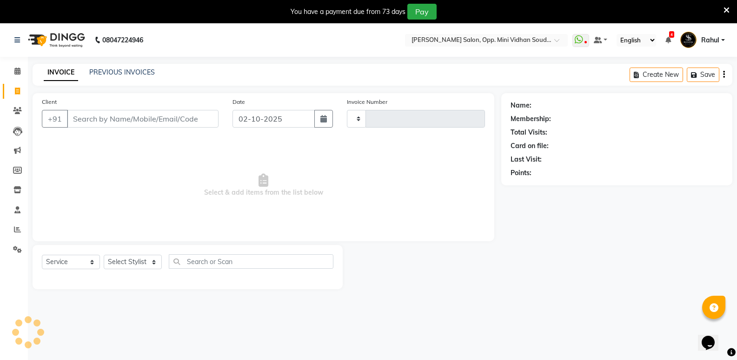
type input "7632"
select select "4533"
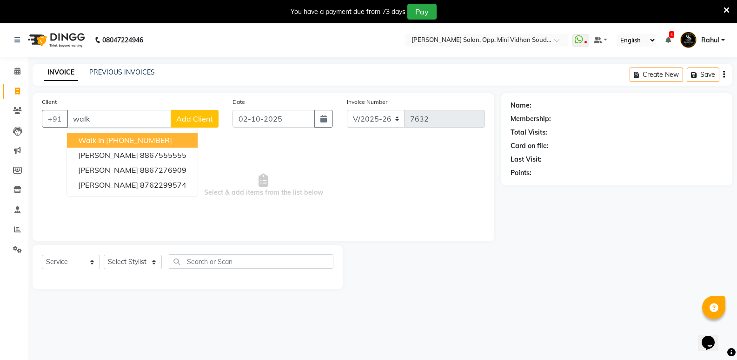
click at [107, 135] on ngb-highlight "[PHONE_NUMBER]" at bounding box center [139, 139] width 66 height 9
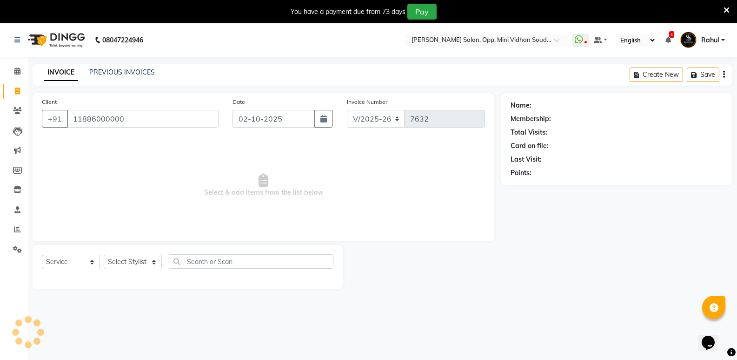
type input "11886000000"
click at [128, 261] on select "Select Stylist [PERSON_NAME] [PERSON_NAME] [PERSON_NAME] Mallu [PERSON_NAME] [P…" at bounding box center [133, 261] width 58 height 14
select select "1: Object"
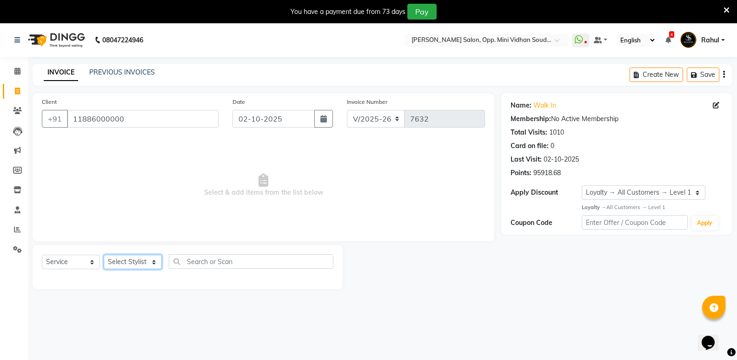
select select "50243"
click at [104, 254] on select "Select Stylist [PERSON_NAME] [PERSON_NAME] [PERSON_NAME] Mallu [PERSON_NAME] [P…" at bounding box center [133, 261] width 58 height 14
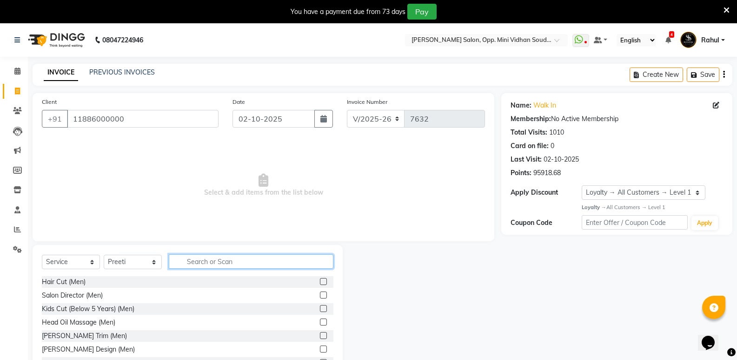
click at [214, 265] on input "text" at bounding box center [251, 261] width 165 height 14
type input "wome"
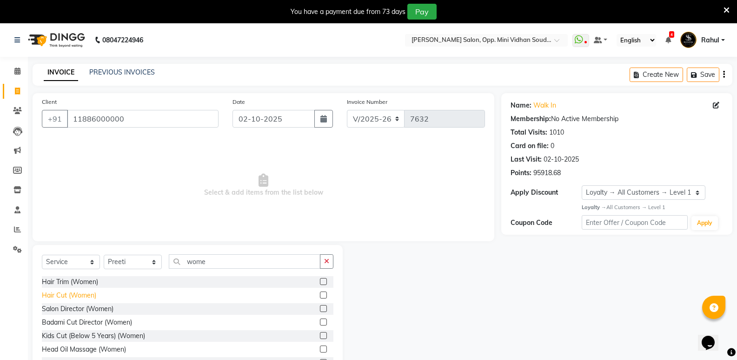
click at [78, 296] on div "Hair Cut (Women)" at bounding box center [69, 295] width 54 height 10
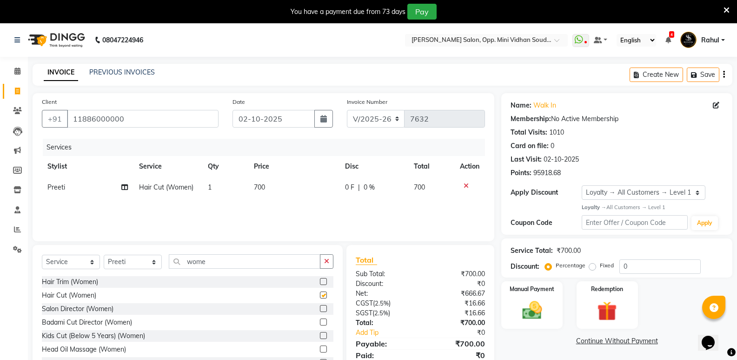
checkbox input "false"
click at [116, 265] on select "Select Stylist [PERSON_NAME] [PERSON_NAME] [PERSON_NAME] Mallu [PERSON_NAME] [P…" at bounding box center [133, 261] width 58 height 14
select select "25904"
click at [104, 254] on select "Select Stylist [PERSON_NAME] [PERSON_NAME] [PERSON_NAME] Mallu [PERSON_NAME] [P…" at bounding box center [133, 261] width 58 height 14
click at [235, 262] on input "wome" at bounding box center [245, 261] width 152 height 14
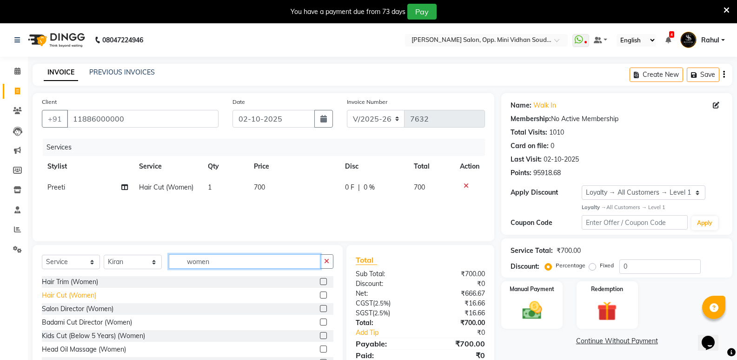
type input "women"
click at [80, 296] on div "Hair Cut (Women)" at bounding box center [69, 295] width 54 height 10
checkbox input "false"
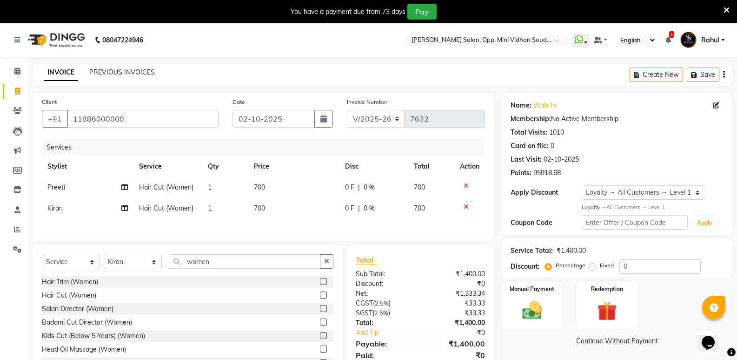
scroll to position [38, 0]
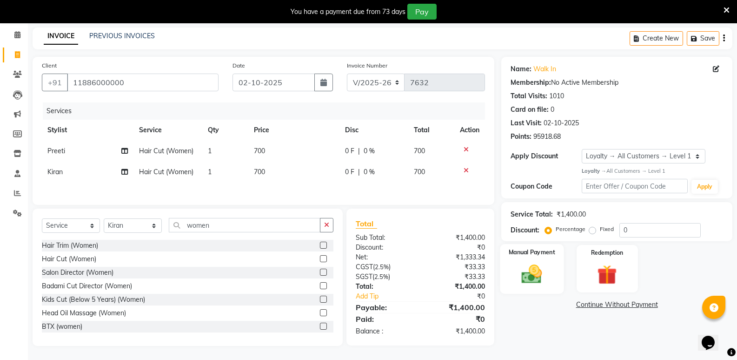
click at [543, 274] on img at bounding box center [531, 274] width 33 height 24
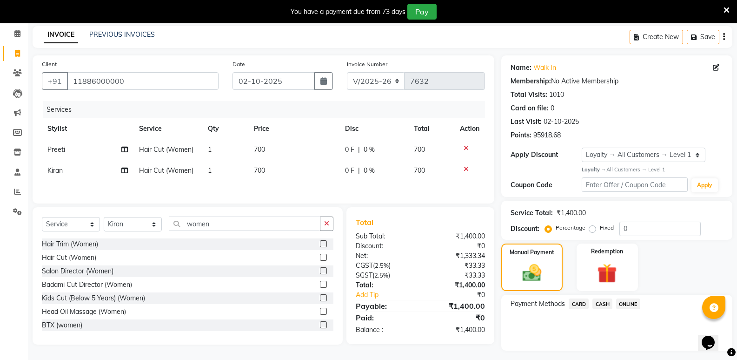
click at [607, 305] on span "CASH" at bounding box center [603, 303] width 20 height 11
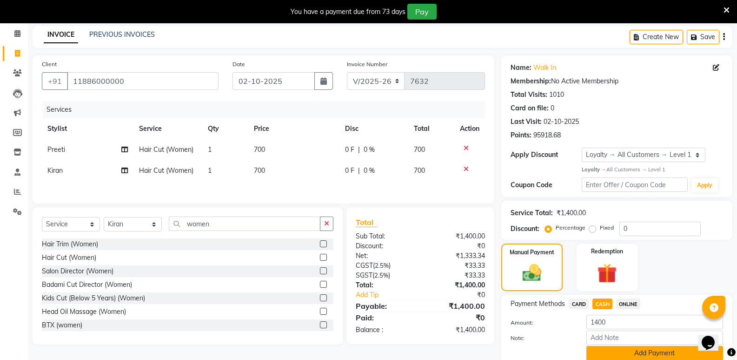
click at [614, 355] on button "Add Payment" at bounding box center [655, 353] width 137 height 14
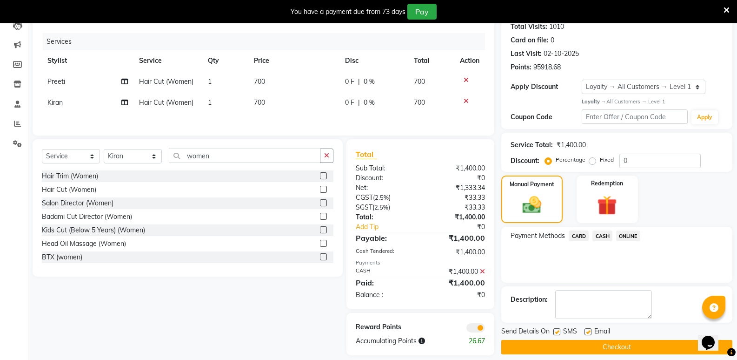
scroll to position [116, 0]
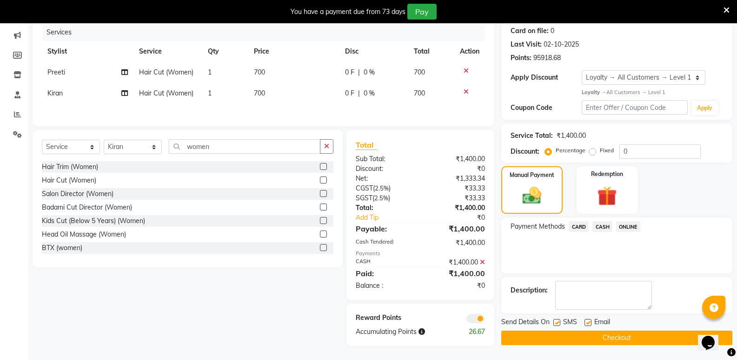
click at [614, 338] on button "Checkout" at bounding box center [617, 337] width 231 height 14
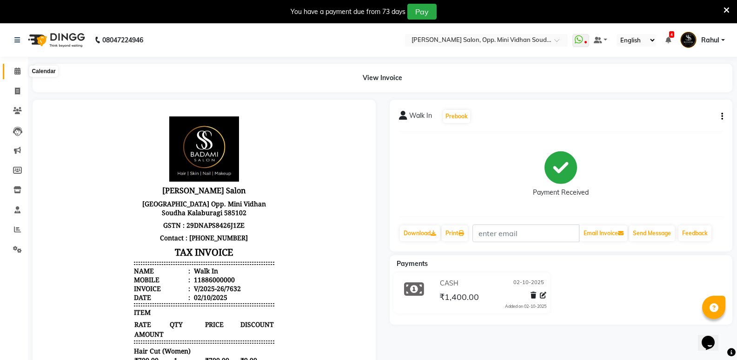
click at [14, 72] on icon at bounding box center [17, 70] width 6 height 7
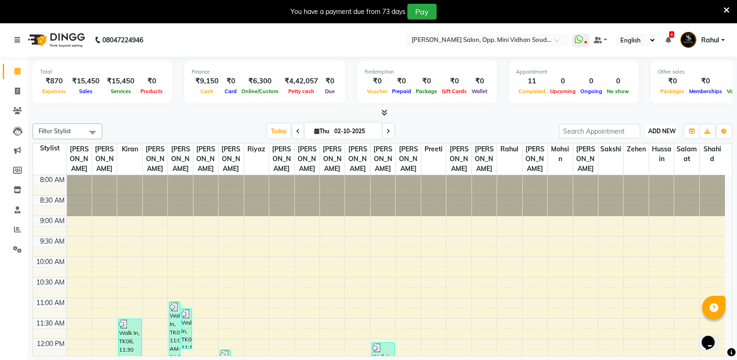
click at [670, 131] on span "ADD NEW" at bounding box center [662, 130] width 27 height 7
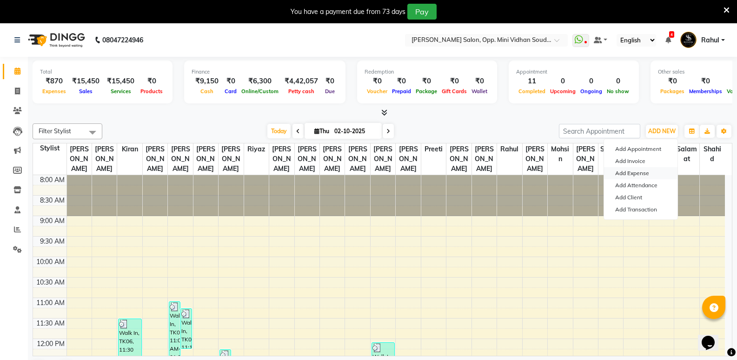
click at [651, 170] on link "Add Expense" at bounding box center [641, 173] width 74 height 12
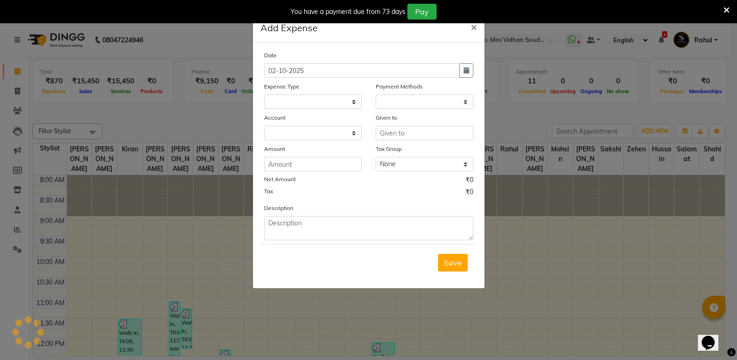
select select
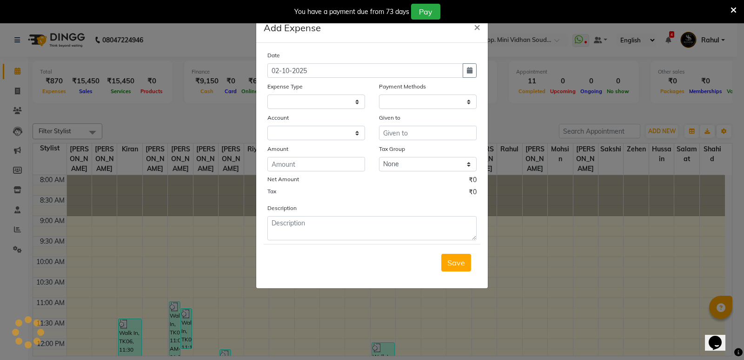
select select "1"
select select "3356"
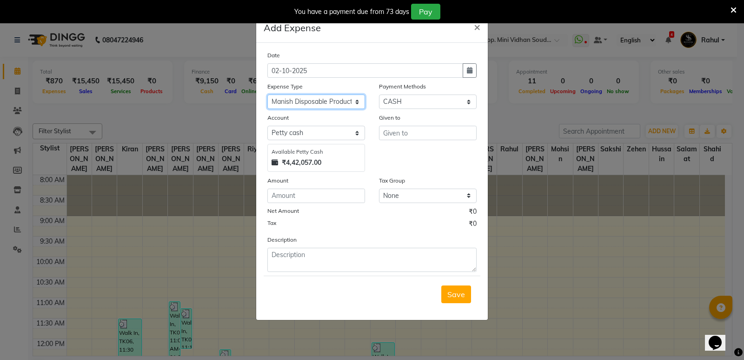
select select "6889"
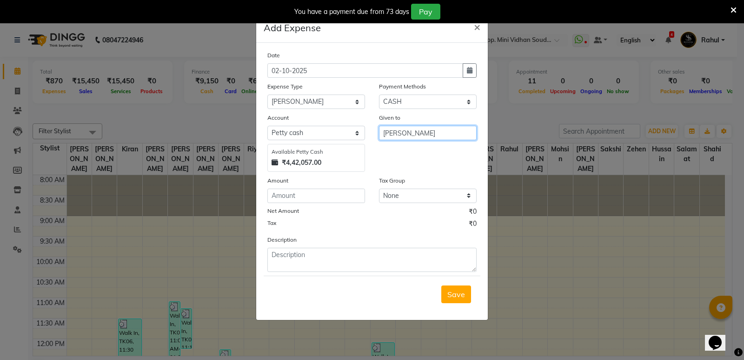
type input "[PERSON_NAME]"
type input "200"
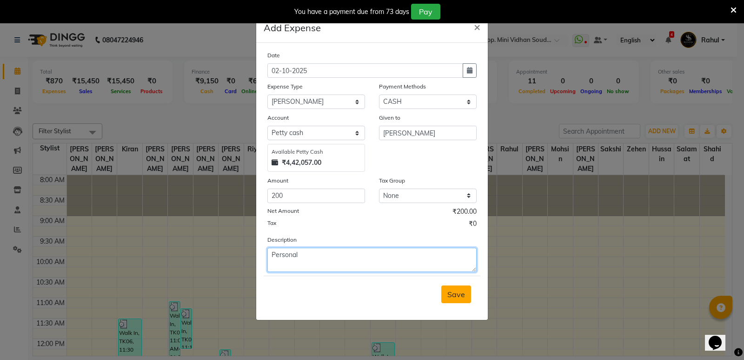
type textarea "Personal"
click at [453, 297] on span "Save" at bounding box center [457, 293] width 18 height 9
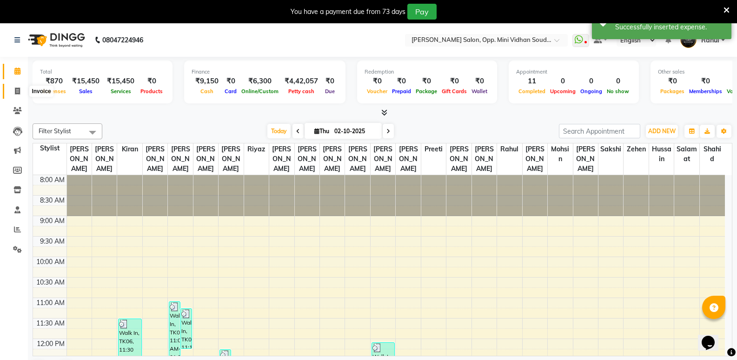
click at [15, 89] on icon at bounding box center [17, 90] width 5 height 7
select select "4533"
select select "service"
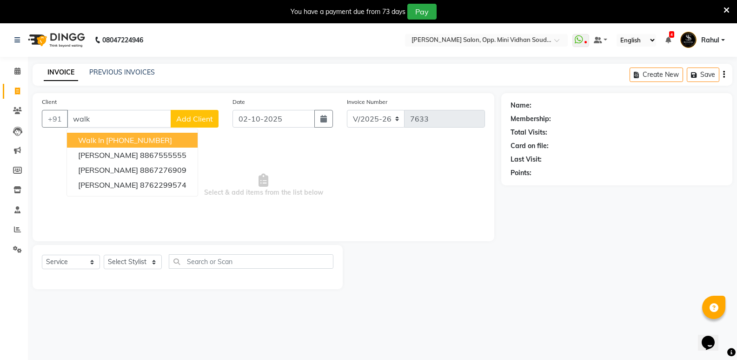
click at [141, 141] on ngb-highlight "[PHONE_NUMBER]" at bounding box center [139, 139] width 66 height 9
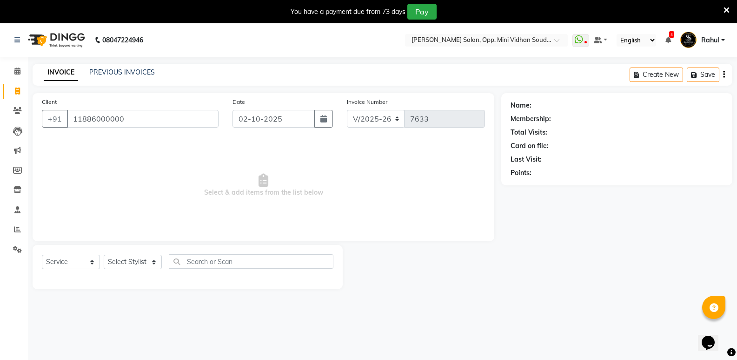
type input "11886000000"
select select "1: Object"
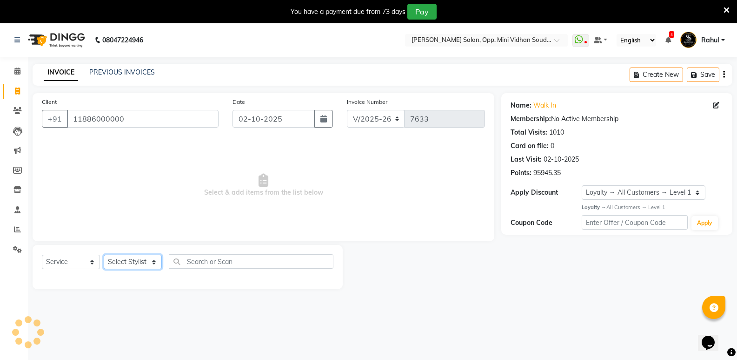
click at [116, 260] on select "Select Stylist [PERSON_NAME] [PERSON_NAME] [PERSON_NAME] Mallu [PERSON_NAME] [P…" at bounding box center [133, 261] width 58 height 14
select select "25904"
click at [104, 254] on select "Select Stylist [PERSON_NAME] [PERSON_NAME] [PERSON_NAME] Mallu [PERSON_NAME] [P…" at bounding box center [133, 261] width 58 height 14
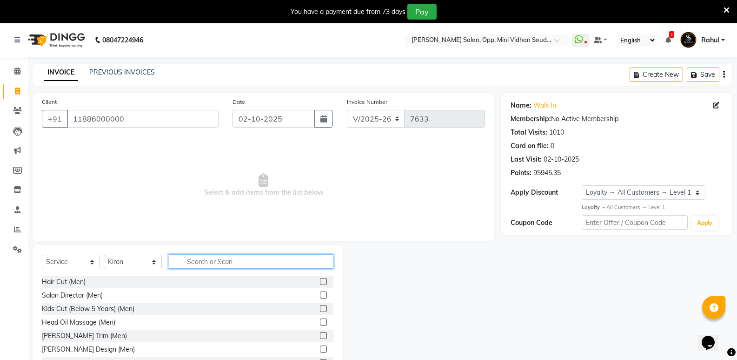
click at [205, 263] on input "text" at bounding box center [251, 261] width 165 height 14
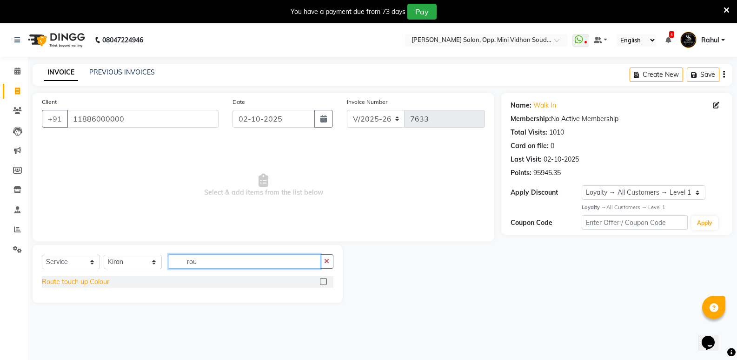
type input "rou"
click at [87, 281] on div "Route touch up Colour" at bounding box center [75, 282] width 67 height 10
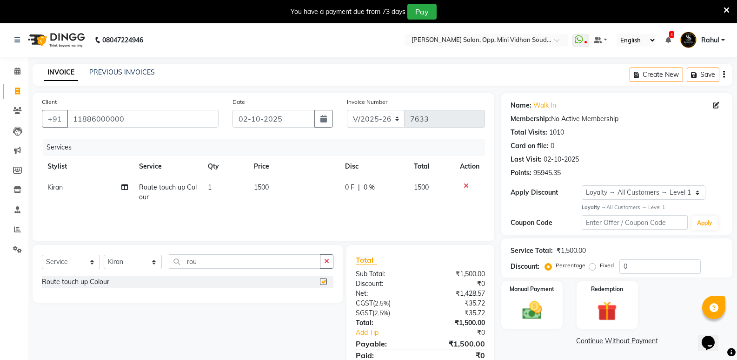
checkbox input "false"
drag, startPoint x: 258, startPoint y: 189, endPoint x: 267, endPoint y: 204, distance: 17.3
click at [260, 197] on td "1500" at bounding box center [294, 192] width 92 height 31
select select "25904"
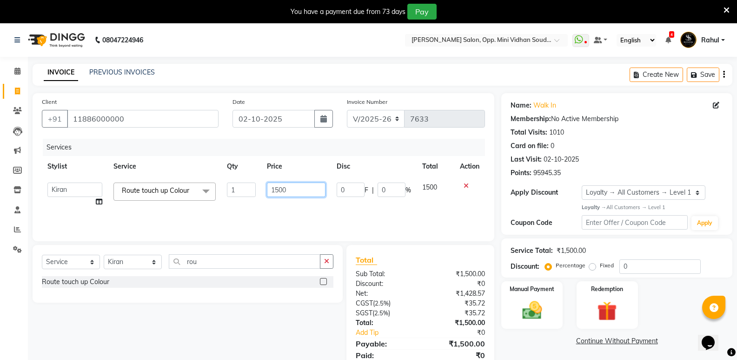
click at [278, 196] on input "1500" at bounding box center [296, 189] width 58 height 14
type input "2000"
click at [538, 309] on img at bounding box center [531, 310] width 33 height 24
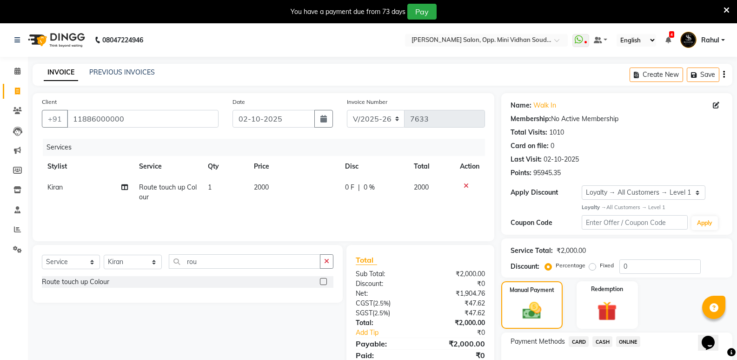
scroll to position [61, 0]
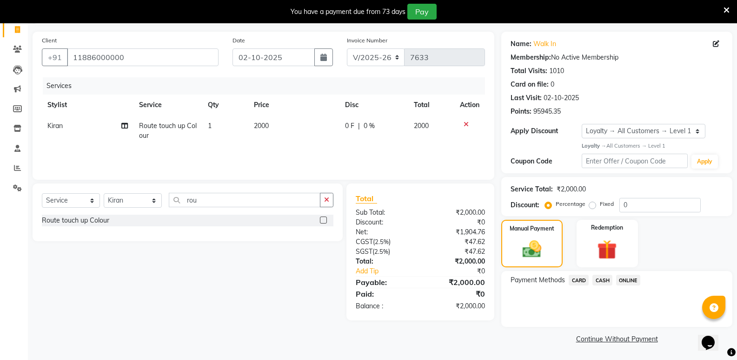
click at [601, 283] on span "CASH" at bounding box center [603, 279] width 20 height 11
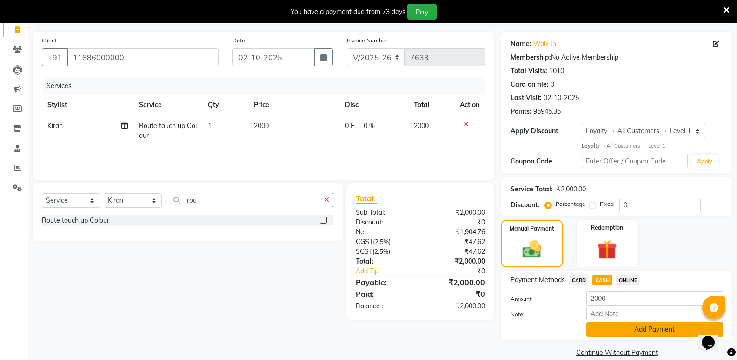
click at [598, 332] on button "Add Payment" at bounding box center [655, 329] width 137 height 14
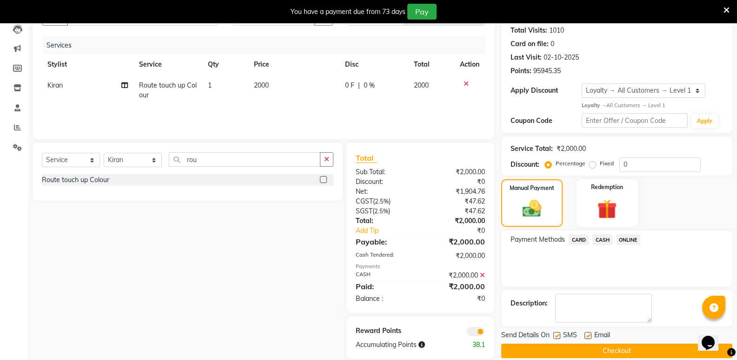
scroll to position [115, 0]
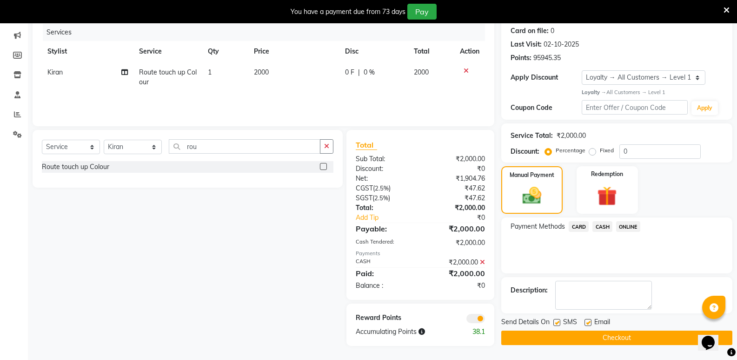
click at [599, 340] on button "Checkout" at bounding box center [617, 337] width 231 height 14
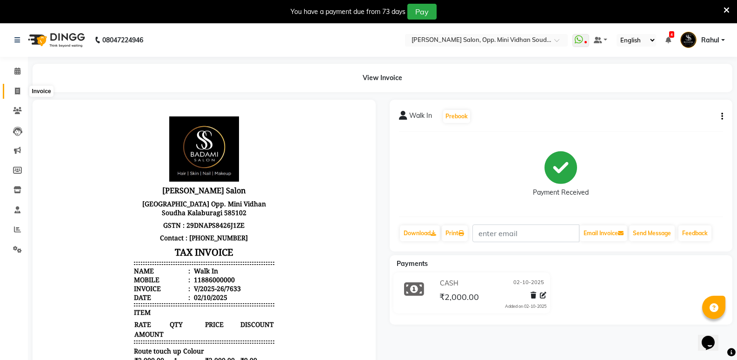
click at [16, 89] on icon at bounding box center [17, 90] width 5 height 7
select select "service"
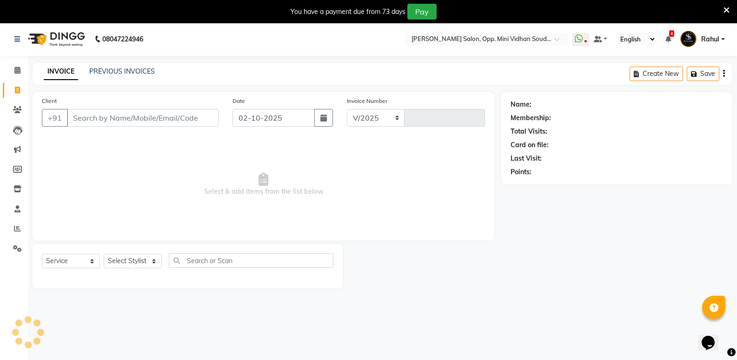
select select "4533"
type input "7634"
click at [17, 228] on icon at bounding box center [17, 229] width 7 height 7
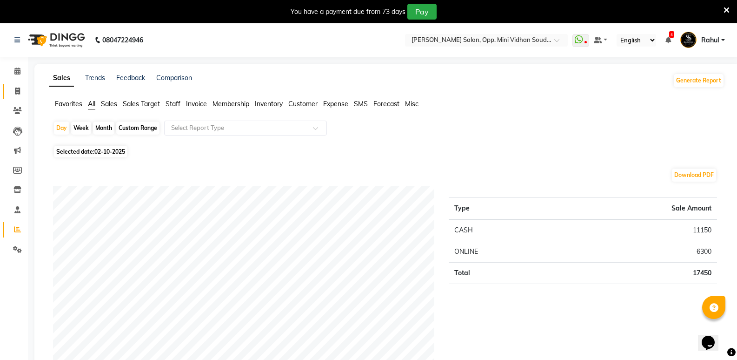
click at [18, 85] on link "Invoice" at bounding box center [14, 91] width 22 height 15
select select "service"
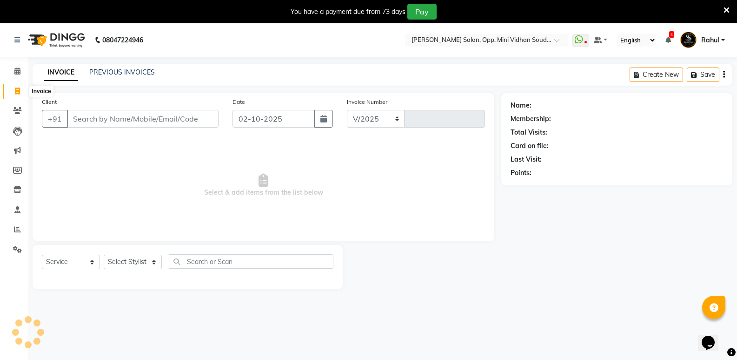
select select "4533"
type input "7634"
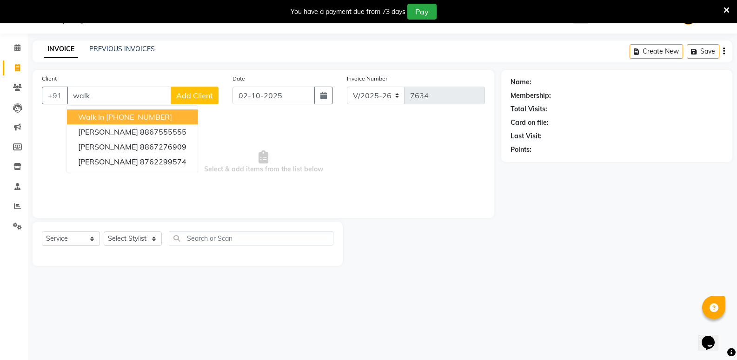
click at [134, 118] on ngb-highlight "[PHONE_NUMBER]" at bounding box center [139, 116] width 66 height 9
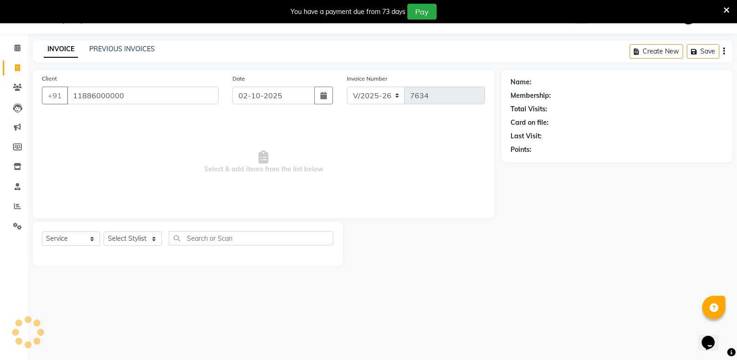
type input "11886000000"
select select "1: Object"
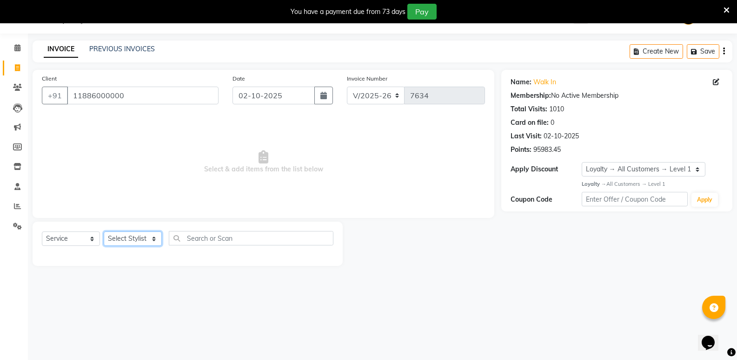
click at [133, 241] on select "Select Stylist [PERSON_NAME] [PERSON_NAME] [PERSON_NAME] Mallu [PERSON_NAME] [P…" at bounding box center [133, 238] width 58 height 14
select select "25908"
click at [104, 231] on select "Select Stylist [PERSON_NAME] [PERSON_NAME] [PERSON_NAME] Mallu [PERSON_NAME] [P…" at bounding box center [133, 238] width 58 height 14
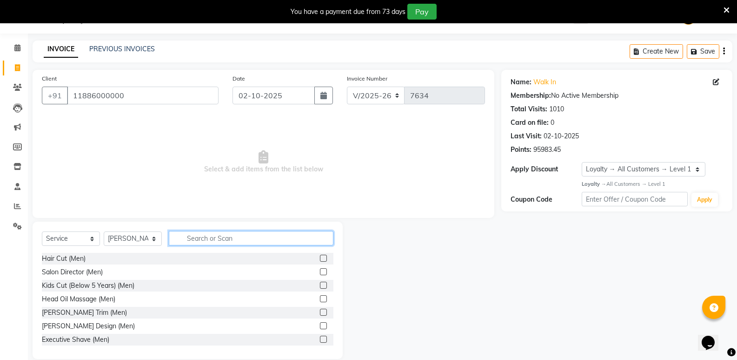
click at [200, 241] on input "text" at bounding box center [251, 238] width 165 height 14
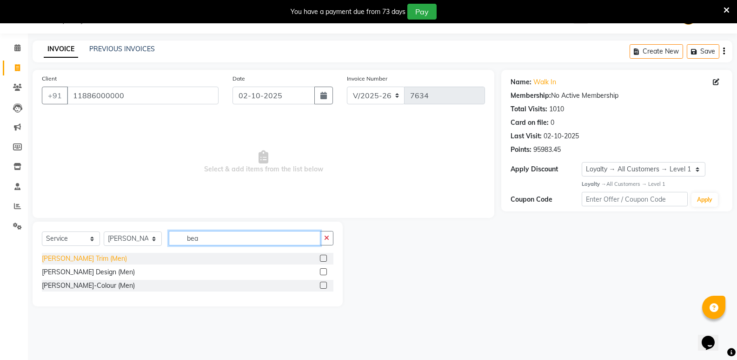
type input "bea"
click at [50, 254] on div "[PERSON_NAME] Trim (Men)" at bounding box center [84, 259] width 85 height 10
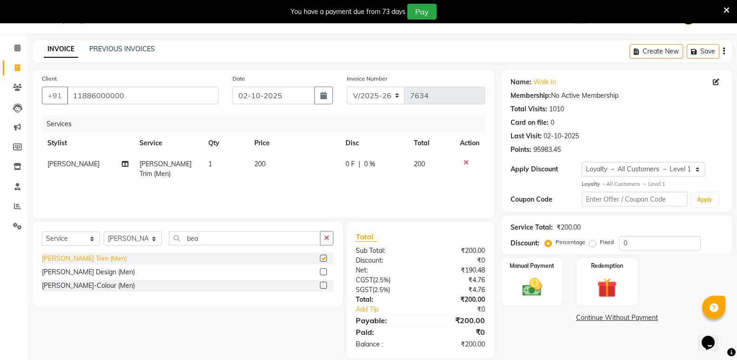
checkbox input "false"
click at [121, 243] on select "Select Stylist [PERSON_NAME] [PERSON_NAME] [PERSON_NAME] Mallu [PERSON_NAME] [P…" at bounding box center [133, 238] width 58 height 14
select select "74043"
click at [104, 231] on select "Select Stylist [PERSON_NAME] [PERSON_NAME] [PERSON_NAME] Mallu [PERSON_NAME] [P…" at bounding box center [133, 238] width 58 height 14
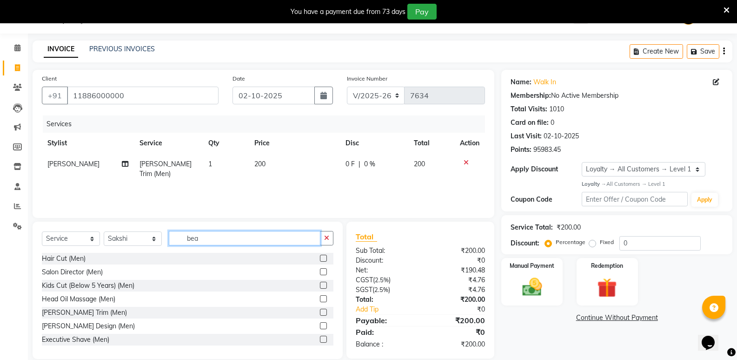
drag, startPoint x: 212, startPoint y: 238, endPoint x: 174, endPoint y: 241, distance: 37.4
click at [174, 241] on input "bea" at bounding box center [245, 238] width 152 height 14
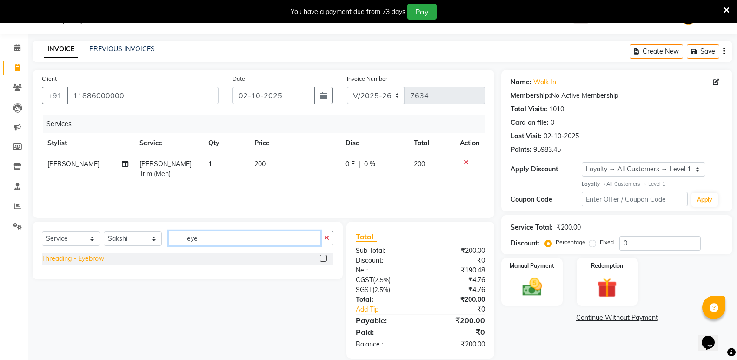
type input "eye"
click at [74, 258] on div "Threading - Eyebrow" at bounding box center [73, 259] width 62 height 10
checkbox input "false"
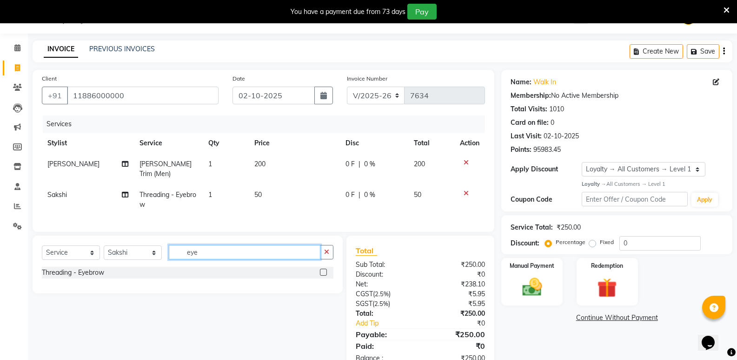
drag, startPoint x: 217, startPoint y: 246, endPoint x: 155, endPoint y: 254, distance: 63.0
click at [155, 254] on div "Select Service Product Membership Package Voucher Prepaid Gift Card Select Styl…" at bounding box center [188, 256] width 292 height 22
type input "upp"
click at [69, 283] on div "Threading - Upperlip" at bounding box center [72, 286] width 61 height 10
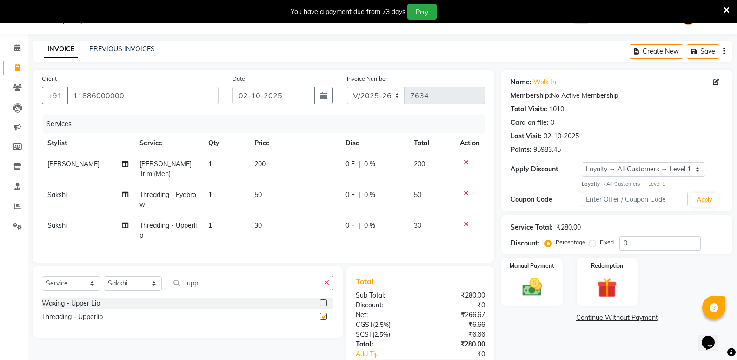
checkbox input "false"
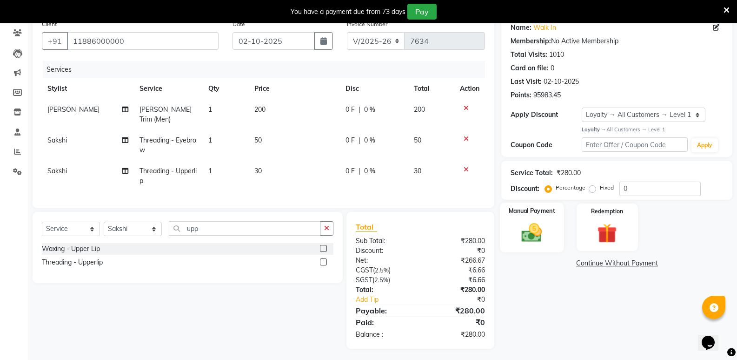
click at [523, 240] on img at bounding box center [531, 233] width 33 height 24
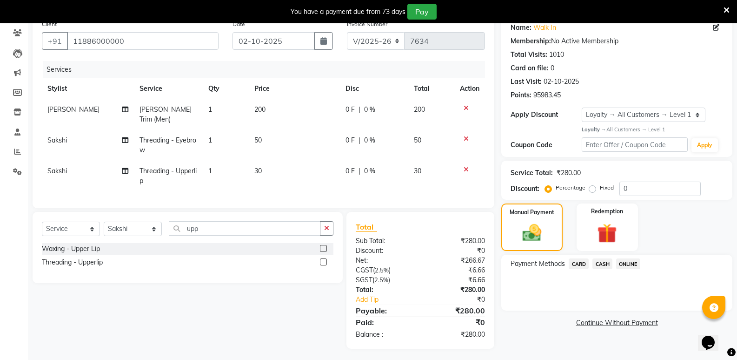
click at [605, 261] on span "CASH" at bounding box center [603, 263] width 20 height 11
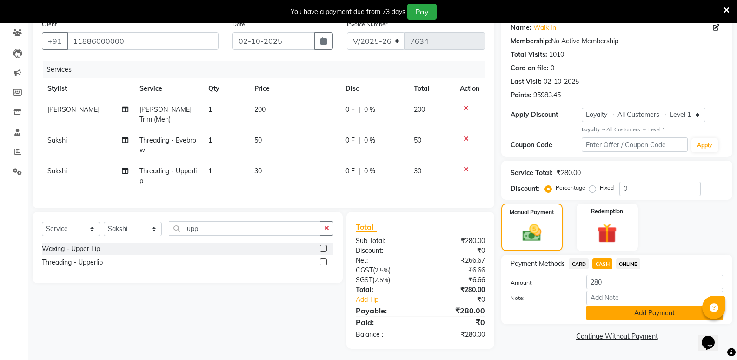
click at [614, 310] on button "Add Payment" at bounding box center [655, 313] width 137 height 14
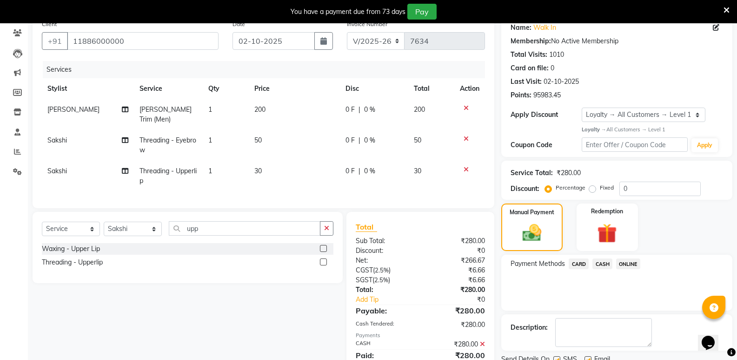
scroll to position [157, 0]
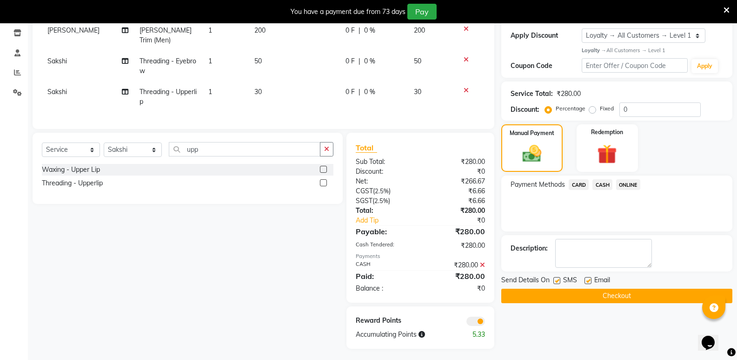
click at [598, 295] on button "Checkout" at bounding box center [617, 295] width 231 height 14
